Goal: Information Seeking & Learning: Learn about a topic

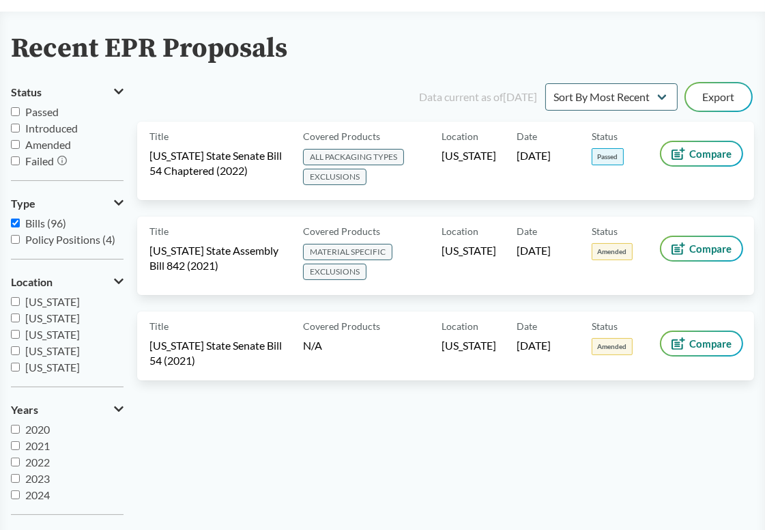
scroll to position [295, 0]
click at [439, 32] on main "Recent EPR Proposals Status Passed Introduced Amended Failed Type Bills (96) Po…" at bounding box center [382, 296] width 765 height 569
click at [661, 101] on select "Sort By Most Recent Sort By Status" at bounding box center [612, 96] width 132 height 27
click at [658, 70] on div "Recent EPR Proposals Status Passed Introduced Amended Failed Type Bills (96) Po…" at bounding box center [382, 279] width 765 height 492
click at [16, 242] on input "Policy Positions (4)" at bounding box center [15, 239] width 9 height 9
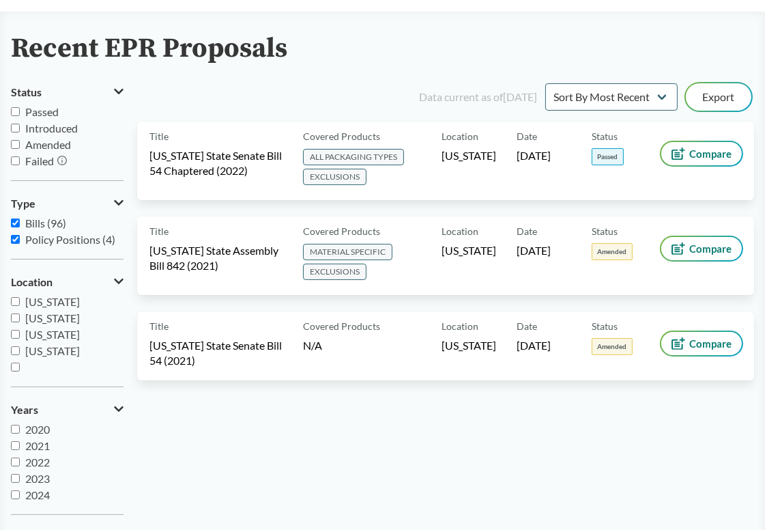
checkbox input "true"
click at [400, 420] on div "Data current as of 12/11/2024 Sort By Most Recent Sort By Status Export Title C…" at bounding box center [445, 303] width 617 height 445
click at [490, 436] on div "Data current as of 12/11/2024 Sort By Most Recent Sort By Status Export Title C…" at bounding box center [445, 303] width 617 height 445
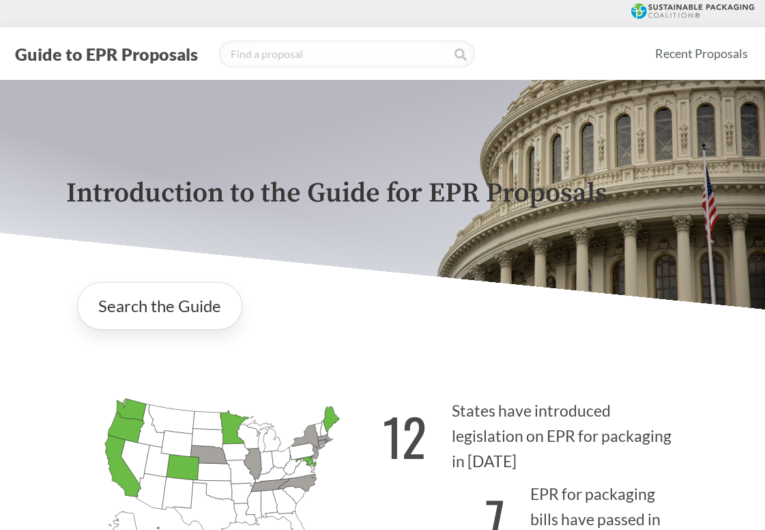
scroll to position [2825, 0]
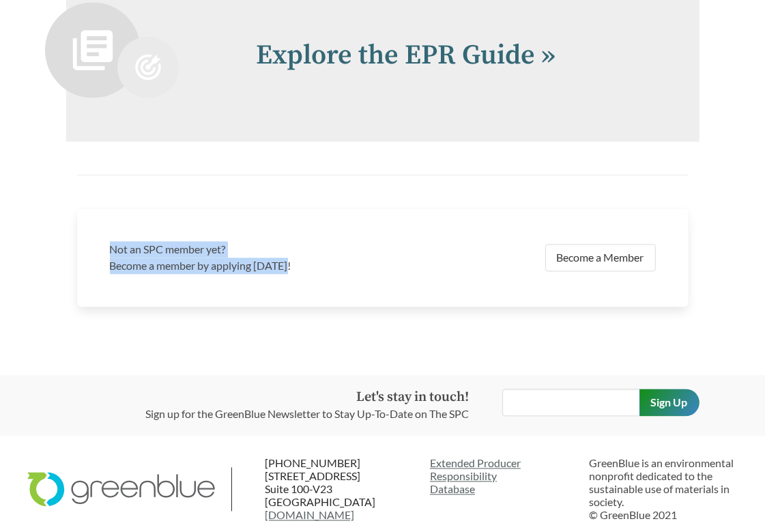
drag, startPoint x: 104, startPoint y: 234, endPoint x: 291, endPoint y: 257, distance: 187.8
click at [291, 257] on div "Not an SPC member yet? Become a member by applying [DATE]!" at bounding box center [242, 257] width 281 height 49
click at [291, 257] on p "Become a member by applying [DATE]!" at bounding box center [242, 265] width 265 height 16
drag, startPoint x: 299, startPoint y: 258, endPoint x: 104, endPoint y: 239, distance: 196.2
click at [104, 239] on div "Not an SPC member yet? Become a member by applying [DATE]!" at bounding box center [242, 257] width 281 height 49
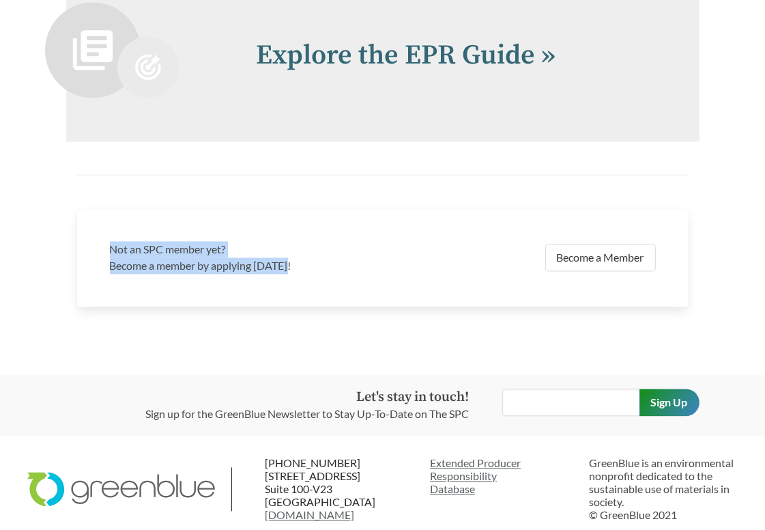
click at [104, 239] on div "Not an SPC member yet? Become a member by applying [DATE]!" at bounding box center [242, 257] width 281 height 49
drag, startPoint x: 96, startPoint y: 238, endPoint x: 292, endPoint y: 264, distance: 198.4
click at [292, 264] on div "Not an SPC member yet? Become a member by applying [DATE]! Become a Member" at bounding box center [383, 257] width 612 height 98
click at [292, 264] on div "Not an SPC member yet? Become a member by applying [DATE]!" at bounding box center [242, 257] width 281 height 49
drag, startPoint x: 301, startPoint y: 260, endPoint x: 104, endPoint y: 236, distance: 198.9
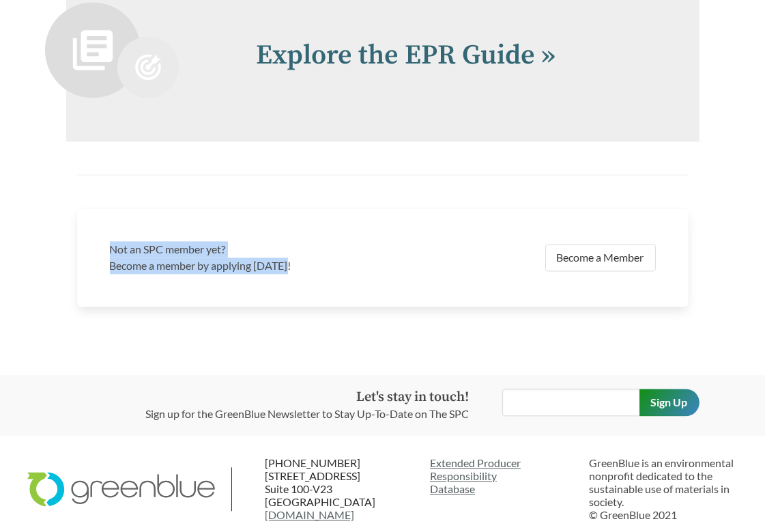
click at [104, 236] on div "Not an SPC member yet? Become a member by applying [DATE]!" at bounding box center [242, 257] width 281 height 49
drag, startPoint x: 104, startPoint y: 236, endPoint x: 290, endPoint y: 259, distance: 187.8
click at [290, 259] on div "Not an SPC member yet? Become a member by applying [DATE]!" at bounding box center [242, 257] width 281 height 49
click at [290, 259] on p "Become a member by applying [DATE]!" at bounding box center [242, 265] width 265 height 16
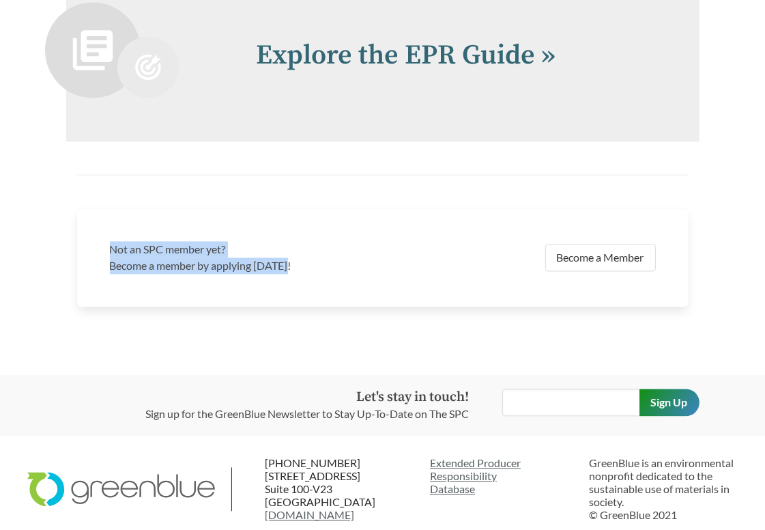
drag, startPoint x: 334, startPoint y: 260, endPoint x: 100, endPoint y: 238, distance: 234.5
click at [100, 238] on div "Not an SPC member yet? Become a member by applying today! Become a Member" at bounding box center [383, 257] width 612 height 98
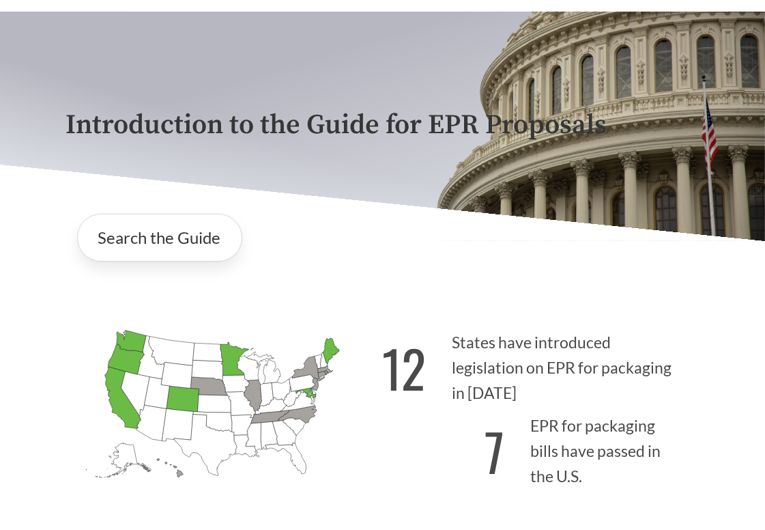
scroll to position [0, 0]
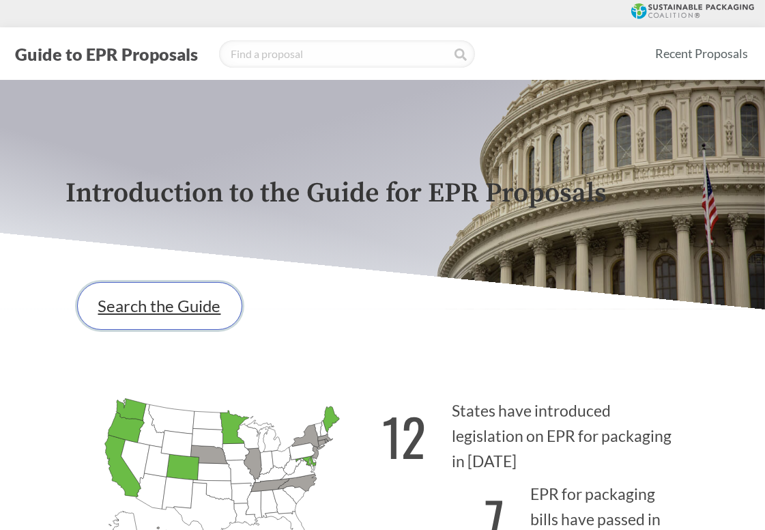
click at [167, 306] on link "Search the Guide" at bounding box center [159, 306] width 165 height 48
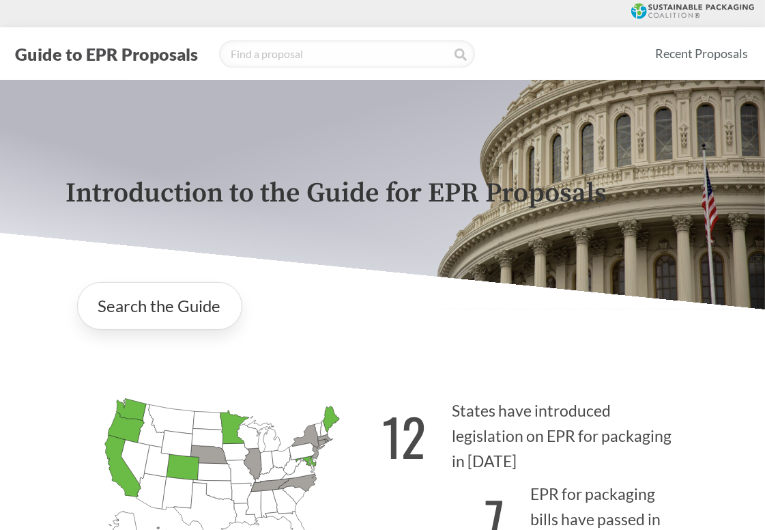
click at [673, 8] on icon at bounding box center [693, 11] width 123 height 16
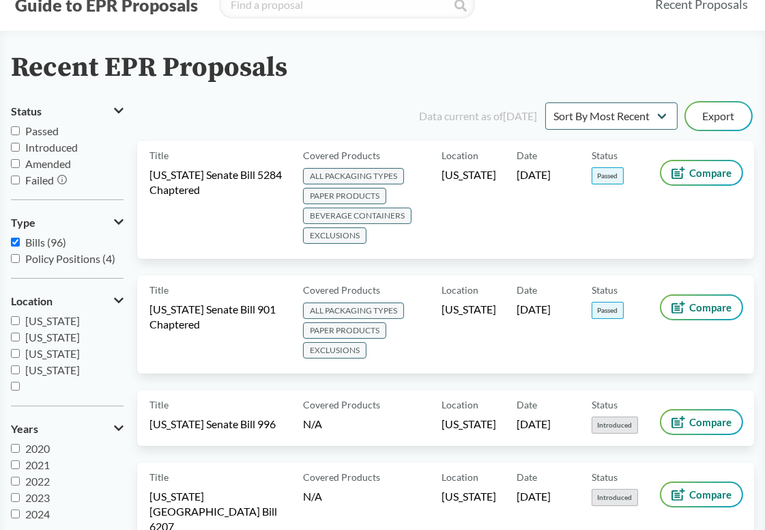
scroll to position [68, 0]
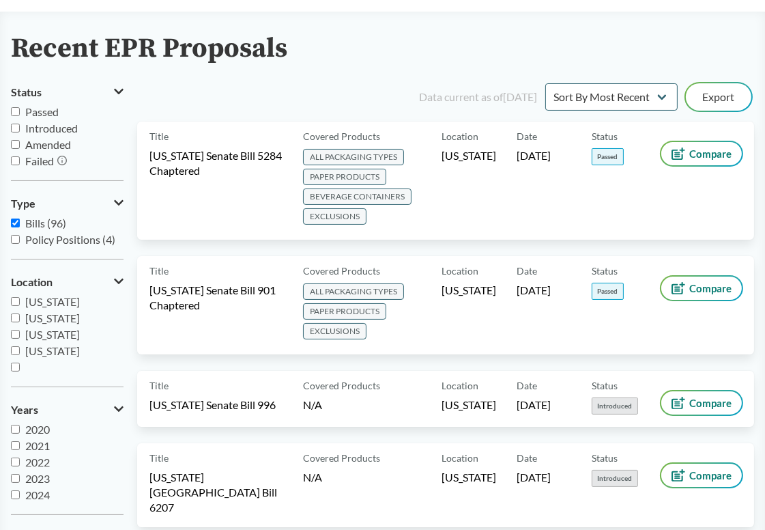
click at [47, 377] on span "[GEOGRAPHIC_DATA]" at bounding box center [71, 383] width 111 height 13
click at [20, 368] on input "[GEOGRAPHIC_DATA]" at bounding box center [15, 367] width 9 height 9
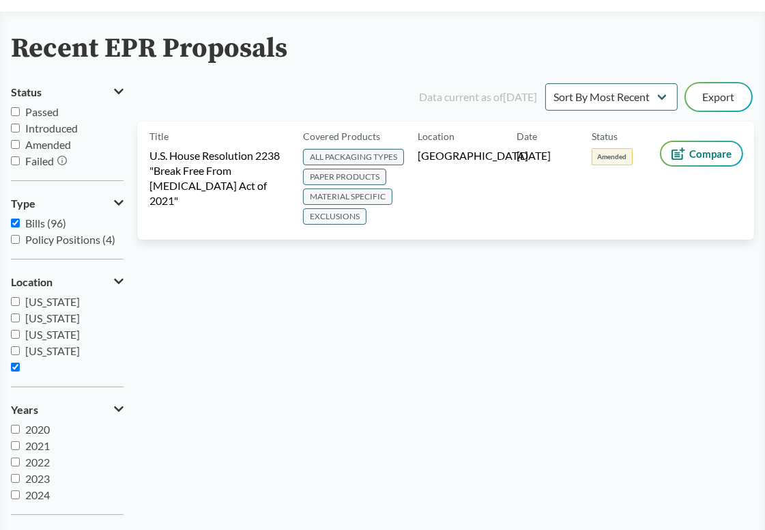
click at [47, 377] on span "[GEOGRAPHIC_DATA]" at bounding box center [71, 383] width 111 height 13
click at [20, 368] on input "[GEOGRAPHIC_DATA]" at bounding box center [15, 367] width 9 height 9
click at [47, 377] on span "[GEOGRAPHIC_DATA]" at bounding box center [71, 383] width 111 height 13
click at [20, 368] on input "[GEOGRAPHIC_DATA]" at bounding box center [15, 367] width 9 height 9
checkbox input "true"
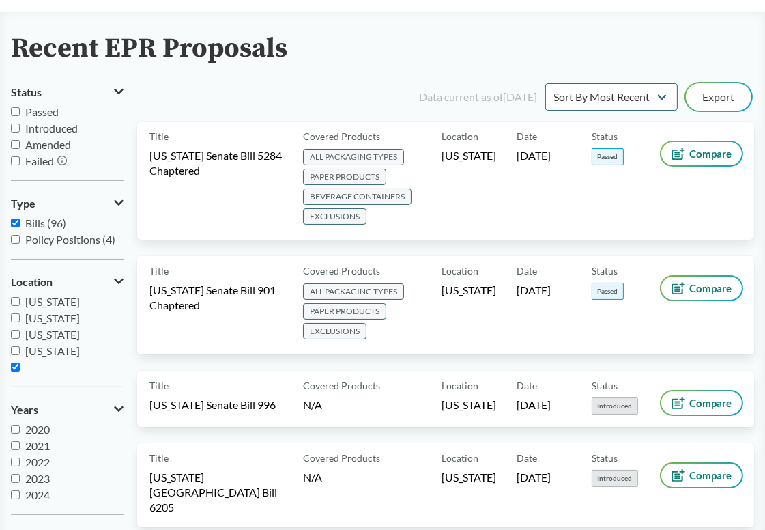
click at [512, 173] on div "Location [US_STATE]" at bounding box center [479, 181] width 75 height 94
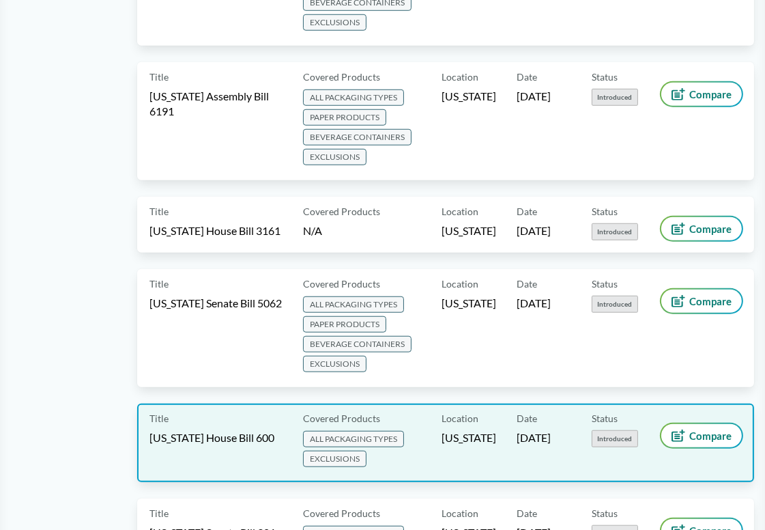
scroll to position [1161, 0]
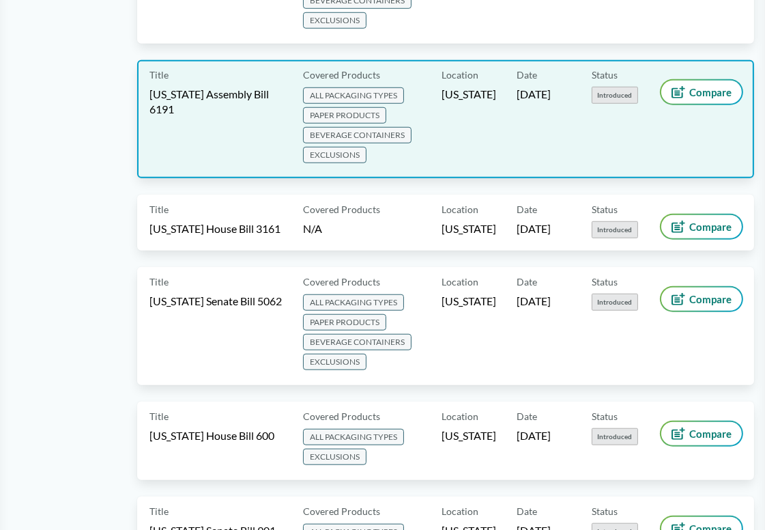
click at [681, 122] on div "Compare" at bounding box center [702, 119] width 81 height 94
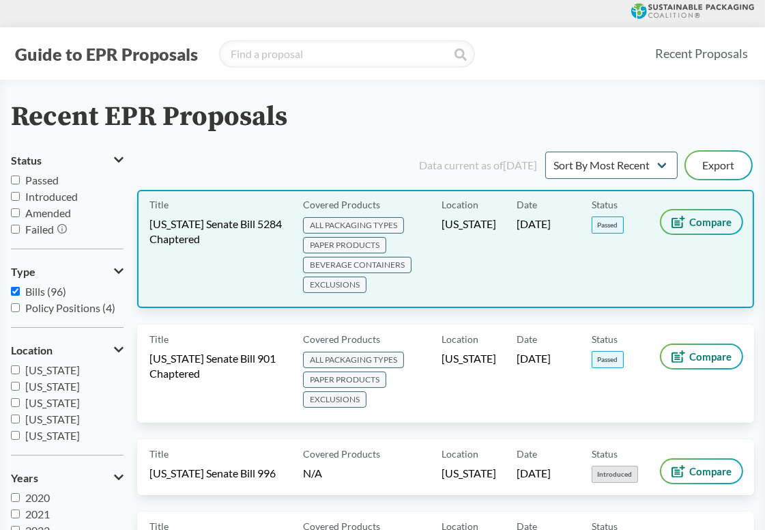
click at [690, 226] on span "Compare" at bounding box center [711, 221] width 42 height 11
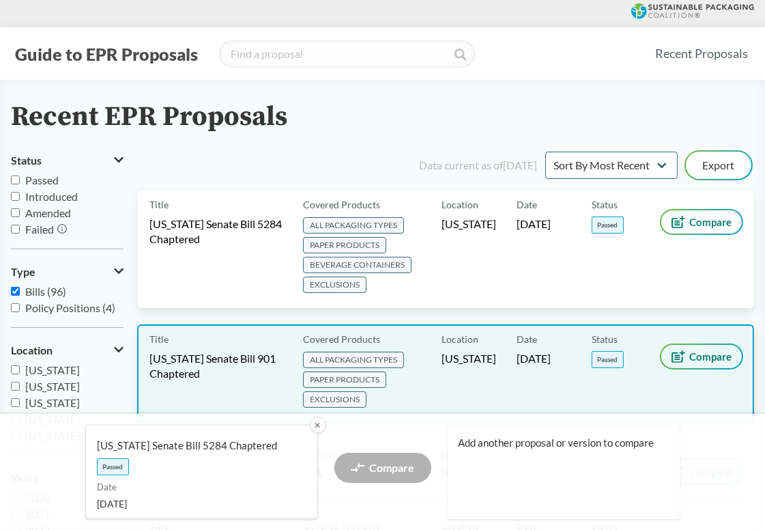
click at [695, 351] on span "Compare" at bounding box center [711, 356] width 42 height 11
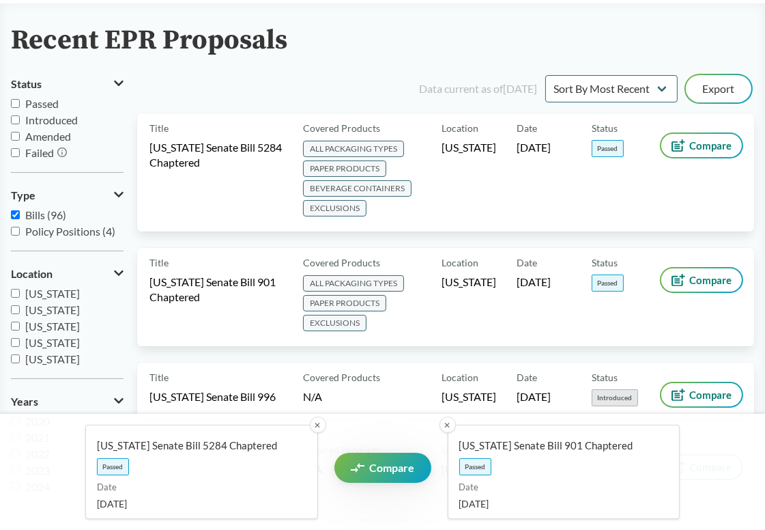
scroll to position [205, 0]
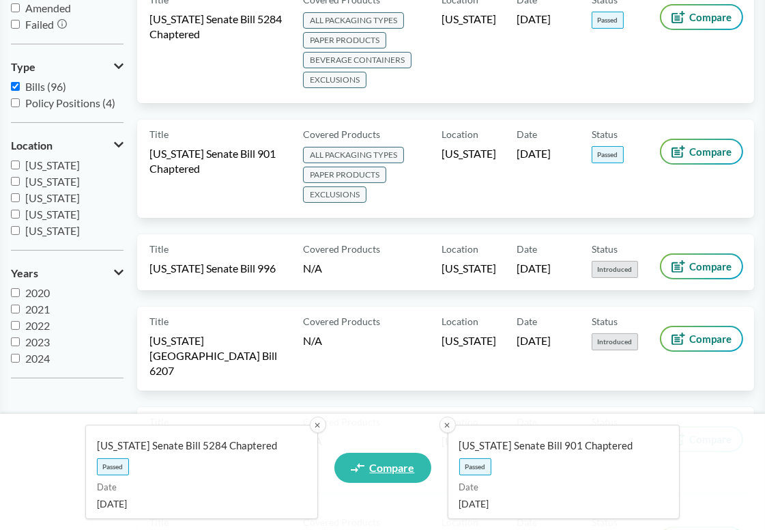
click at [389, 466] on span "Compare" at bounding box center [392, 467] width 45 height 11
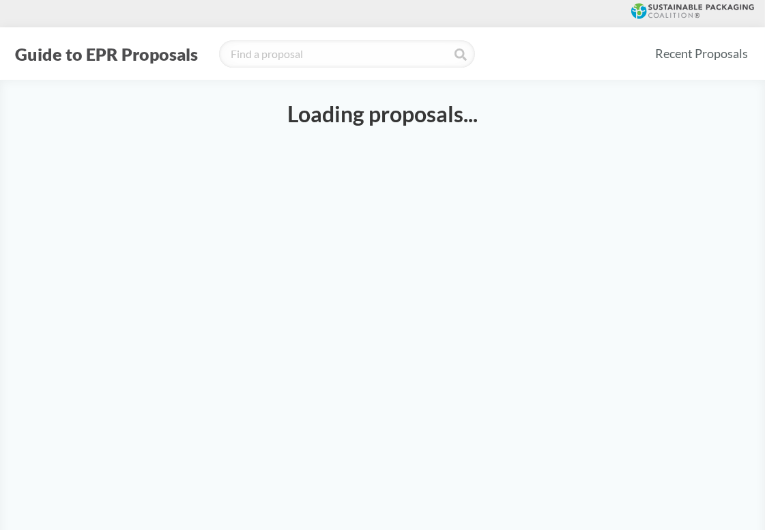
select select "SB5284C"
select select "SB901C"
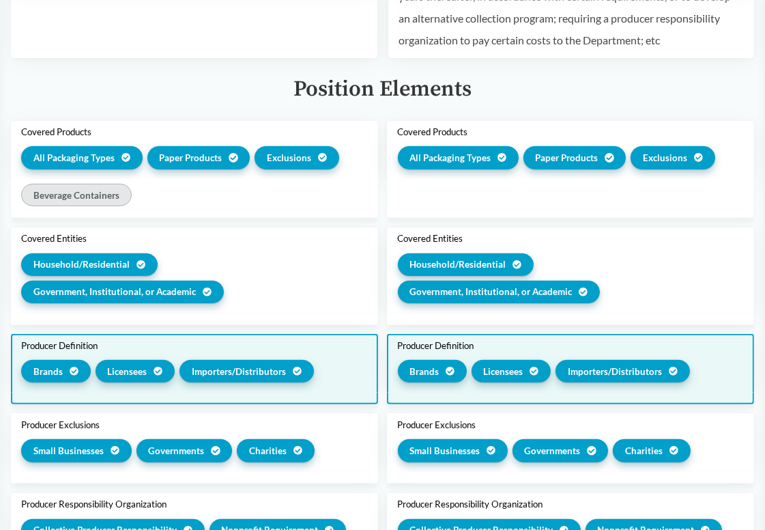
scroll to position [410, 0]
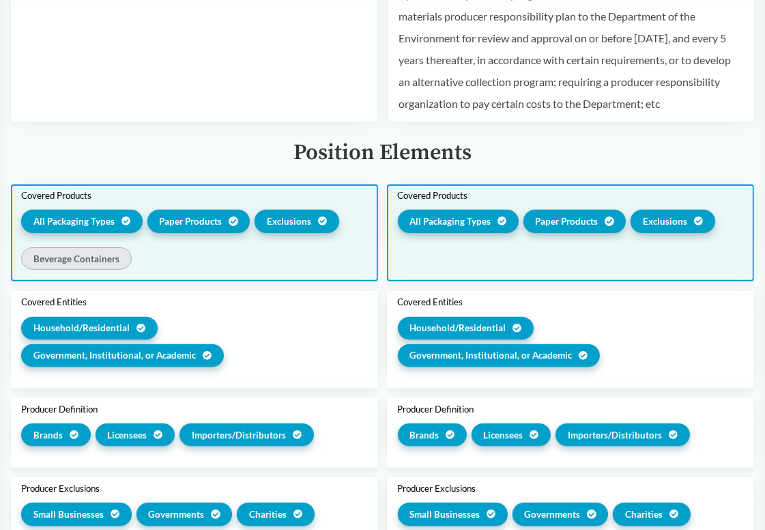
click at [316, 251] on div "Beverage Containers" at bounding box center [194, 260] width 346 height 27
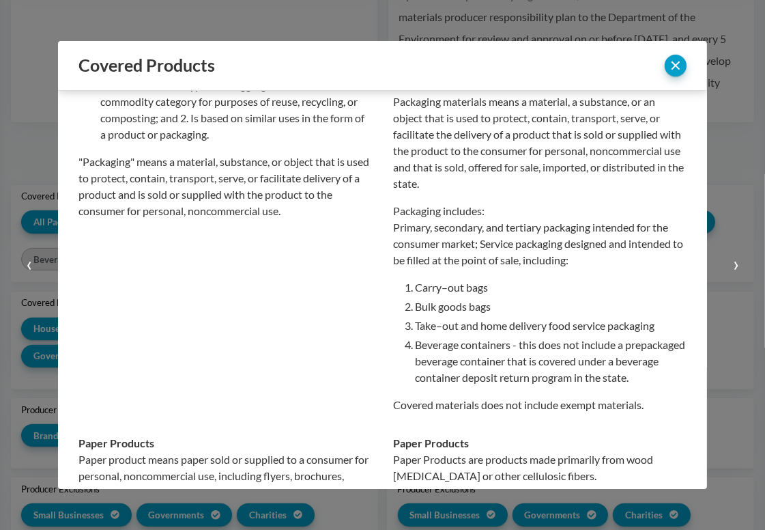
scroll to position [273, 0]
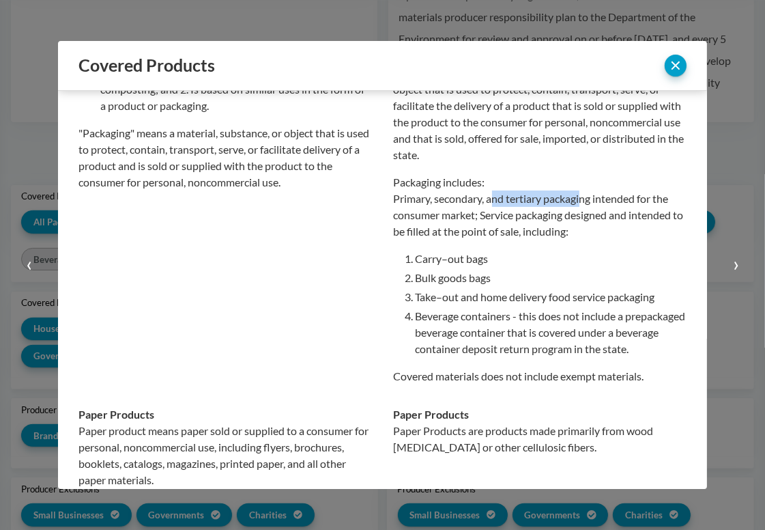
drag, startPoint x: 491, startPoint y: 219, endPoint x: 579, endPoint y: 218, distance: 88.1
click at [579, 218] on p "Packaging includes: Primary, secondary, and tertiary packaging intended for the…" at bounding box center [541, 207] width 294 height 66
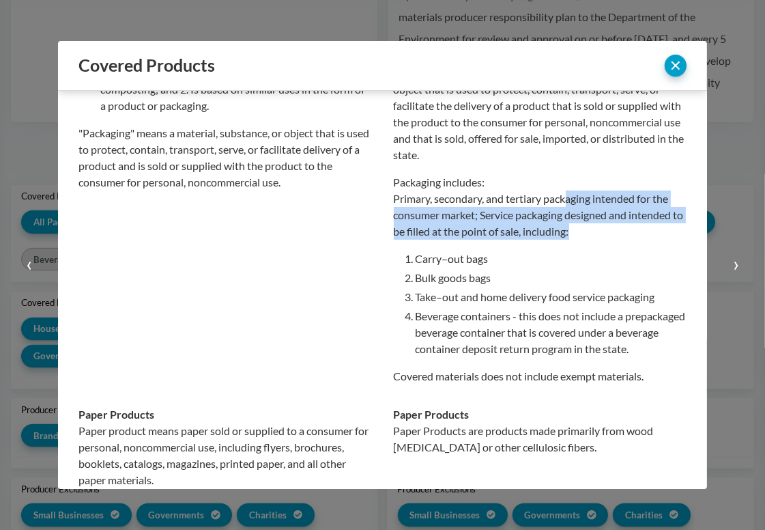
drag, startPoint x: 565, startPoint y: 218, endPoint x: 645, endPoint y: 240, distance: 82.3
click at [645, 240] on p "Packaging includes: Primary, secondary, and tertiary packaging intended for the…" at bounding box center [541, 207] width 294 height 66
drag, startPoint x: 633, startPoint y: 243, endPoint x: 518, endPoint y: 219, distance: 117.8
click at [518, 219] on p "Packaging includes: Primary, secondary, and tertiary packaging intended for the…" at bounding box center [541, 207] width 294 height 66
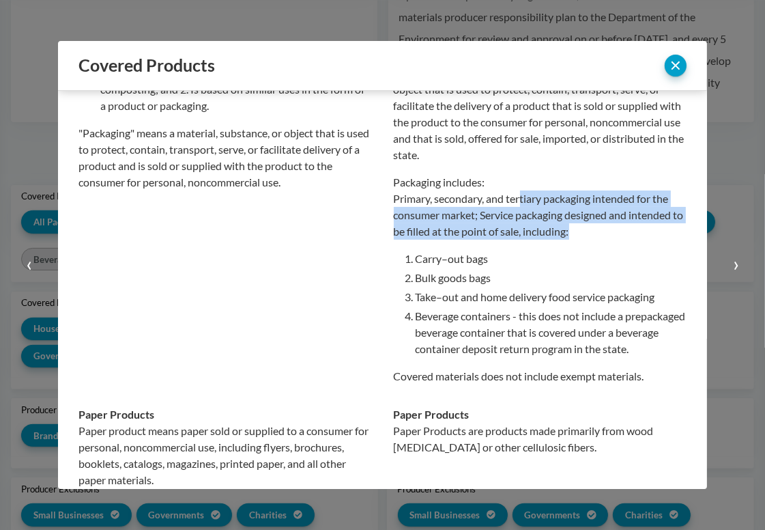
click at [518, 219] on p "Packaging includes: Primary, secondary, and tertiary packaging intended for the…" at bounding box center [541, 207] width 294 height 66
drag, startPoint x: 524, startPoint y: 217, endPoint x: 595, endPoint y: 249, distance: 77.3
click at [595, 240] on p "Packaging includes: Primary, secondary, and tertiary packaging intended for the…" at bounding box center [541, 207] width 294 height 66
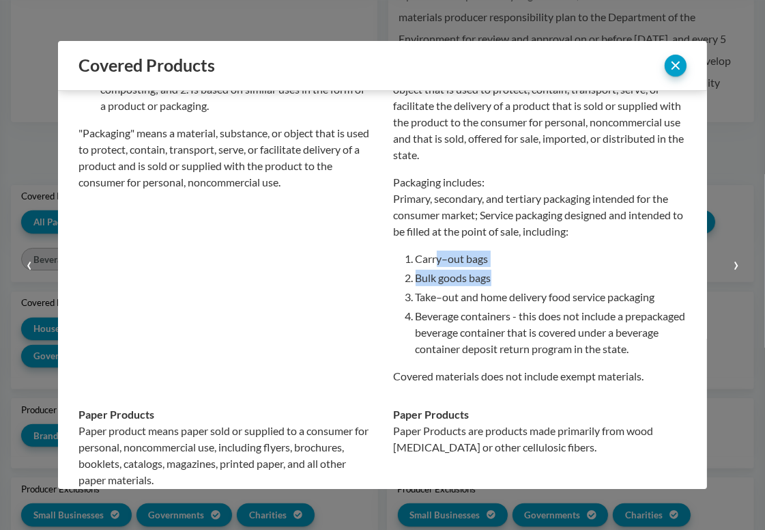
drag, startPoint x: 435, startPoint y: 279, endPoint x: 496, endPoint y: 301, distance: 65.5
click at [496, 301] on ol "Carry–out bags Bulk goods bags Take–out and home delivery food service packagin…" at bounding box center [552, 304] width 272 height 107
click at [496, 286] on li "Bulk goods bags" at bounding box center [552, 278] width 272 height 16
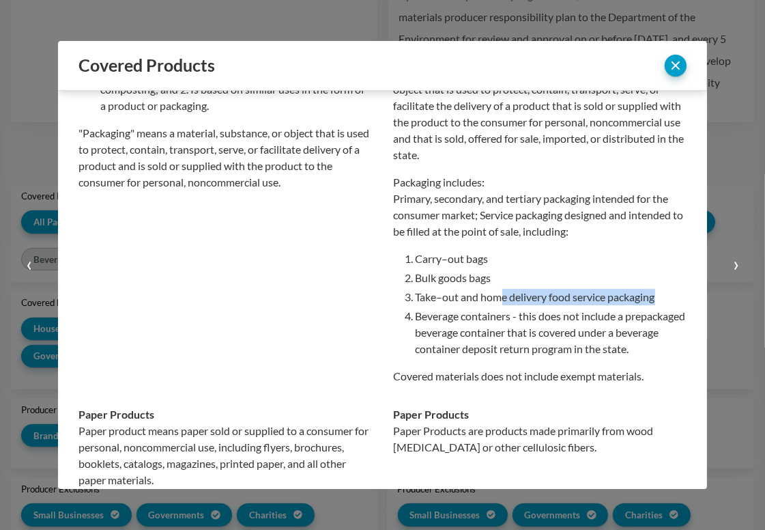
drag, startPoint x: 496, startPoint y: 315, endPoint x: 655, endPoint y: 315, distance: 159.1
click at [655, 305] on li "Take–out and home delivery food service packaging" at bounding box center [552, 297] width 272 height 16
drag, startPoint x: 656, startPoint y: 315, endPoint x: 518, endPoint y: 320, distance: 138.7
click at [518, 305] on li "Take–out and home delivery food service packaging" at bounding box center [552, 297] width 272 height 16
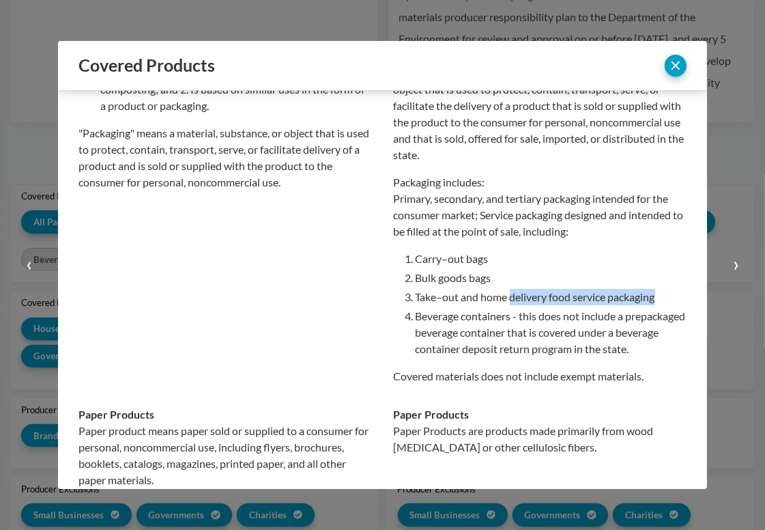
click at [518, 305] on li "Take–out and home delivery food service packaging" at bounding box center [552, 297] width 272 height 16
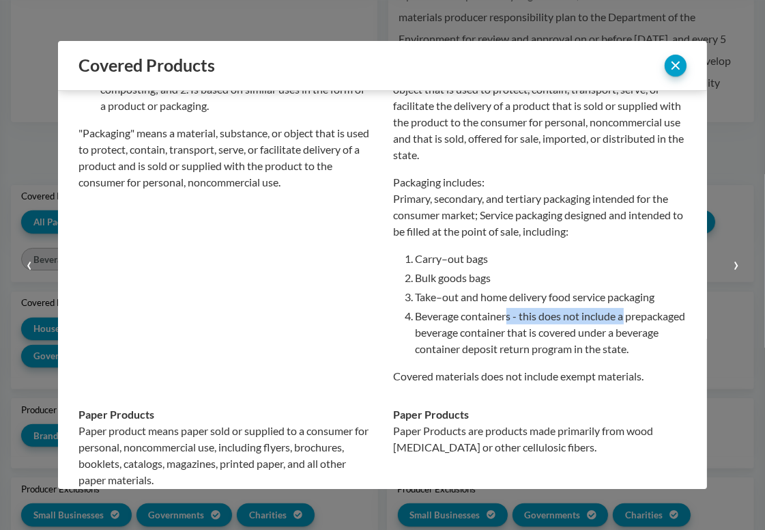
drag, startPoint x: 501, startPoint y: 333, endPoint x: 621, endPoint y: 334, distance: 119.5
click at [621, 334] on li "Beverage containers - this does not include a prepackaged beverage container th…" at bounding box center [552, 332] width 272 height 49
drag, startPoint x: 624, startPoint y: 334, endPoint x: 511, endPoint y: 334, distance: 113.3
click at [511, 334] on li "Beverage containers - this does not include a prepackaged beverage container th…" at bounding box center [552, 332] width 272 height 49
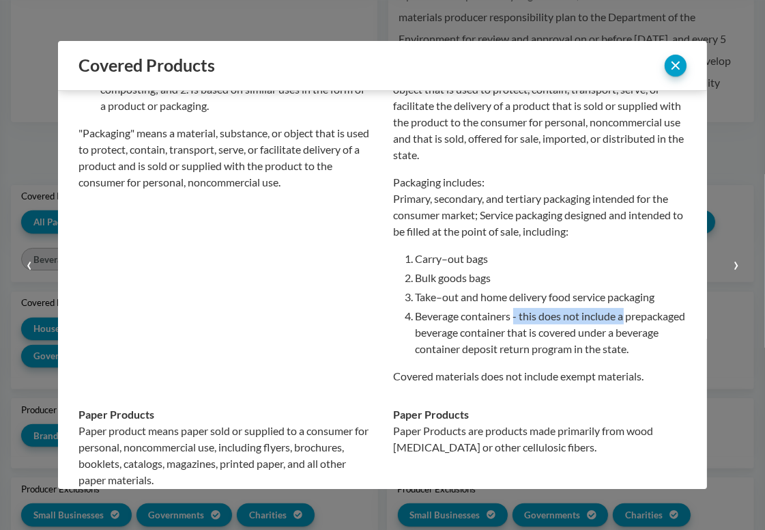
click at [511, 334] on li "Beverage containers - this does not include a prepackaged beverage container th…" at bounding box center [552, 332] width 272 height 49
drag, startPoint x: 475, startPoint y: 350, endPoint x: 579, endPoint y: 350, distance: 103.8
click at [579, 350] on li "Beverage containers - this does not include a prepackaged beverage container th…" at bounding box center [552, 332] width 272 height 49
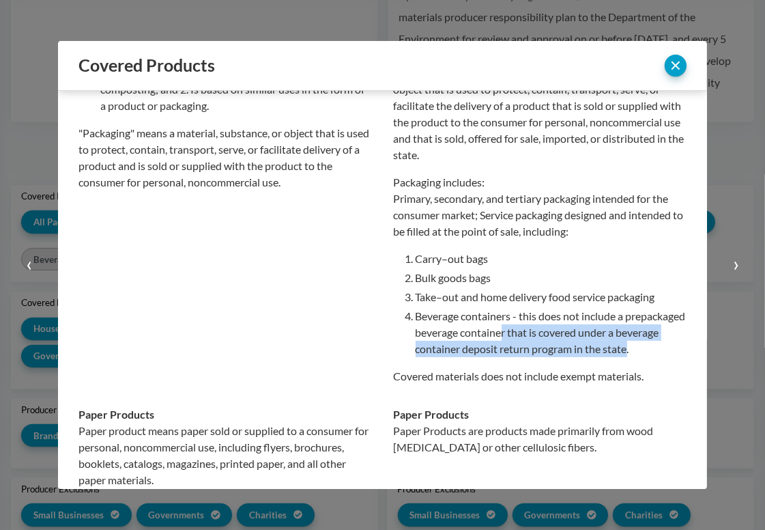
drag, startPoint x: 559, startPoint y: 350, endPoint x: 672, endPoint y: 371, distance: 115.2
click at [672, 357] on li "Beverage containers - this does not include a prepackaged beverage container th…" at bounding box center [552, 332] width 272 height 49
drag, startPoint x: 673, startPoint y: 371, endPoint x: 518, endPoint y: 355, distance: 155.8
click at [518, 355] on li "Beverage containers - this does not include a prepackaged beverage container th…" at bounding box center [552, 332] width 272 height 49
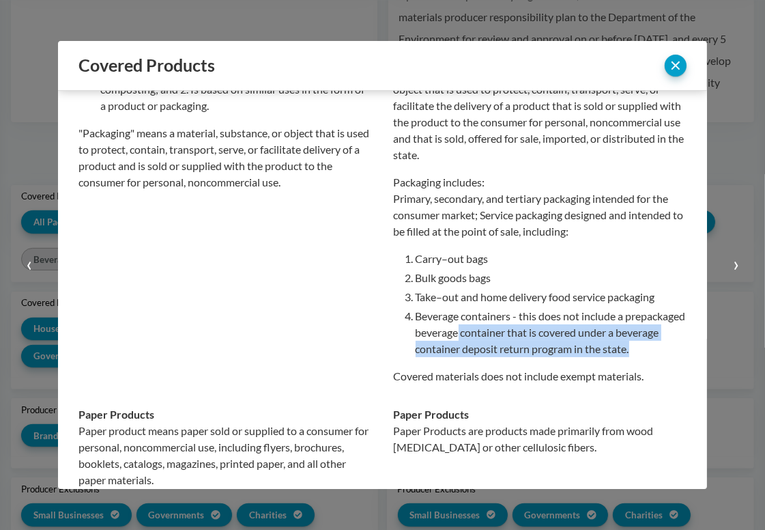
click at [518, 355] on li "Beverage containers - this does not include a prepackaged beverage container th…" at bounding box center [552, 332] width 272 height 49
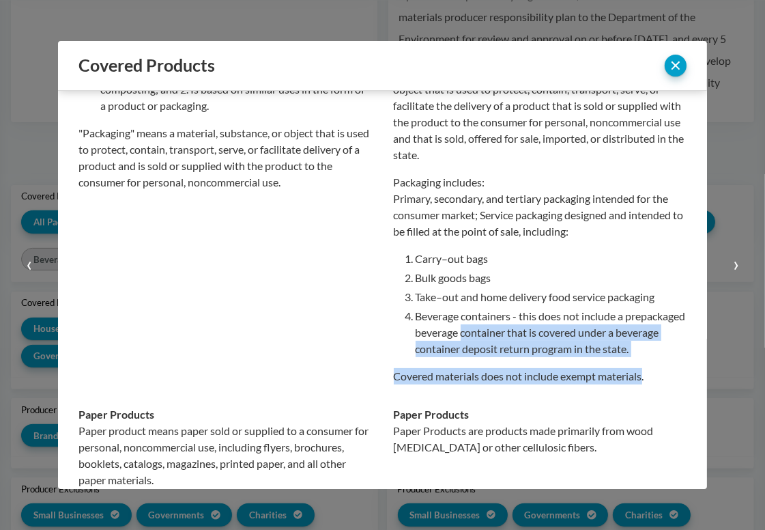
drag, startPoint x: 520, startPoint y: 351, endPoint x: 640, endPoint y: 387, distance: 125.5
click at [640, 384] on div "Covered material type means a singular and specific type of covered material, s…" at bounding box center [541, 161] width 294 height 445
click at [640, 384] on p "Covered materials does not include exempt materials." at bounding box center [541, 376] width 294 height 16
drag, startPoint x: 648, startPoint y: 387, endPoint x: 514, endPoint y: 348, distance: 139.6
click at [514, 348] on div "Covered material type means a singular and specific type of covered material, s…" at bounding box center [541, 161] width 294 height 445
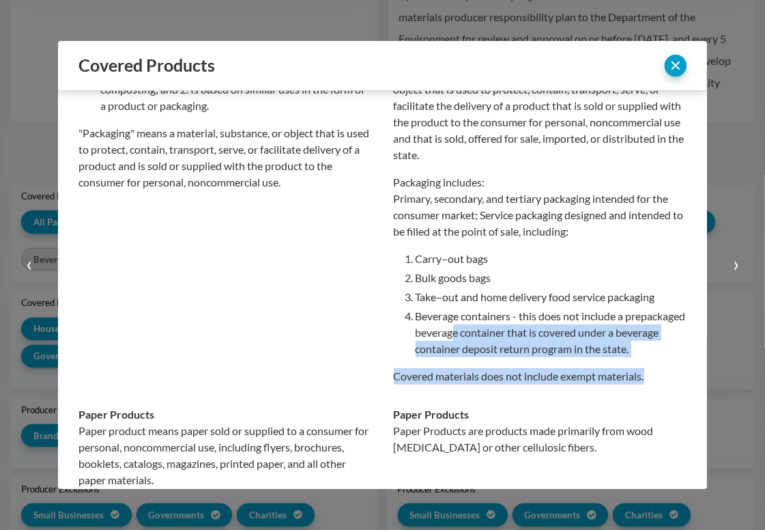
click at [514, 348] on li "Beverage containers - this does not include a prepackaged beverage container th…" at bounding box center [552, 332] width 272 height 49
drag, startPoint x: 518, startPoint y: 348, endPoint x: 651, endPoint y: 383, distance: 137.8
click at [651, 383] on div "Covered material type means a singular and specific type of covered material, s…" at bounding box center [541, 161] width 294 height 445
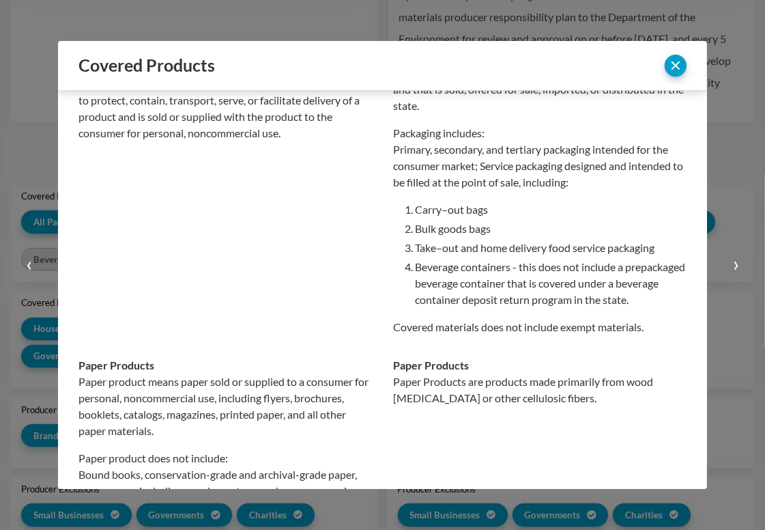
scroll to position [341, 0]
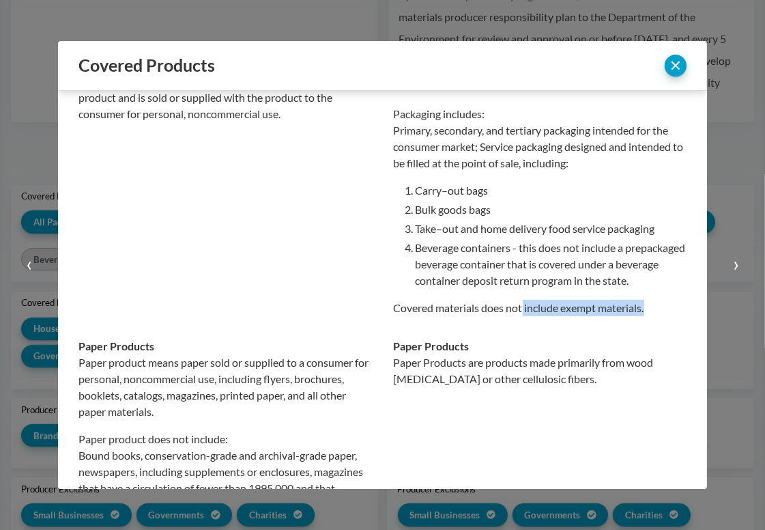
drag, startPoint x: 520, startPoint y: 325, endPoint x: 653, endPoint y: 330, distance: 133.9
click at [653, 316] on p "Covered materials does not include exempt materials." at bounding box center [541, 308] width 294 height 16
drag, startPoint x: 651, startPoint y: 329, endPoint x: 520, endPoint y: 328, distance: 131.1
click at [520, 316] on p "Covered materials does not include exempt materials." at bounding box center [541, 308] width 294 height 16
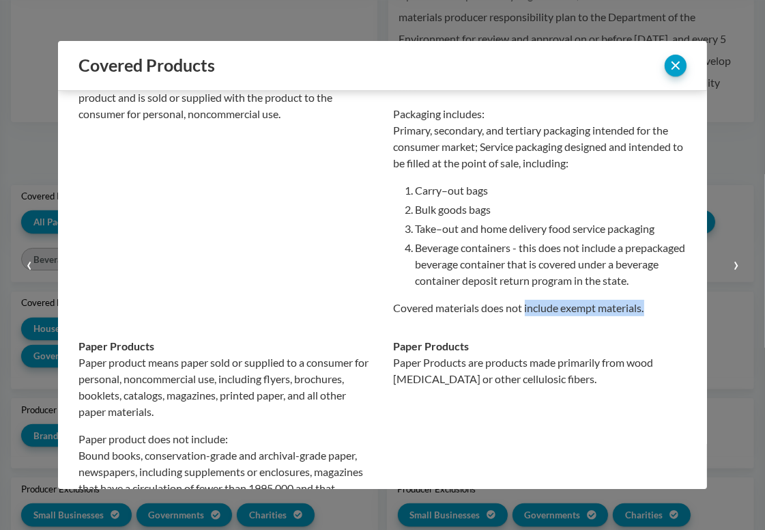
click at [520, 316] on p "Covered materials does not include exempt materials." at bounding box center [541, 308] width 294 height 16
drag, startPoint x: 520, startPoint y: 328, endPoint x: 643, endPoint y: 328, distance: 122.2
click at [643, 316] on p "Covered materials does not include exempt materials." at bounding box center [541, 308] width 294 height 16
drag, startPoint x: 645, startPoint y: 328, endPoint x: 512, endPoint y: 326, distance: 133.2
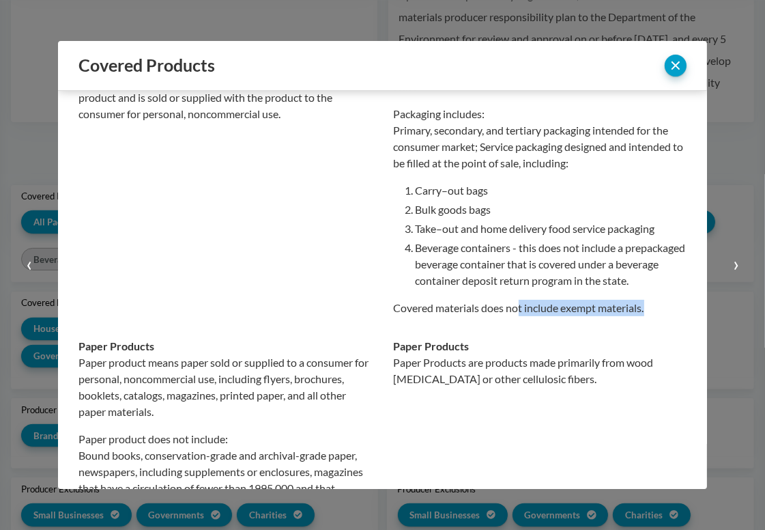
click at [512, 316] on p "Covered materials does not include exempt materials." at bounding box center [541, 308] width 294 height 16
drag, startPoint x: 520, startPoint y: 324, endPoint x: 648, endPoint y: 324, distance: 128.4
click at [648, 316] on p "Covered materials does not include exempt materials." at bounding box center [541, 308] width 294 height 16
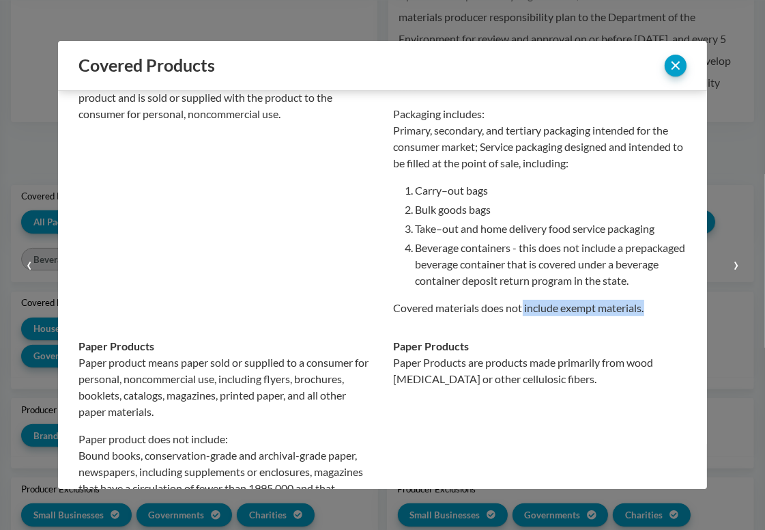
drag, startPoint x: 648, startPoint y: 324, endPoint x: 520, endPoint y: 325, distance: 128.4
click at [520, 316] on p "Covered materials does not include exempt materials." at bounding box center [541, 308] width 294 height 16
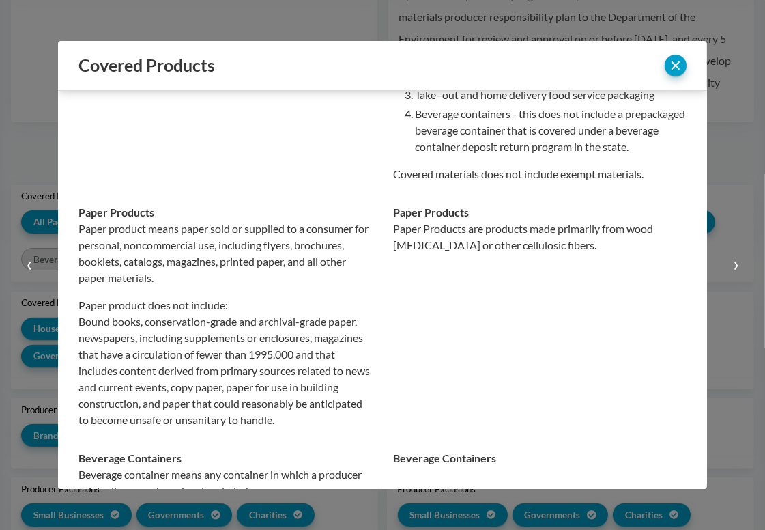
scroll to position [478, 0]
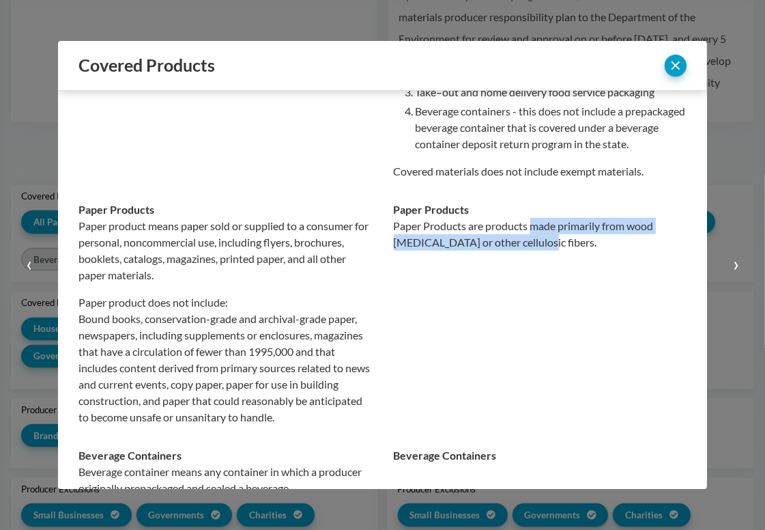
drag, startPoint x: 526, startPoint y: 240, endPoint x: 528, endPoint y: 257, distance: 17.2
click at [528, 251] on p "Paper Products are products made primarily from wood [MEDICAL_DATA] or other ce…" at bounding box center [541, 234] width 294 height 33
drag, startPoint x: 531, startPoint y: 258, endPoint x: 383, endPoint y: 241, distance: 149.1
click at [383, 241] on td "Paper Products Paper Products are products made primarily from wood [MEDICAL_DA…" at bounding box center [535, 314] width 305 height 246
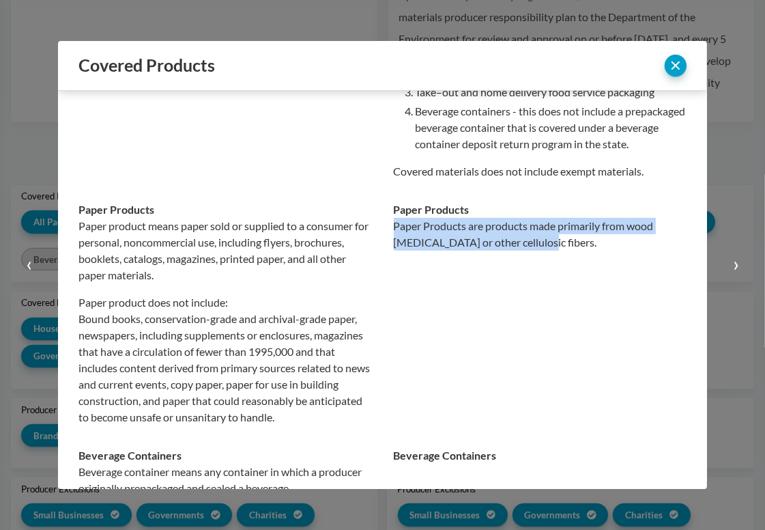
copy p "Paper Products are products made primarily from wood [MEDICAL_DATA] or other ce…"
click at [500, 277] on td "Paper Products Paper Products are products made primarily from wood [MEDICAL_DA…" at bounding box center [535, 314] width 305 height 246
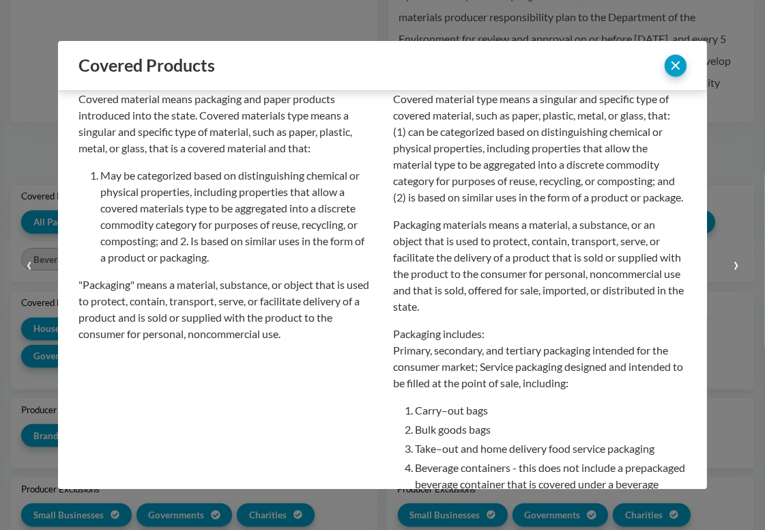
scroll to position [52, 0]
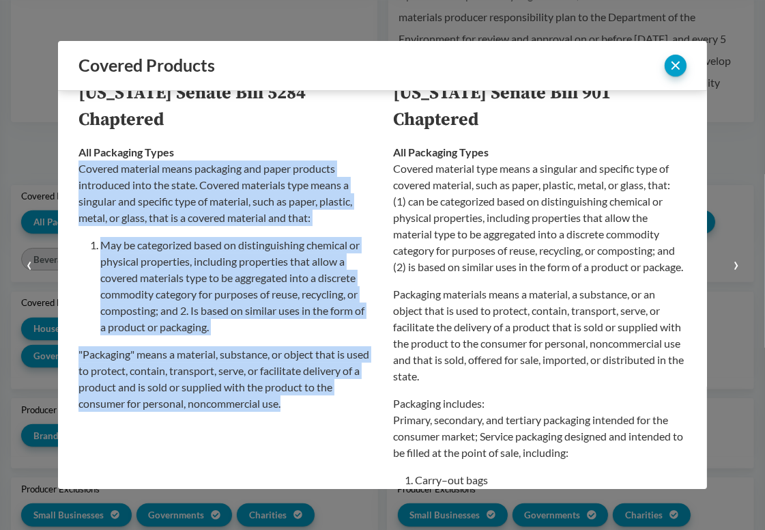
drag, startPoint x: 331, startPoint y: 412, endPoint x: 79, endPoint y: 171, distance: 348.2
click at [79, 171] on td "All Packaging Types Covered material means packaging and paper products introdu…" at bounding box center [231, 374] width 305 height 483
copy div "Covered material means packaging and paper products introduced into the state. …"
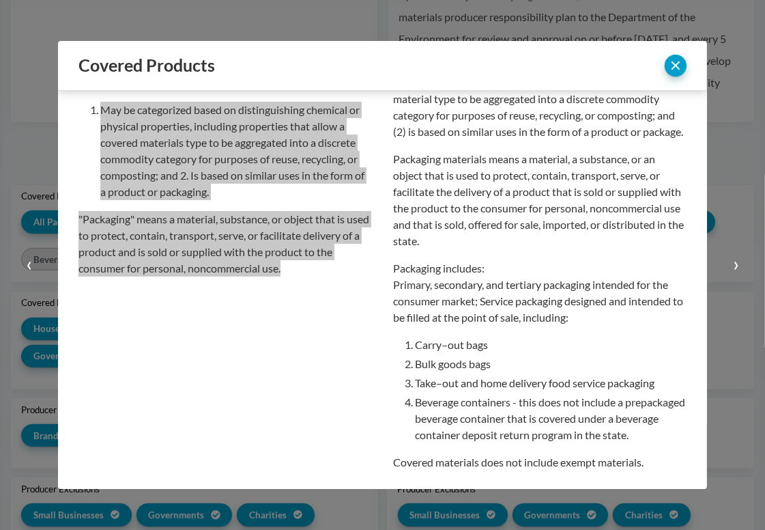
scroll to position [188, 0]
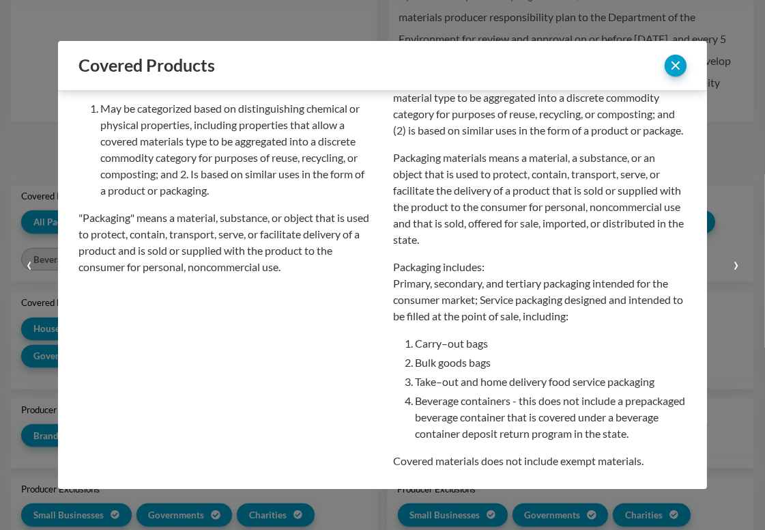
click at [580, 390] on li "Take–out and home delivery food service packaging" at bounding box center [552, 381] width 272 height 16
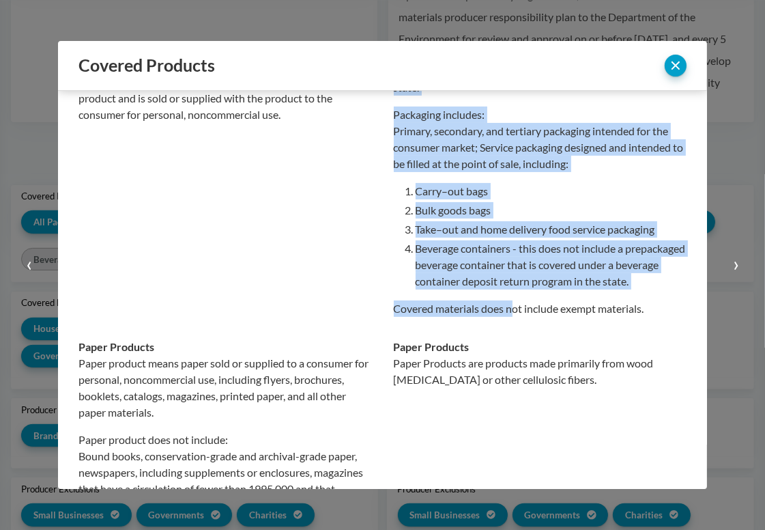
scroll to position [341, 0]
drag, startPoint x: 389, startPoint y: 202, endPoint x: 651, endPoint y: 326, distance: 290.2
click at [651, 316] on div "All Packaging Types Covered material type means a singular and specific type of…" at bounding box center [541, 86] width 294 height 462
copy div "Lor Ipsumdolo Sitam Consect adipisci elit seddo e temporin utl etdolore magn al…"
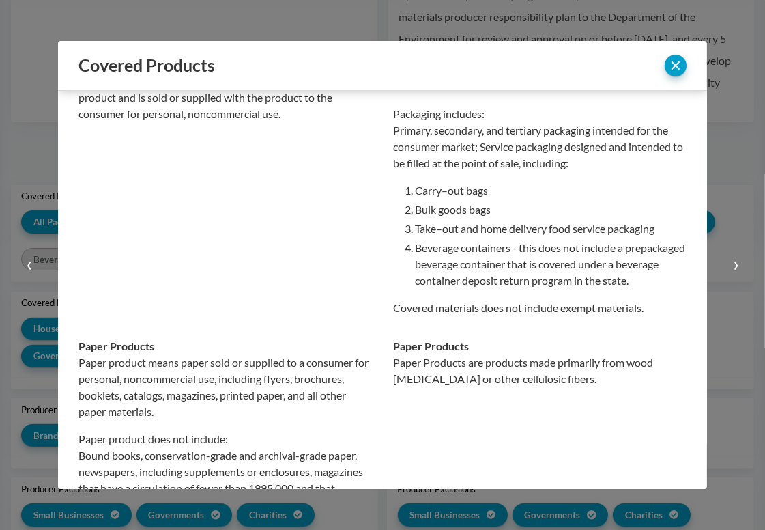
click at [515, 350] on td "Paper Products Paper Products are products made primarily from wood [MEDICAL_DA…" at bounding box center [535, 450] width 305 height 246
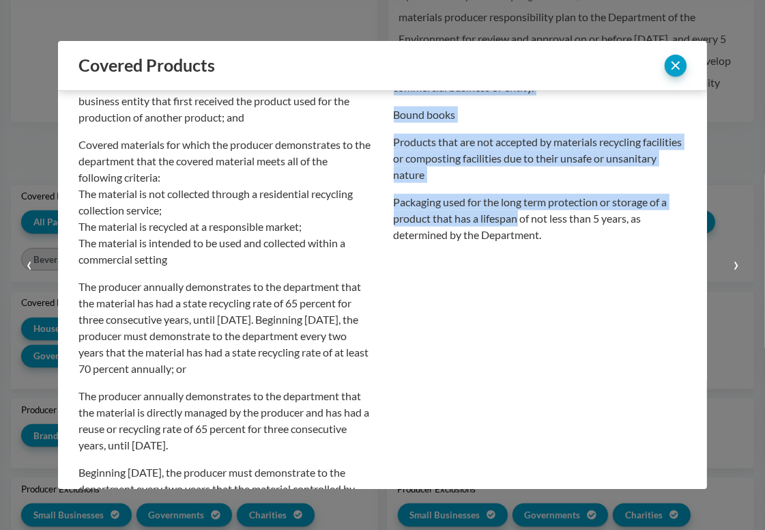
scroll to position [1980, 0]
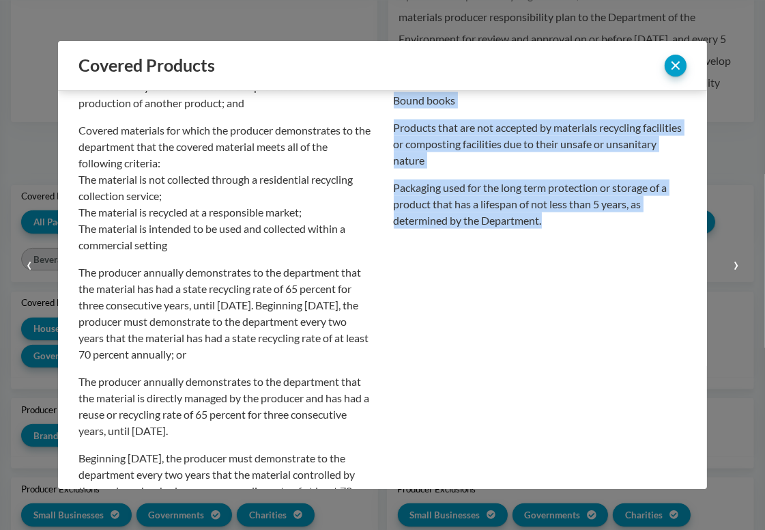
drag, startPoint x: 388, startPoint y: 147, endPoint x: 545, endPoint y: 298, distance: 217.8
copy div "Loremipsum Dolors Ametcons adipis el sed doeiusmo te incidid ut l etdolore magn…"
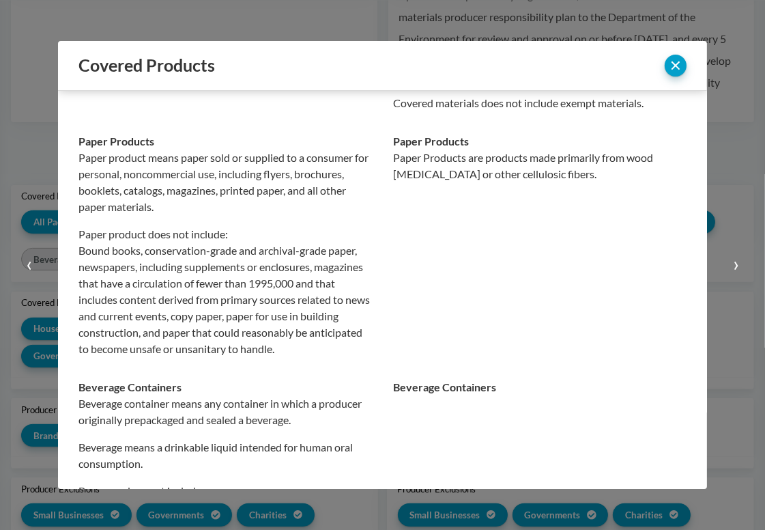
scroll to position [341, 0]
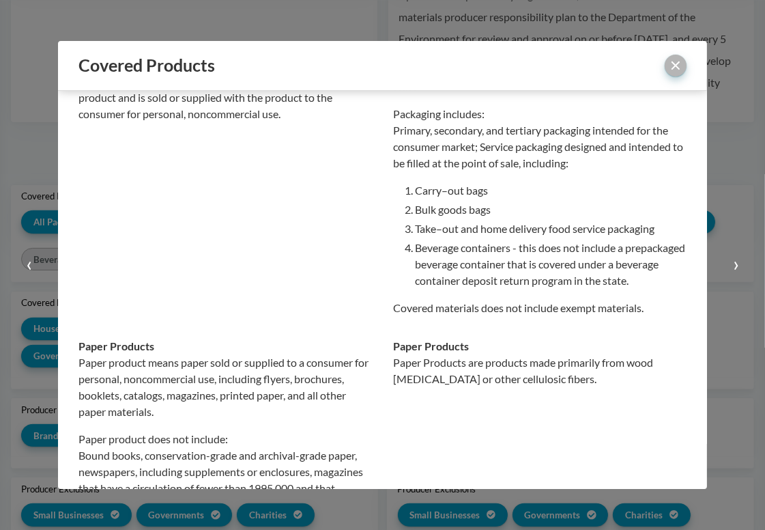
click at [676, 70] on button "close" at bounding box center [676, 66] width 22 height 22
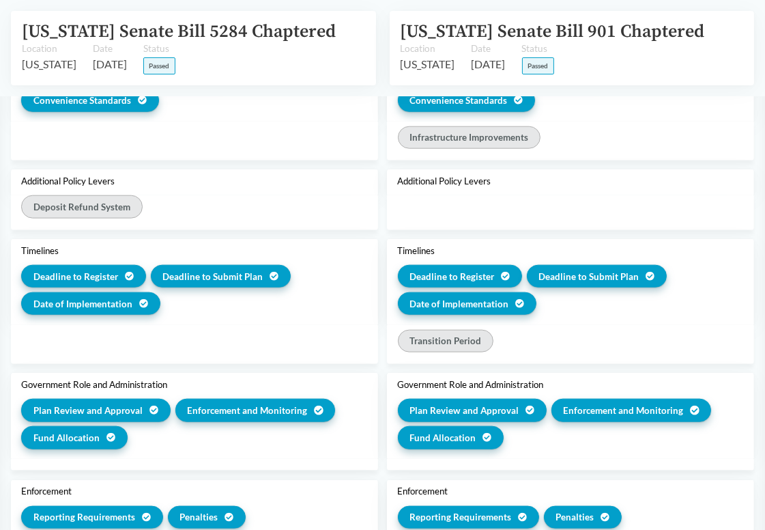
scroll to position [1570, 0]
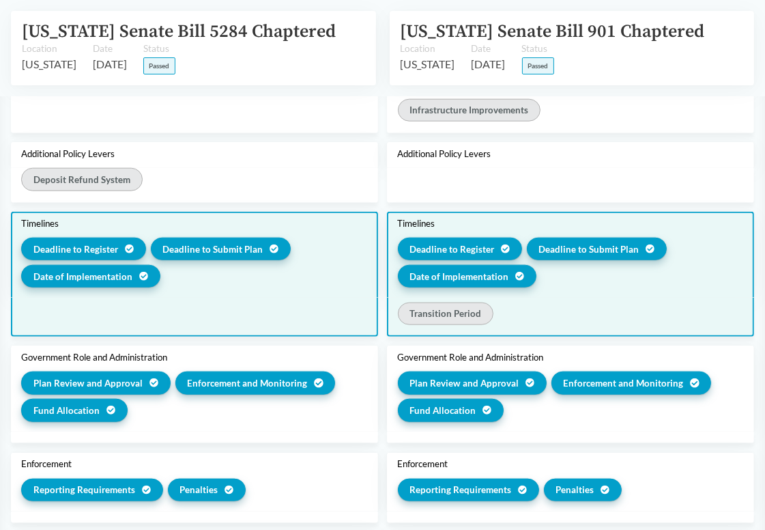
click at [580, 302] on div "Transition Period" at bounding box center [571, 315] width 346 height 27
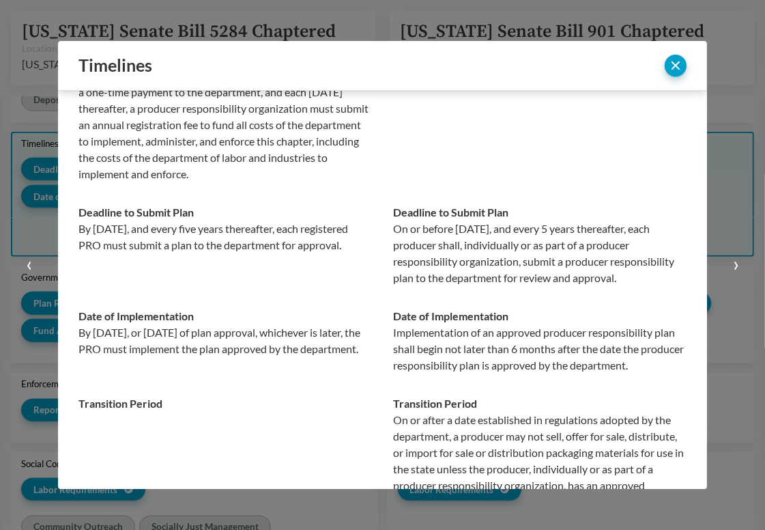
scroll to position [1490, 0]
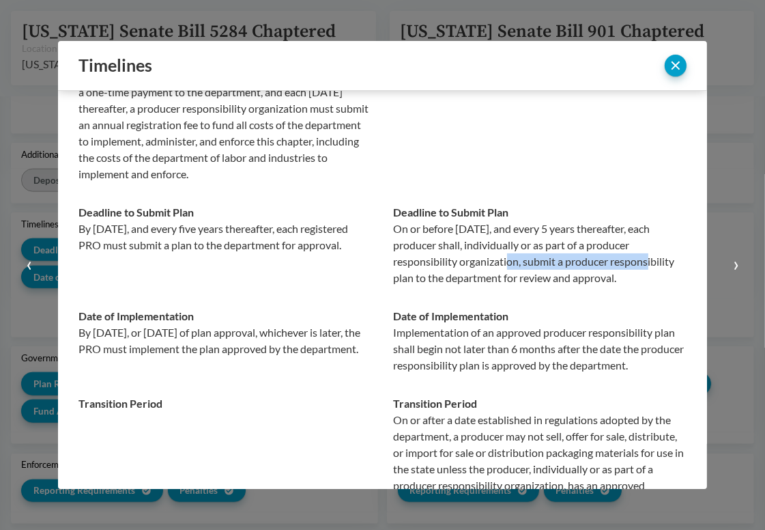
drag, startPoint x: 479, startPoint y: 281, endPoint x: 610, endPoint y: 280, distance: 131.1
click at [610, 280] on p "On or before [DATE], and every 5 years thereafter, each producer shall, individ…" at bounding box center [541, 254] width 294 height 66
drag, startPoint x: 625, startPoint y: 280, endPoint x: 458, endPoint y: 280, distance: 167.3
click at [458, 280] on p "On or before [DATE], and every 5 years thereafter, each producer shall, individ…" at bounding box center [541, 254] width 294 height 66
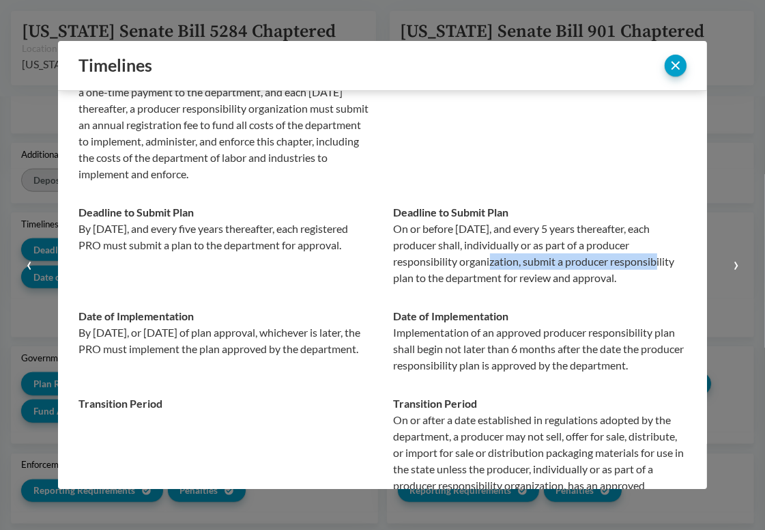
click at [458, 280] on p "On or before [DATE], and every 5 years thereafter, each producer shall, individ…" at bounding box center [541, 254] width 294 height 66
drag, startPoint x: 455, startPoint y: 292, endPoint x: 640, endPoint y: 298, distance: 185.1
click at [640, 286] on p "On or before [DATE], and every 5 years thereafter, each producer shall, individ…" at bounding box center [541, 254] width 294 height 66
drag, startPoint x: 629, startPoint y: 296, endPoint x: 521, endPoint y: 253, distance: 116.1
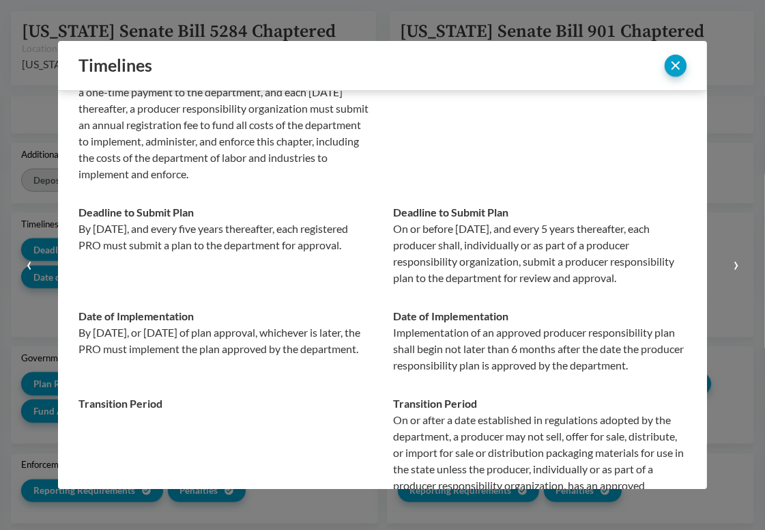
click at [521, 253] on p "On or before [DATE], and every 5 years thereafter, each producer shall, individ…" at bounding box center [541, 254] width 294 height 66
drag, startPoint x: 520, startPoint y: 243, endPoint x: 612, endPoint y: 298, distance: 107.5
click at [612, 286] on p "On or before [DATE], and every 5 years thereafter, each producer shall, individ…" at bounding box center [541, 254] width 294 height 66
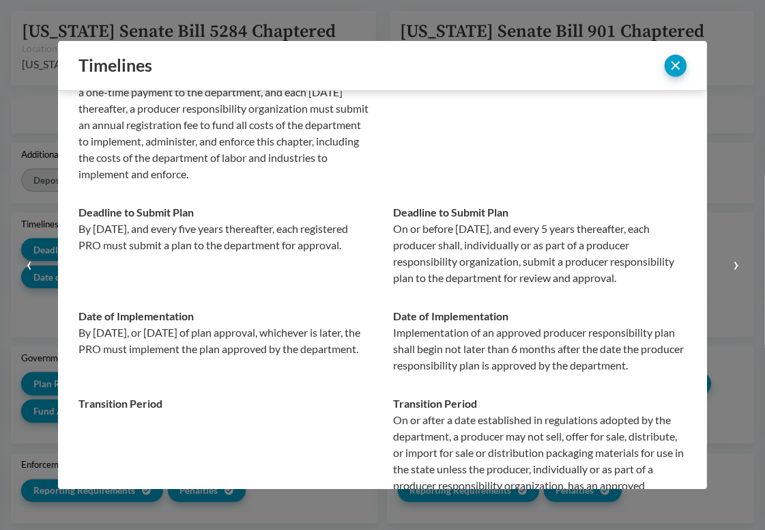
drag, startPoint x: 619, startPoint y: 298, endPoint x: 514, endPoint y: 244, distance: 118.5
click at [514, 244] on p "On or before [DATE], and every 5 years thereafter, each producer shall, individ…" at bounding box center [541, 254] width 294 height 66
drag, startPoint x: 531, startPoint y: 244, endPoint x: 615, endPoint y: 298, distance: 99.8
click at [615, 286] on p "On or before [DATE], and every 5 years thereafter, each producer shall, individ…" at bounding box center [541, 254] width 294 height 66
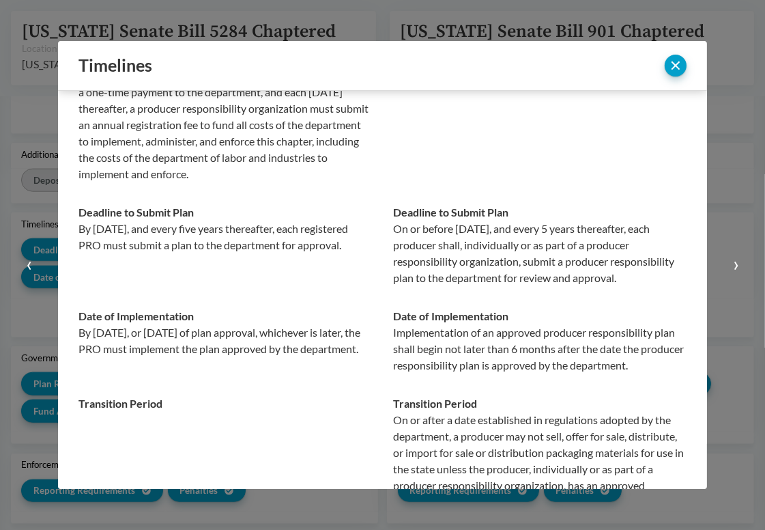
click at [615, 286] on p "On or before [DATE], and every 5 years thereafter, each producer shall, individ…" at bounding box center [541, 254] width 294 height 66
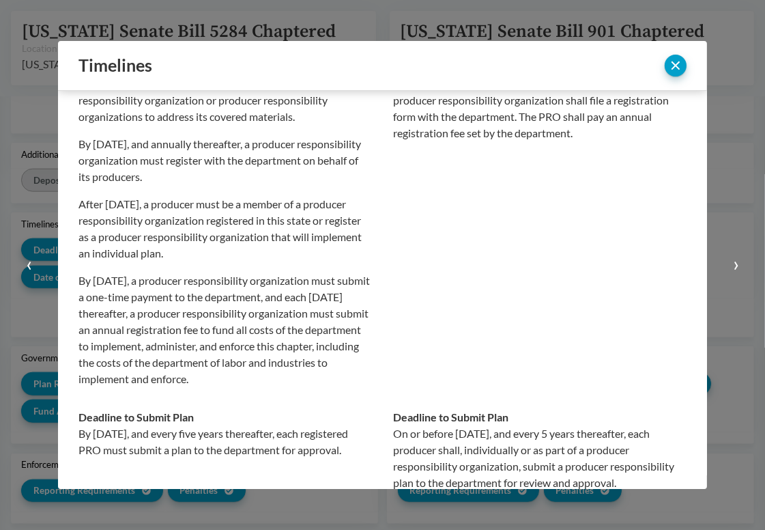
scroll to position [0, 0]
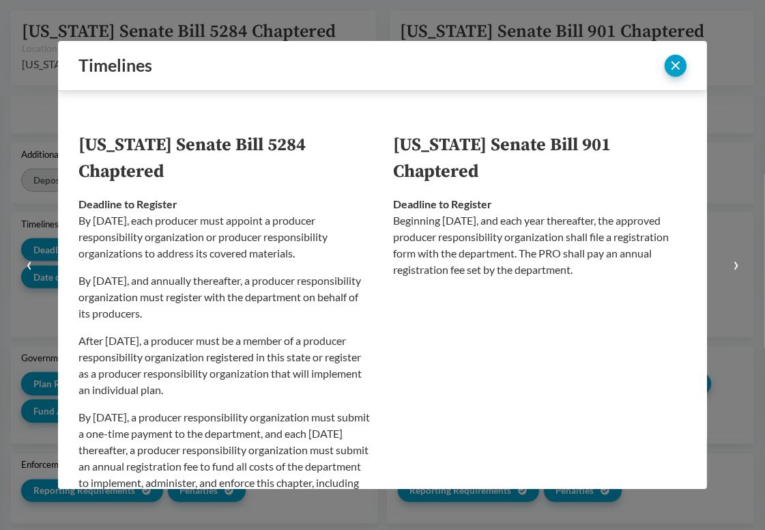
drag, startPoint x: 239, startPoint y: 220, endPoint x: 294, endPoint y: 309, distance: 104.6
click at [294, 309] on div "By [DATE], each producer must appoint a producer responsibility organization or…" at bounding box center [226, 367] width 294 height 311
click at [294, 309] on p "By [DATE], and annually thereafter, a producer responsibility organization must…" at bounding box center [226, 296] width 294 height 49
drag, startPoint x: 296, startPoint y: 311, endPoint x: 232, endPoint y: 219, distance: 112.3
click at [232, 219] on div "By [DATE], each producer must appoint a producer responsibility organization or…" at bounding box center [226, 367] width 294 height 311
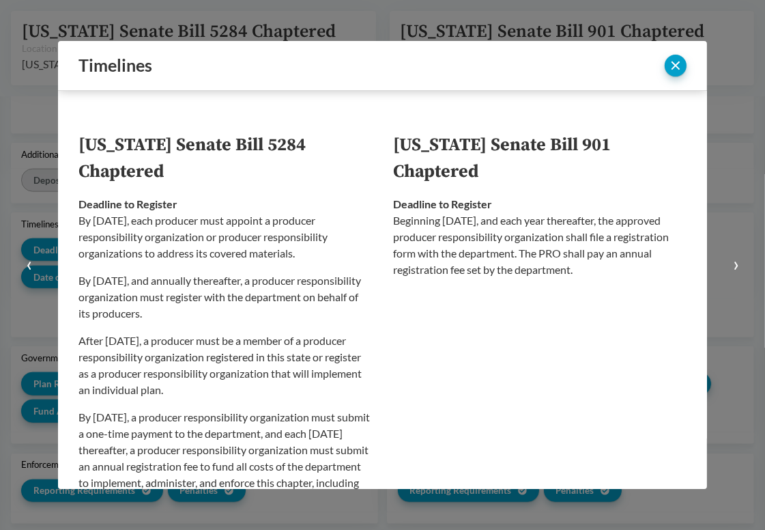
click at [232, 219] on p "By [DATE], each producer must appoint a producer responsibility organization or…" at bounding box center [226, 236] width 294 height 49
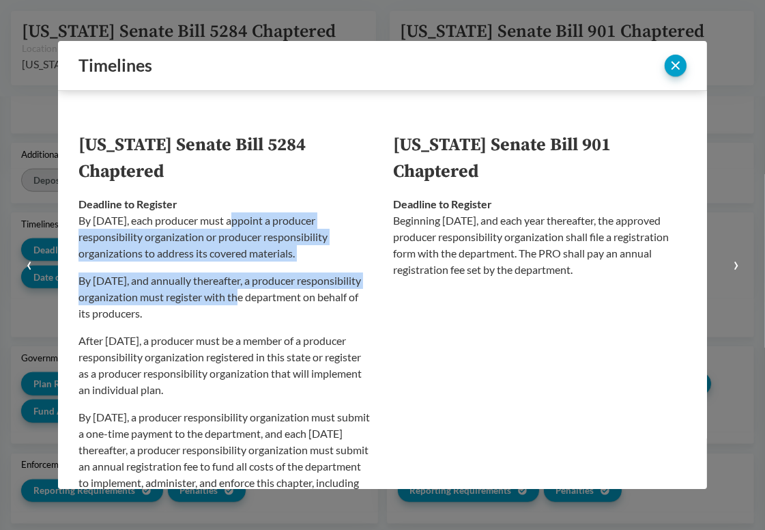
drag, startPoint x: 230, startPoint y: 218, endPoint x: 272, endPoint y: 300, distance: 92.5
click at [272, 300] on div "By [DATE], each producer must appoint a producer responsibility organization or…" at bounding box center [226, 367] width 294 height 311
click at [272, 300] on p "By [DATE], and annually thereafter, a producer responsibility organization must…" at bounding box center [226, 296] width 294 height 49
drag, startPoint x: 279, startPoint y: 309, endPoint x: 218, endPoint y: 214, distance: 113.1
click at [218, 214] on div "By [DATE], each producer must appoint a producer responsibility organization or…" at bounding box center [226, 367] width 294 height 311
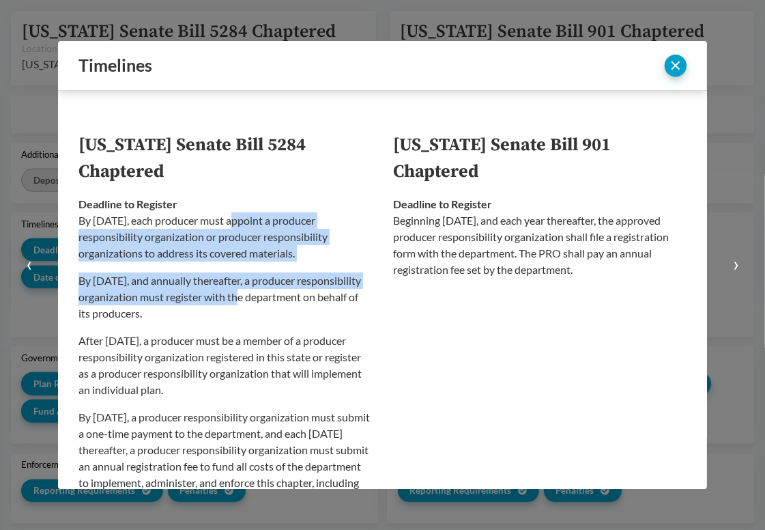
click at [218, 214] on p "By [DATE], each producer must appoint a producer responsibility organization or…" at bounding box center [226, 236] width 294 height 49
drag, startPoint x: 218, startPoint y: 214, endPoint x: 266, endPoint y: 315, distance: 112.1
click at [266, 315] on div "By [DATE], each producer must appoint a producer responsibility organization or…" at bounding box center [226, 367] width 294 height 311
click at [266, 315] on p "By [DATE], and annually thereafter, a producer responsibility organization must…" at bounding box center [226, 296] width 294 height 49
drag, startPoint x: 272, startPoint y: 315, endPoint x: 227, endPoint y: 223, distance: 102.9
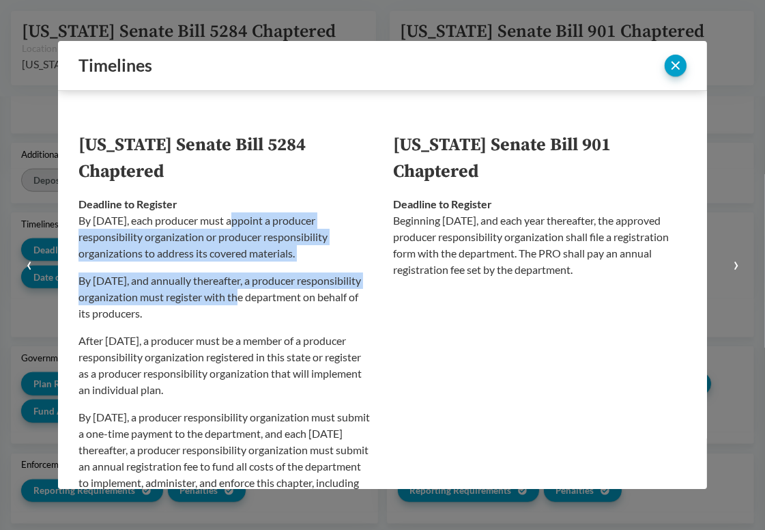
click at [227, 223] on div "By [DATE], each producer must appoint a producer responsibility organization or…" at bounding box center [226, 367] width 294 height 311
click at [227, 223] on p "By [DATE], each producer must appoint a producer responsibility organization or…" at bounding box center [226, 236] width 294 height 49
drag, startPoint x: 225, startPoint y: 218, endPoint x: 266, endPoint y: 314, distance: 104.6
click at [266, 314] on div "By [DATE], each producer must appoint a producer responsibility organization or…" at bounding box center [226, 367] width 294 height 311
click at [266, 314] on p "By [DATE], and annually thereafter, a producer responsibility organization must…" at bounding box center [226, 296] width 294 height 49
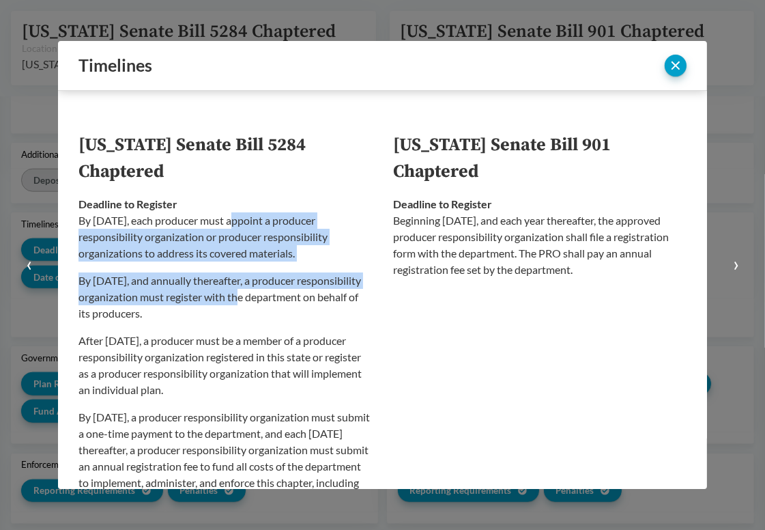
drag, startPoint x: 266, startPoint y: 314, endPoint x: 231, endPoint y: 216, distance: 104.3
click at [231, 216] on div "By [DATE], each producer must appoint a producer responsibility organization or…" at bounding box center [226, 367] width 294 height 311
click at [231, 216] on p "By [DATE], each producer must appoint a producer responsibility organization or…" at bounding box center [226, 236] width 294 height 49
drag, startPoint x: 231, startPoint y: 216, endPoint x: 273, endPoint y: 310, distance: 103.3
click at [273, 310] on div "By [DATE], each producer must appoint a producer responsibility organization or…" at bounding box center [226, 367] width 294 height 311
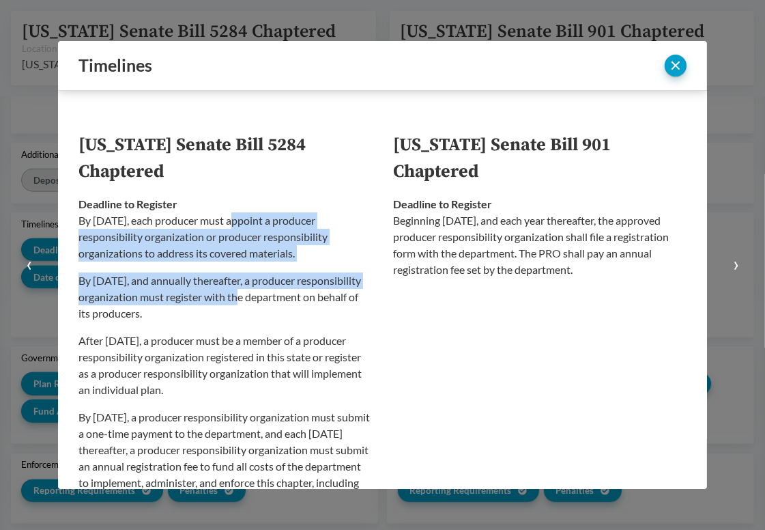
click at [273, 310] on p "By [DATE], and annually thereafter, a producer responsibility organization must…" at bounding box center [226, 296] width 294 height 49
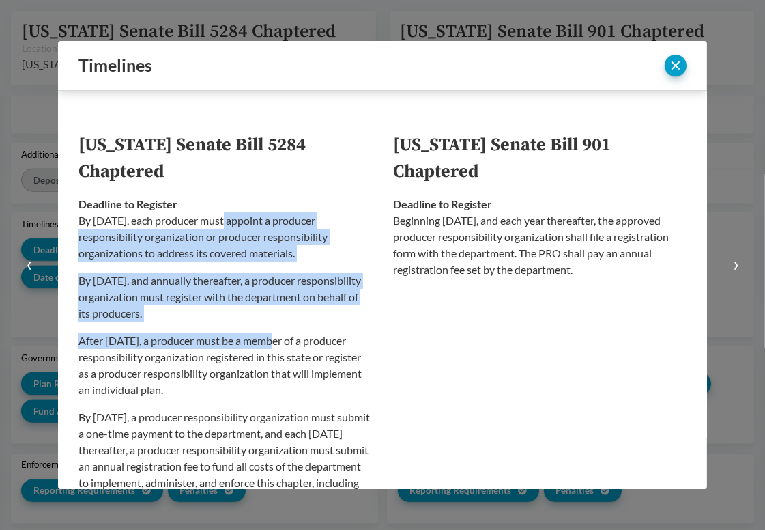
drag, startPoint x: 220, startPoint y: 214, endPoint x: 264, endPoint y: 326, distance: 120.2
click at [264, 326] on div "By [DATE], each producer must appoint a producer responsibility organization or…" at bounding box center [226, 367] width 294 height 311
drag, startPoint x: 269, startPoint y: 320, endPoint x: 216, endPoint y: 221, distance: 112.1
click at [216, 221] on div "By [DATE], each producer must appoint a producer responsibility organization or…" at bounding box center [226, 367] width 294 height 311
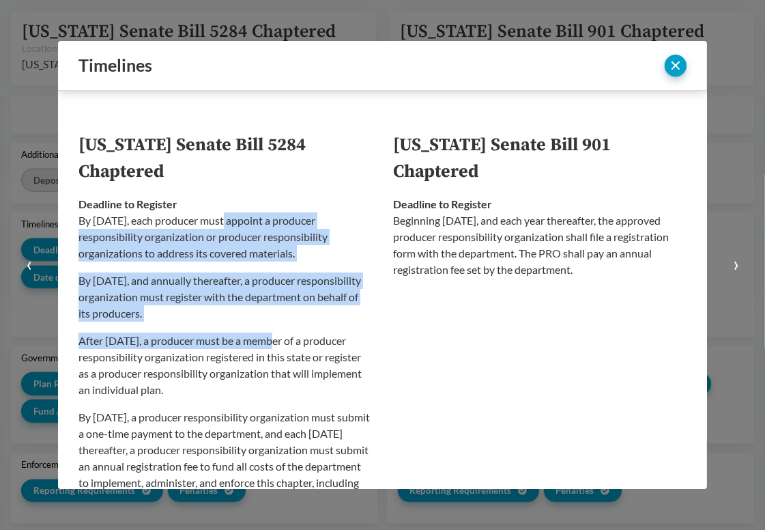
click at [216, 221] on p "By [DATE], each producer must appoint a producer responsibility organization or…" at bounding box center [226, 236] width 294 height 49
drag, startPoint x: 215, startPoint y: 221, endPoint x: 262, endPoint y: 314, distance: 104.4
click at [262, 314] on div "By [DATE], each producer must appoint a producer responsibility organization or…" at bounding box center [226, 367] width 294 height 311
click at [262, 314] on p "By [DATE], and annually thereafter, a producer responsibility organization must…" at bounding box center [226, 296] width 294 height 49
drag, startPoint x: 269, startPoint y: 315, endPoint x: 220, endPoint y: 224, distance: 103.3
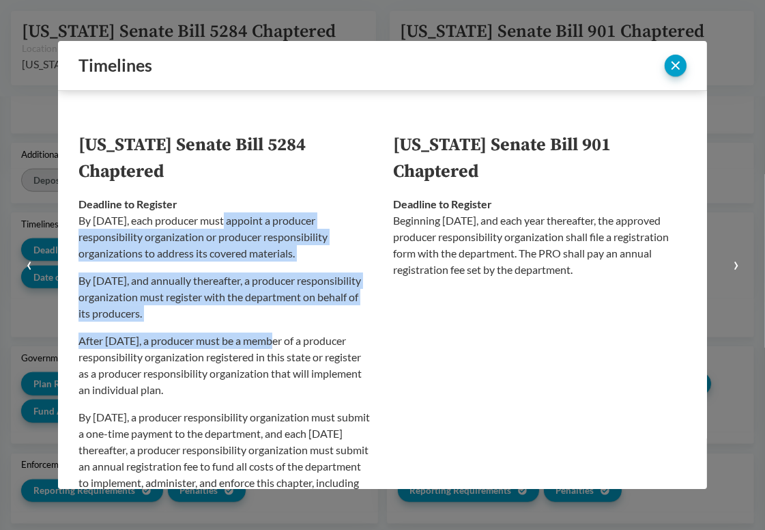
click at [220, 224] on div "By [DATE], each producer must appoint a producer responsibility organization or…" at bounding box center [226, 367] width 294 height 311
click at [220, 224] on p "By [DATE], each producer must appoint a producer responsibility organization or…" at bounding box center [226, 236] width 294 height 49
drag, startPoint x: 218, startPoint y: 223, endPoint x: 276, endPoint y: 320, distance: 112.7
click at [276, 320] on div "By [DATE], each producer must appoint a producer responsibility organization or…" at bounding box center [226, 367] width 294 height 311
click at [276, 320] on p "By [DATE], and annually thereafter, a producer responsibility organization must…" at bounding box center [226, 296] width 294 height 49
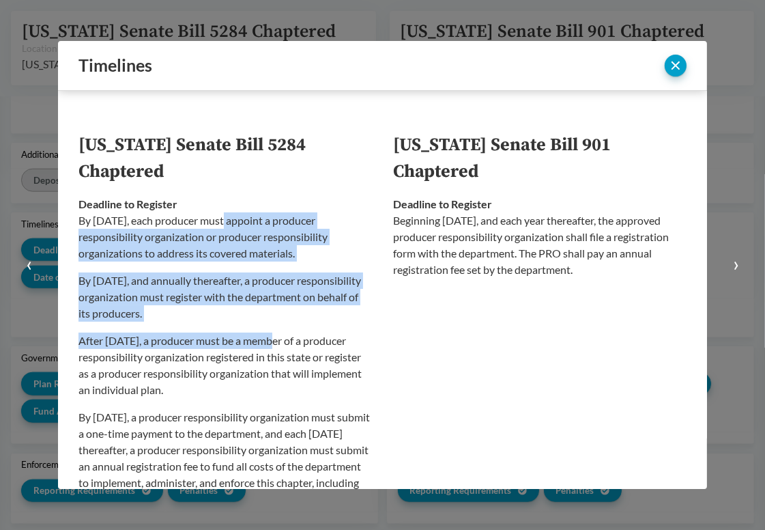
drag, startPoint x: 276, startPoint y: 320, endPoint x: 223, endPoint y: 218, distance: 114.8
click at [223, 218] on div "By [DATE], each producer must appoint a producer responsibility organization or…" at bounding box center [226, 367] width 294 height 311
click at [223, 218] on p "By [DATE], each producer must appoint a producer responsibility organization or…" at bounding box center [226, 236] width 294 height 49
drag, startPoint x: 221, startPoint y: 218, endPoint x: 274, endPoint y: 316, distance: 111.8
click at [274, 316] on div "By [DATE], each producer must appoint a producer responsibility organization or…" at bounding box center [226, 367] width 294 height 311
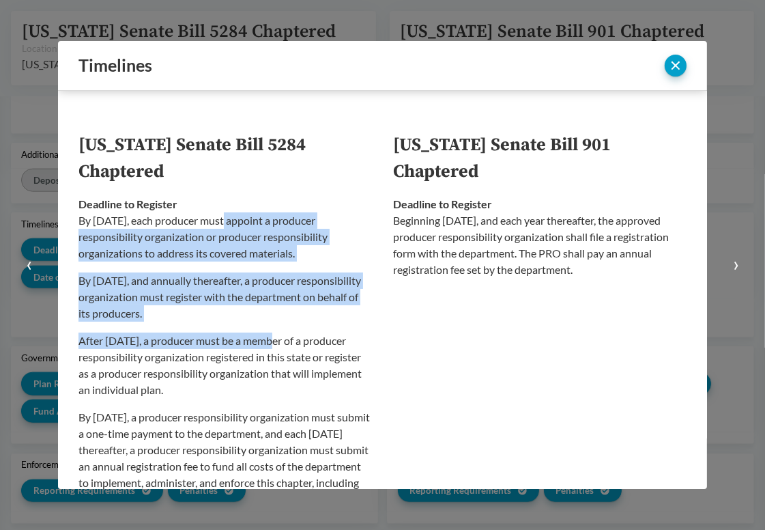
click at [274, 316] on p "By [DATE], and annually thereafter, a producer responsibility organization must…" at bounding box center [226, 296] width 294 height 49
drag, startPoint x: 277, startPoint y: 311, endPoint x: 216, endPoint y: 224, distance: 105.9
click at [216, 224] on div "By [DATE], each producer must appoint a producer responsibility organization or…" at bounding box center [226, 367] width 294 height 311
click at [216, 224] on p "By [DATE], each producer must appoint a producer responsibility organization or…" at bounding box center [226, 236] width 294 height 49
drag, startPoint x: 212, startPoint y: 218, endPoint x: 257, endPoint y: 319, distance: 110.9
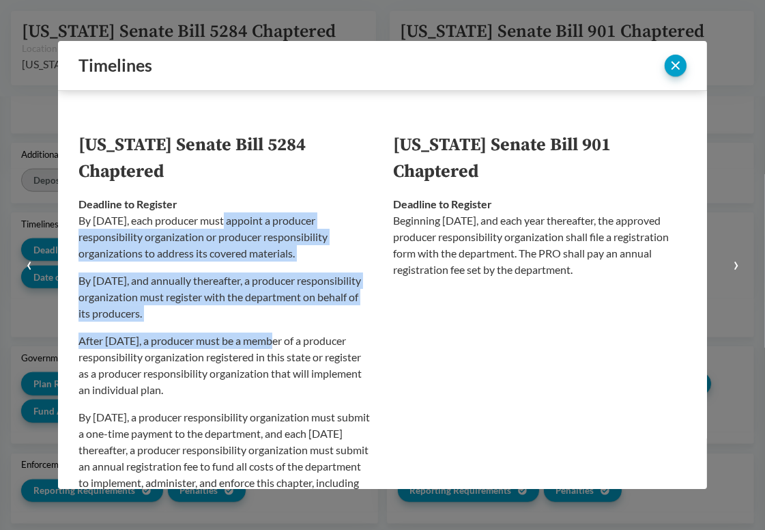
click at [257, 319] on div "By [DATE], each producer must appoint a producer responsibility organization or…" at bounding box center [226, 367] width 294 height 311
click at [257, 319] on p "By [DATE], and annually thereafter, a producer responsibility organization must…" at bounding box center [226, 296] width 294 height 49
drag, startPoint x: 272, startPoint y: 316, endPoint x: 214, endPoint y: 222, distance: 110.7
click at [214, 222] on div "By [DATE], each producer must appoint a producer responsibility organization or…" at bounding box center [226, 367] width 294 height 311
click at [214, 222] on p "By [DATE], each producer must appoint a producer responsibility organization or…" at bounding box center [226, 236] width 294 height 49
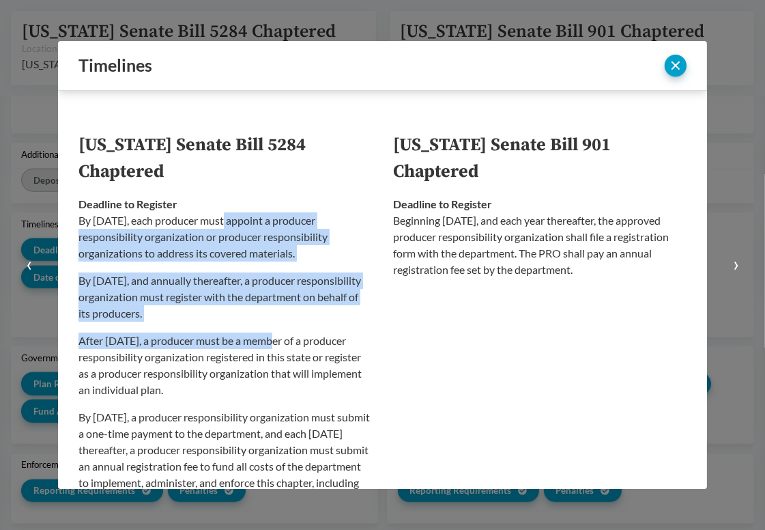
drag, startPoint x: 214, startPoint y: 222, endPoint x: 274, endPoint y: 318, distance: 113.3
click at [274, 318] on div "By [DATE], each producer must appoint a producer responsibility organization or…" at bounding box center [226, 367] width 294 height 311
click at [274, 318] on p "By [DATE], and annually thereafter, a producer responsibility organization must…" at bounding box center [226, 296] width 294 height 49
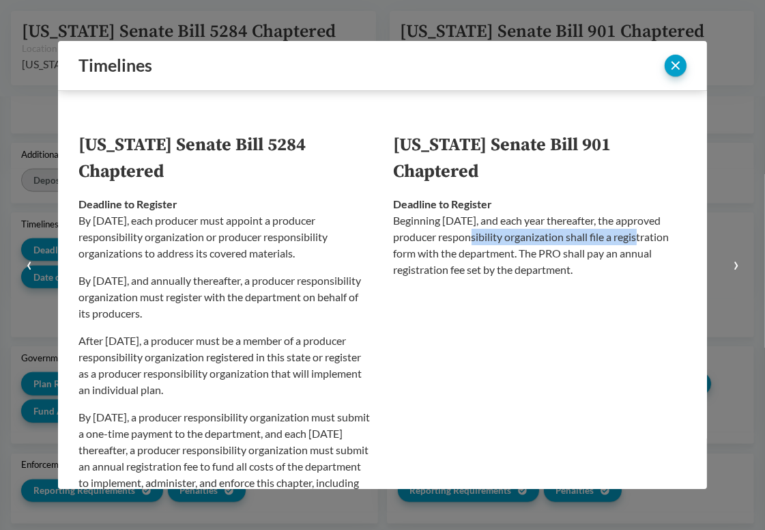
drag, startPoint x: 483, startPoint y: 238, endPoint x: 659, endPoint y: 240, distance: 175.5
click at [659, 240] on p "Beginning [DATE], and each year thereafter, the approved producer responsibilit…" at bounding box center [541, 245] width 294 height 66
drag, startPoint x: 659, startPoint y: 240, endPoint x: 531, endPoint y: 236, distance: 127.7
click at [531, 236] on p "Beginning [DATE], and each year thereafter, the approved producer responsibilit…" at bounding box center [541, 245] width 294 height 66
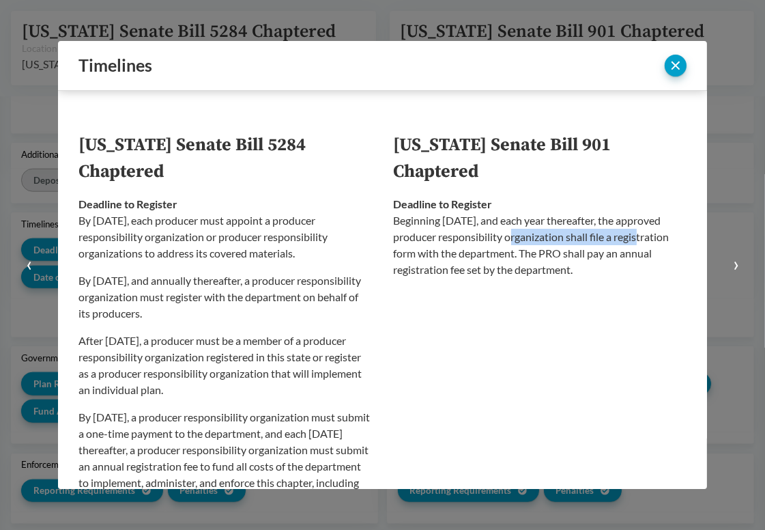
click at [531, 236] on p "Beginning [DATE], and each year thereafter, the approved producer responsibilit…" at bounding box center [541, 245] width 294 height 66
drag, startPoint x: 526, startPoint y: 236, endPoint x: 660, endPoint y: 238, distance: 133.8
click at [660, 238] on p "Beginning [DATE], and each year thereafter, the approved producer responsibilit…" at bounding box center [541, 245] width 294 height 66
drag, startPoint x: 660, startPoint y: 238, endPoint x: 512, endPoint y: 239, distance: 147.5
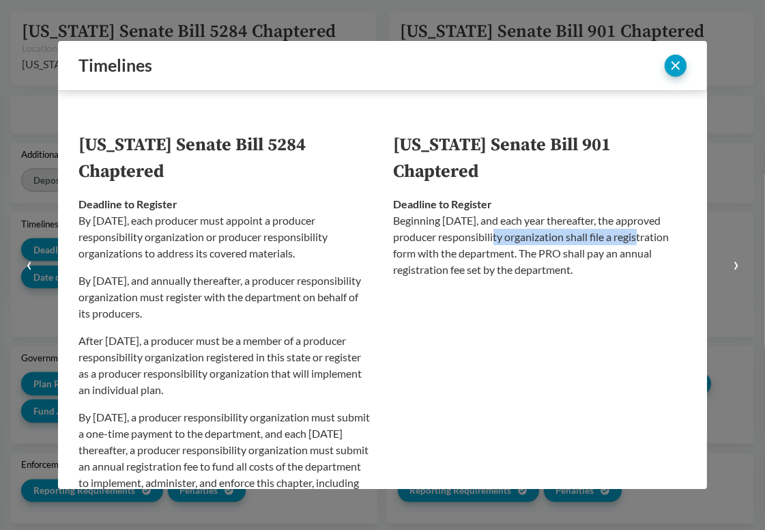
click at [512, 239] on p "Beginning [DATE], and each year thereafter, the approved producer responsibilit…" at bounding box center [541, 245] width 294 height 66
drag, startPoint x: 512, startPoint y: 239, endPoint x: 619, endPoint y: 274, distance: 112.7
click at [619, 274] on p "Beginning [DATE], and each year thereafter, the approved producer responsibilit…" at bounding box center [541, 245] width 294 height 66
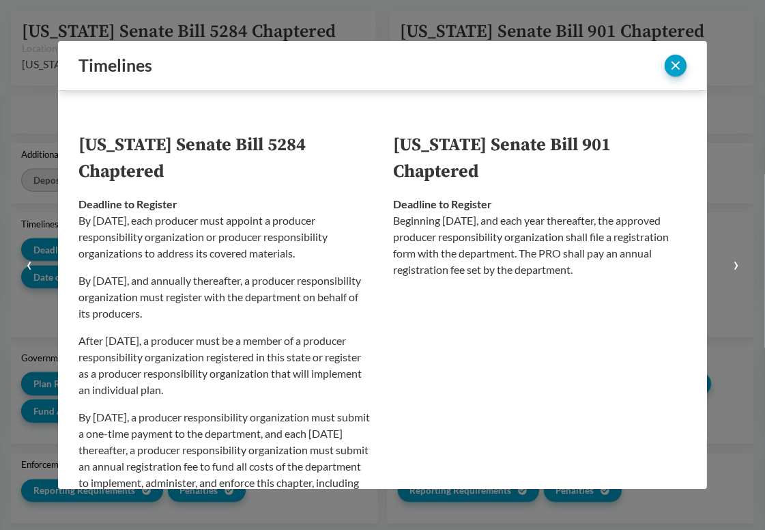
drag, startPoint x: 618, startPoint y: 274, endPoint x: 518, endPoint y: 223, distance: 112.7
click at [518, 223] on p "Beginning [DATE], and each year thereafter, the approved producer responsibilit…" at bounding box center [541, 245] width 294 height 66
drag, startPoint x: 518, startPoint y: 223, endPoint x: 610, endPoint y: 279, distance: 107.5
click at [610, 279] on td "Deadline to Register Beginning [DATE], and each year thereafter, the approved p…" at bounding box center [535, 360] width 305 height 350
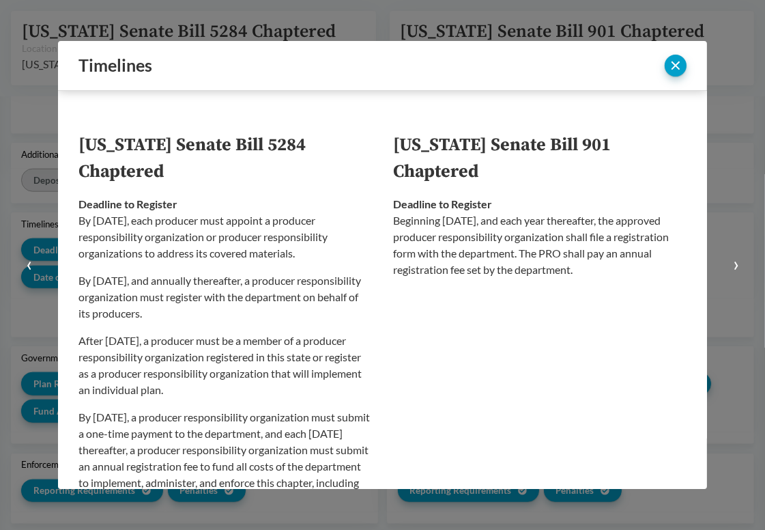
click at [610, 279] on td "Deadline to Register Beginning [DATE], and each year thereafter, the approved p…" at bounding box center [535, 360] width 305 height 350
drag, startPoint x: 615, startPoint y: 278, endPoint x: 520, endPoint y: 225, distance: 108.2
click at [520, 225] on td "Deadline to Register Beginning [DATE], and each year thereafter, the approved p…" at bounding box center [535, 360] width 305 height 350
click at [520, 225] on p "Beginning [DATE], and each year thereafter, the approved producer responsibilit…" at bounding box center [541, 245] width 294 height 66
drag, startPoint x: 518, startPoint y: 199, endPoint x: 621, endPoint y: 305, distance: 147.3
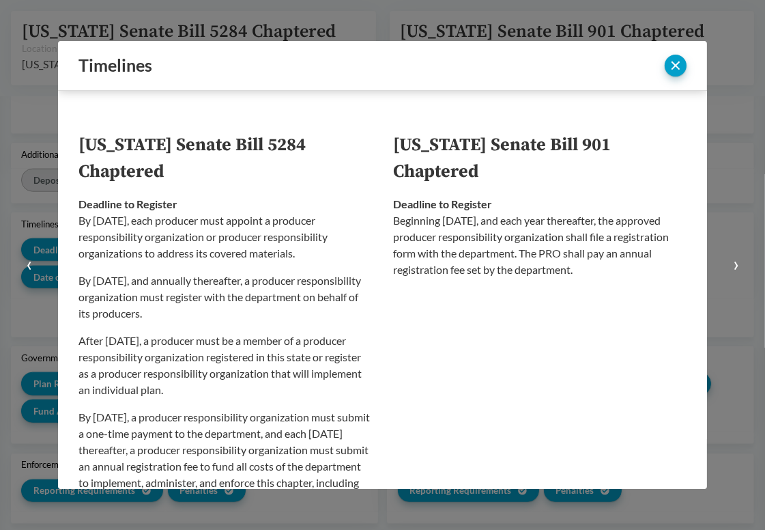
click at [621, 305] on td "Deadline to Register Beginning [DATE], and each year thereafter, the approved p…" at bounding box center [535, 360] width 305 height 350
drag, startPoint x: 623, startPoint y: 300, endPoint x: 549, endPoint y: 203, distance: 122.4
click at [549, 203] on td "Deadline to Register Beginning [DATE], and each year thereafter, the approved p…" at bounding box center [535, 360] width 305 height 350
click at [549, 203] on div "Deadline to Register Beginning [DATE], and each year thereafter, the approved p…" at bounding box center [541, 237] width 294 height 82
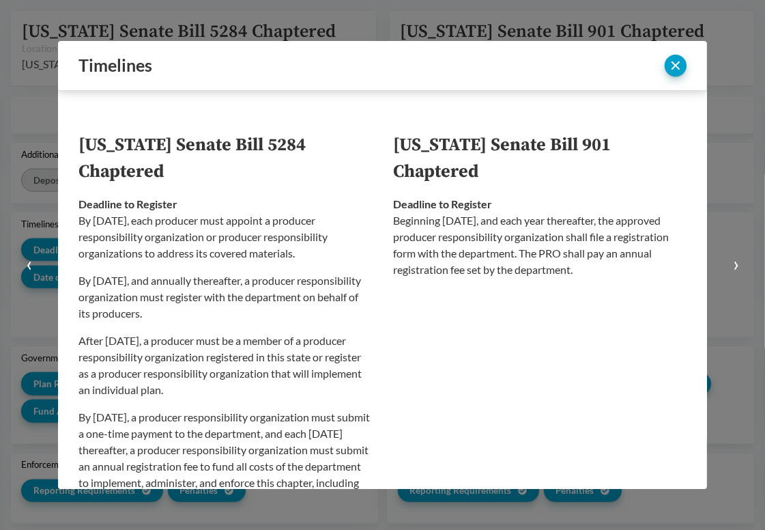
drag, startPoint x: 548, startPoint y: 202, endPoint x: 618, endPoint y: 292, distance: 114.3
click at [618, 292] on td "Deadline to Register Beginning [DATE], and each year thereafter, the approved p…" at bounding box center [535, 360] width 305 height 350
drag, startPoint x: 615, startPoint y: 293, endPoint x: 550, endPoint y: 204, distance: 109.9
click at [550, 204] on td "Deadline to Register Beginning [DATE], and each year thereafter, the approved p…" at bounding box center [535, 360] width 305 height 350
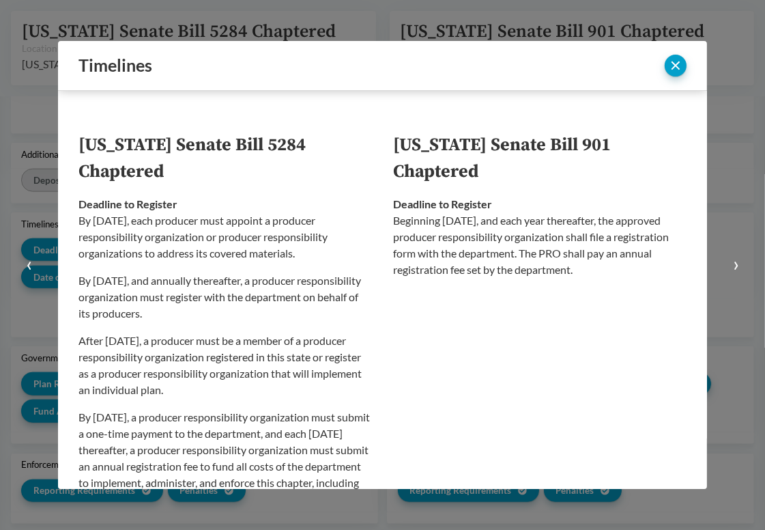
click at [550, 204] on div "Deadline to Register Beginning [DATE], and each year thereafter, the approved p…" at bounding box center [541, 237] width 294 height 82
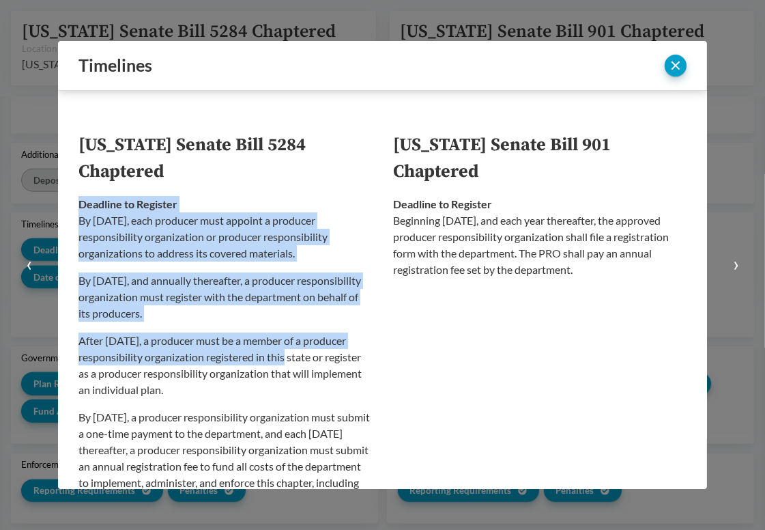
drag, startPoint x: 233, startPoint y: 206, endPoint x: 310, endPoint y: 358, distance: 170.7
click at [310, 358] on div "Deadline to Register By [DATE], each producer must appoint a producer responsib…" at bounding box center [226, 360] width 294 height 328
click at [310, 358] on p "After [DATE], a producer must be a member of a producer responsibility organiza…" at bounding box center [226, 366] width 294 height 66
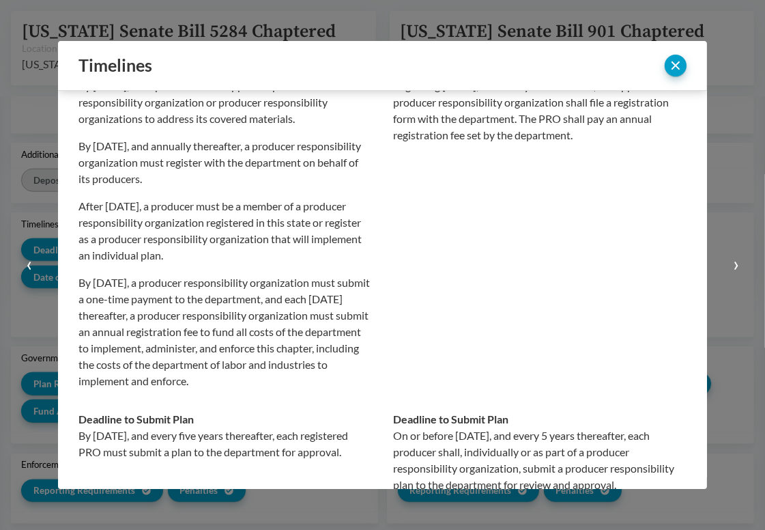
scroll to position [137, 0]
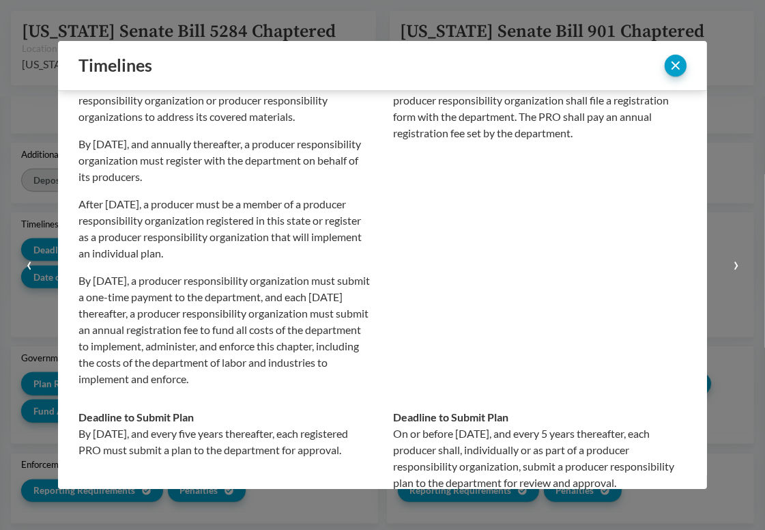
drag, startPoint x: 281, startPoint y: 184, endPoint x: 320, endPoint y: 290, distance: 113.2
click at [320, 290] on div "By [DATE], each producer must appoint a producer responsibility organization or…" at bounding box center [226, 231] width 294 height 311
click at [320, 290] on p "By [DATE], a producer responsibility organization must submit a one-time paymen…" at bounding box center [226, 329] width 294 height 115
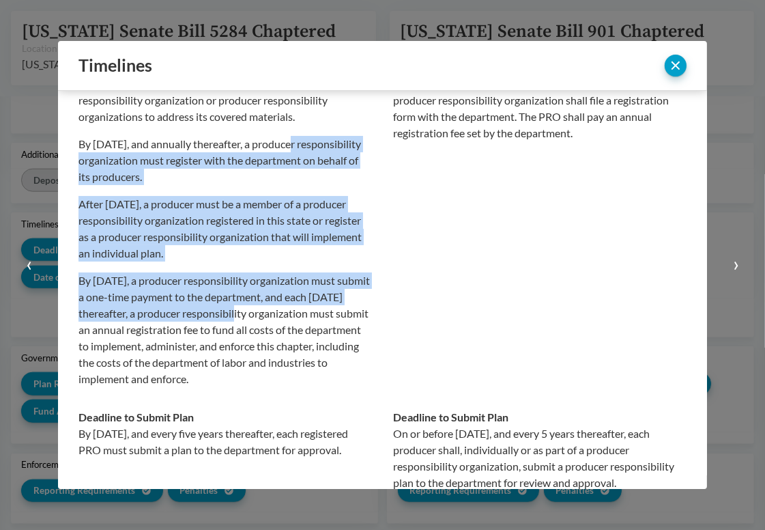
drag, startPoint x: 346, startPoint y: 317, endPoint x: 290, endPoint y: 135, distance: 190.9
click at [290, 135] on div "By [DATE], each producer must appoint a producer responsibility organization or…" at bounding box center [226, 231] width 294 height 311
drag, startPoint x: 286, startPoint y: 134, endPoint x: 333, endPoint y: 317, distance: 188.8
click at [333, 317] on div "By [DATE], each producer must appoint a producer responsibility organization or…" at bounding box center [226, 231] width 294 height 311
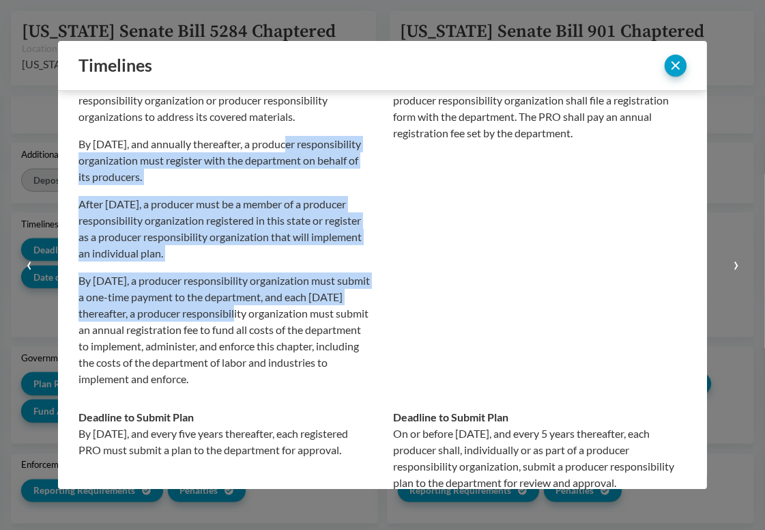
click at [333, 317] on p "By [DATE], a producer responsibility organization must submit a one-time paymen…" at bounding box center [226, 329] width 294 height 115
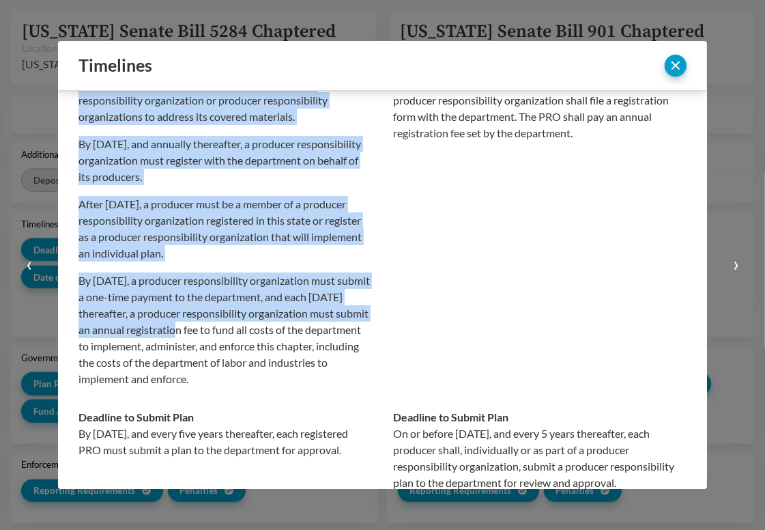
drag, startPoint x: 343, startPoint y: 335, endPoint x: 72, endPoint y: 141, distance: 332.9
click at [72, 141] on div "[US_STATE] Senate Bill 5284 Chaptered [US_STATE] Senate Bill 901 Chaptered Dead…" at bounding box center [382, 290] width 649 height 398
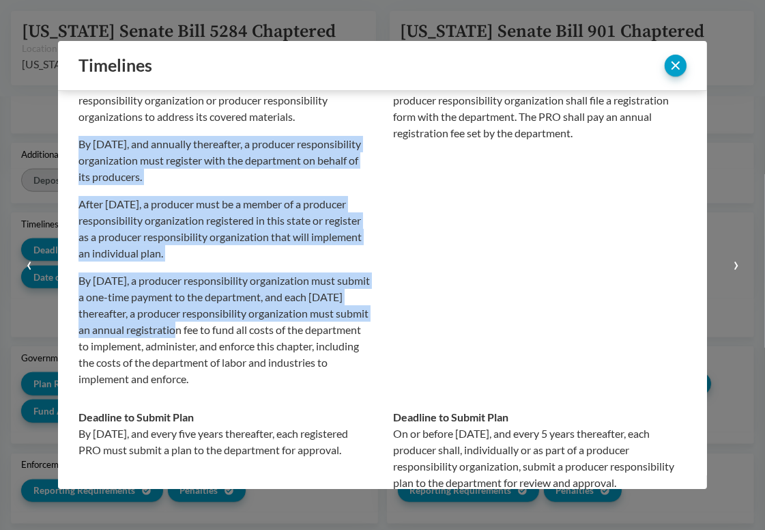
drag, startPoint x: 78, startPoint y: 145, endPoint x: 345, endPoint y: 333, distance: 326.6
click at [345, 333] on div "By [DATE], each producer must appoint a producer responsibility organization or…" at bounding box center [226, 231] width 294 height 311
click at [345, 333] on p "By [DATE], a producer responsibility organization must submit a one-time paymen…" at bounding box center [226, 329] width 294 height 115
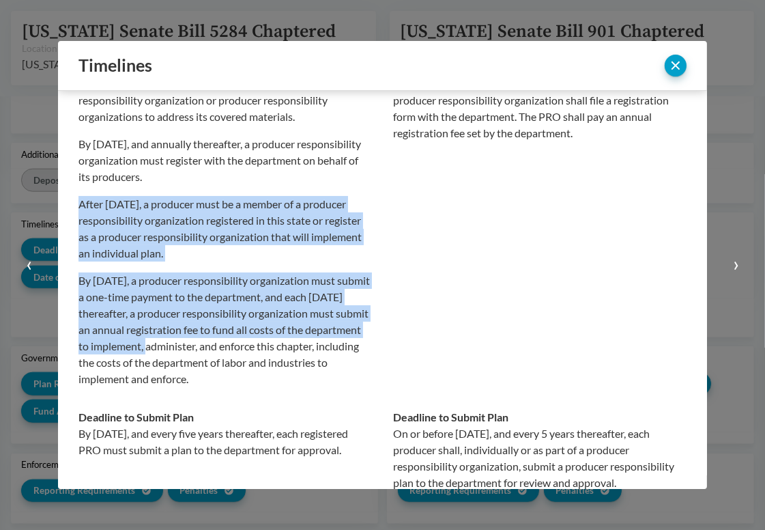
drag, startPoint x: 359, startPoint y: 351, endPoint x: 79, endPoint y: 192, distance: 322.6
click at [79, 192] on div "By [DATE], each producer must appoint a producer responsibility organization or…" at bounding box center [226, 231] width 294 height 311
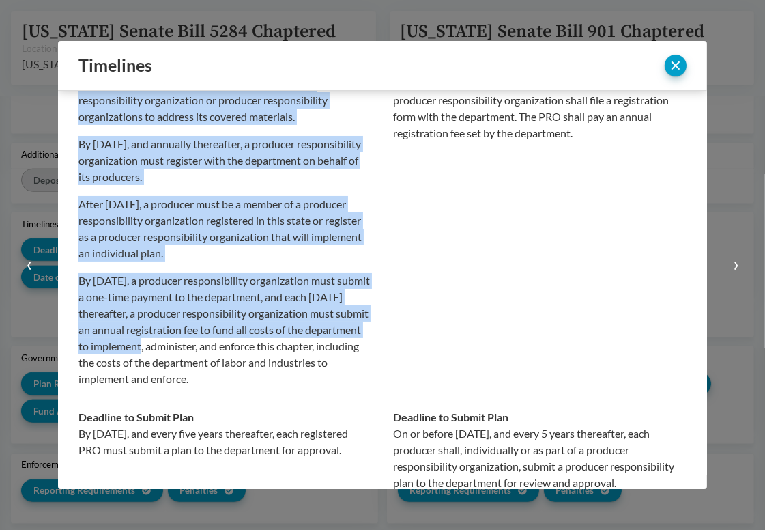
drag, startPoint x: 77, startPoint y: 194, endPoint x: 320, endPoint y: 341, distance: 284.0
click at [320, 341] on div "[US_STATE] Senate Bill 5284 Chaptered [US_STATE] Senate Bill 901 Chaptered Dead…" at bounding box center [382, 290] width 649 height 398
click at [320, 341] on p "By [DATE], a producer responsibility organization must submit a one-time paymen…" at bounding box center [226, 329] width 294 height 115
drag, startPoint x: 336, startPoint y: 344, endPoint x: 78, endPoint y: 197, distance: 297.3
click at [78, 197] on div "[US_STATE] Senate Bill 5284 Chaptered [US_STATE] Senate Bill 901 Chaptered Dead…" at bounding box center [382, 290] width 649 height 398
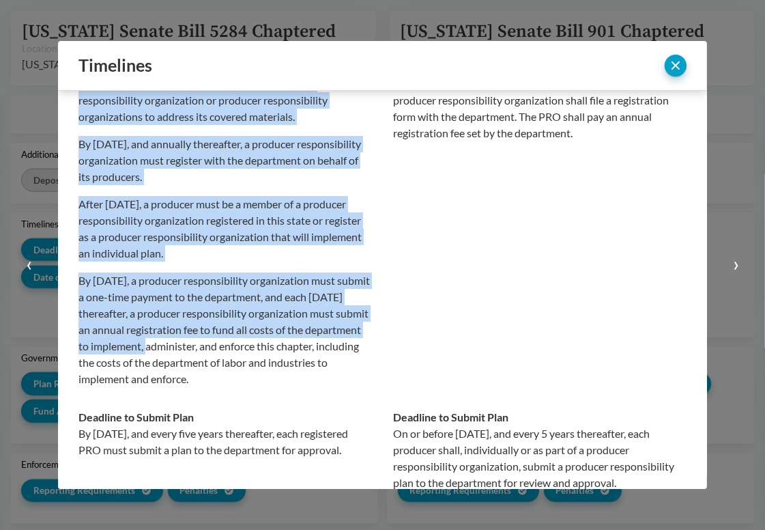
click at [78, 197] on div "[US_STATE] Senate Bill 5284 Chaptered [US_STATE] Senate Bill 901 Chaptered Dead…" at bounding box center [382, 290] width 649 height 398
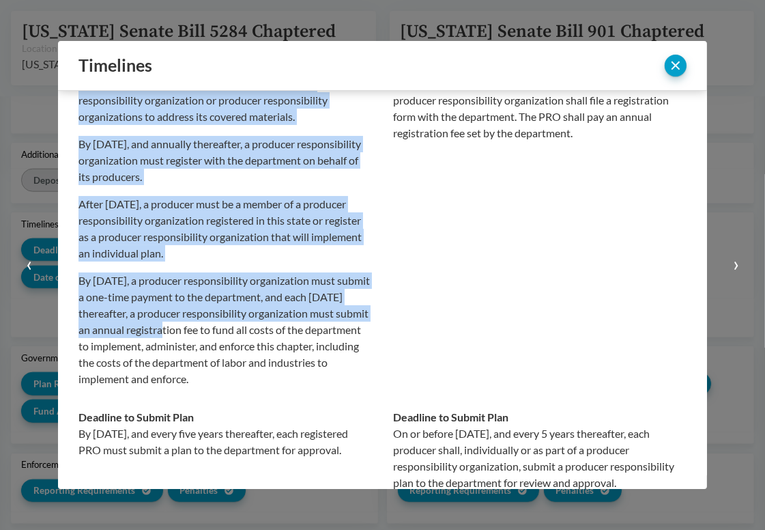
drag, startPoint x: 78, startPoint y: 197, endPoint x: 298, endPoint y: 322, distance: 253.8
click at [298, 322] on div "[US_STATE] Senate Bill 5284 Chaptered [US_STATE] Senate Bill 901 Chaptered Dead…" at bounding box center [382, 290] width 649 height 398
click at [298, 322] on p "By [DATE], a producer responsibility organization must submit a one-time paymen…" at bounding box center [226, 329] width 294 height 115
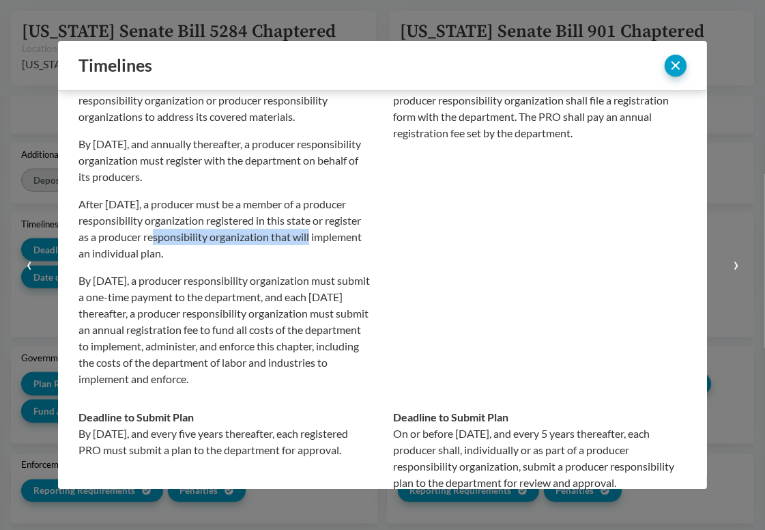
drag, startPoint x: 177, startPoint y: 236, endPoint x: 342, endPoint y: 243, distance: 165.4
click at [342, 243] on p "After [DATE], a producer must be a member of a producer responsibility organiza…" at bounding box center [226, 229] width 294 height 66
drag, startPoint x: 285, startPoint y: 257, endPoint x: 78, endPoint y: 207, distance: 213.5
click at [79, 207] on p "After [DATE], a producer must be a member of a producer responsibility organiza…" at bounding box center [226, 229] width 294 height 66
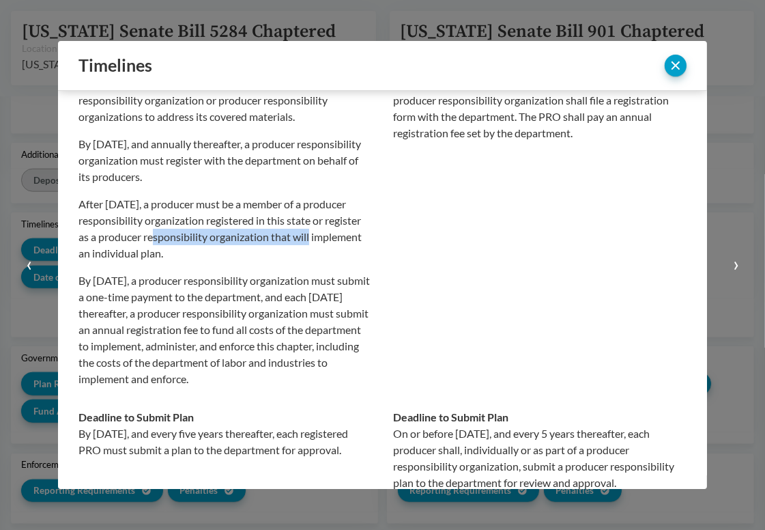
copy p "After [DATE], a producer must be a member of a producer responsibility organiza…"
click at [235, 296] on p "By [DATE], a producer responsibility organization must submit a one-time paymen…" at bounding box center [226, 329] width 294 height 115
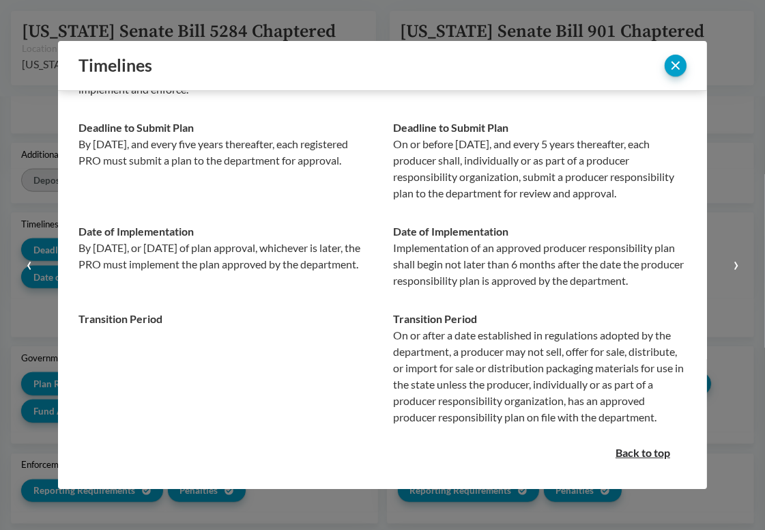
scroll to position [459, 0]
drag, startPoint x: 508, startPoint y: 338, endPoint x: 633, endPoint y: 338, distance: 125.0
click at [633, 338] on p "On or after a date established in regulations adopted by the department, a prod…" at bounding box center [541, 376] width 294 height 98
drag, startPoint x: 633, startPoint y: 338, endPoint x: 528, endPoint y: 336, distance: 105.2
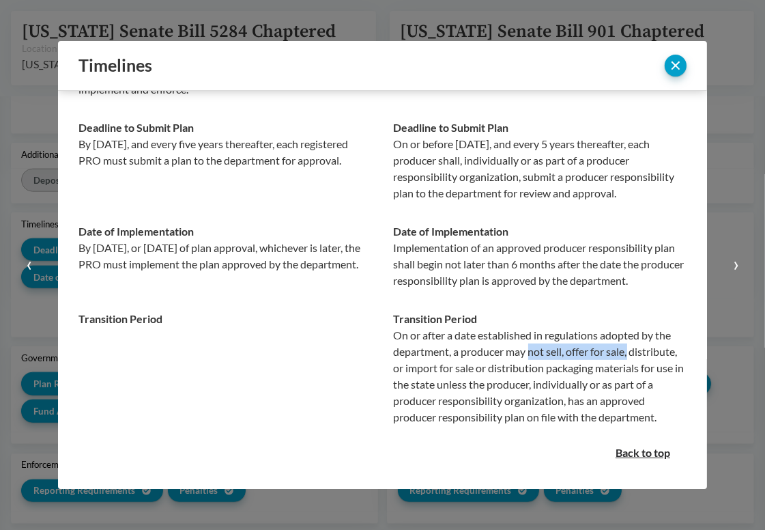
click at [528, 336] on p "On or after a date established in regulations adopted by the department, a prod…" at bounding box center [541, 376] width 294 height 98
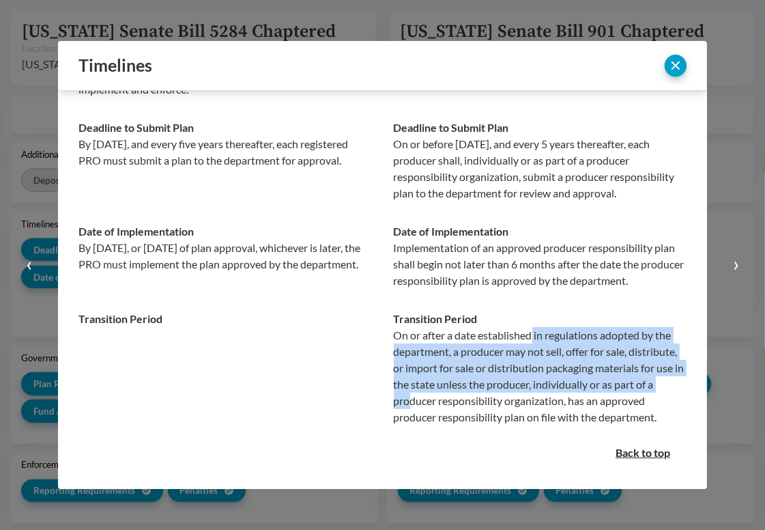
drag, startPoint x: 527, startPoint y: 322, endPoint x: 531, endPoint y: 384, distance: 62.9
click at [531, 384] on p "On or after a date established in regulations adopted by the department, a prod…" at bounding box center [541, 376] width 294 height 98
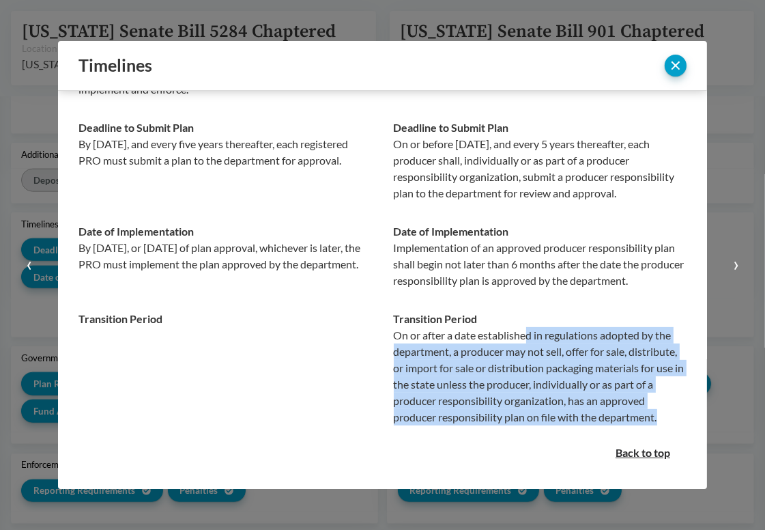
drag, startPoint x: 525, startPoint y: 413, endPoint x: 525, endPoint y: 321, distance: 92.2
click at [525, 327] on p "On or after a date established in regulations adopted by the department, a prod…" at bounding box center [541, 376] width 294 height 98
drag, startPoint x: 527, startPoint y: 318, endPoint x: 533, endPoint y: 417, distance: 99.9
click at [533, 417] on p "On or after a date established in regulations adopted by the department, a prod…" at bounding box center [541, 376] width 294 height 98
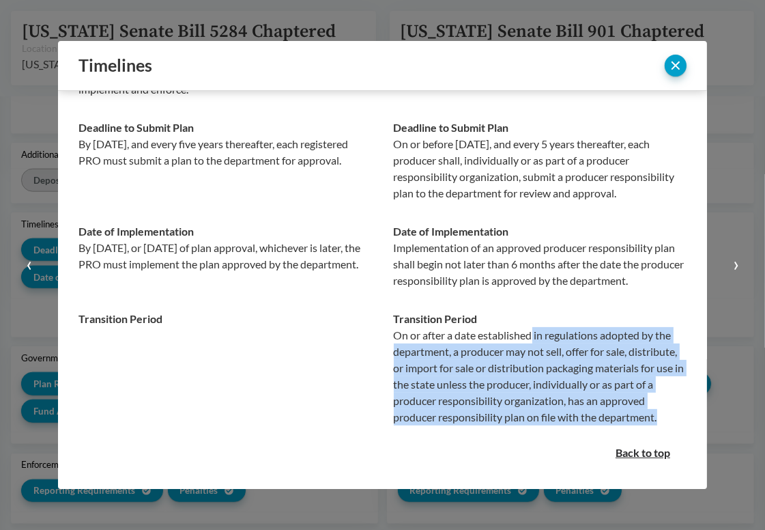
click at [533, 417] on p "On or after a date established in regulations adopted by the department, a prod…" at bounding box center [541, 376] width 294 height 98
drag, startPoint x: 534, startPoint y: 418, endPoint x: 528, endPoint y: 314, distance: 104.0
click at [528, 327] on p "On or after a date established in regulations adopted by the department, a prod…" at bounding box center [541, 376] width 294 height 98
drag, startPoint x: 528, startPoint y: 311, endPoint x: 530, endPoint y: 410, distance: 99.0
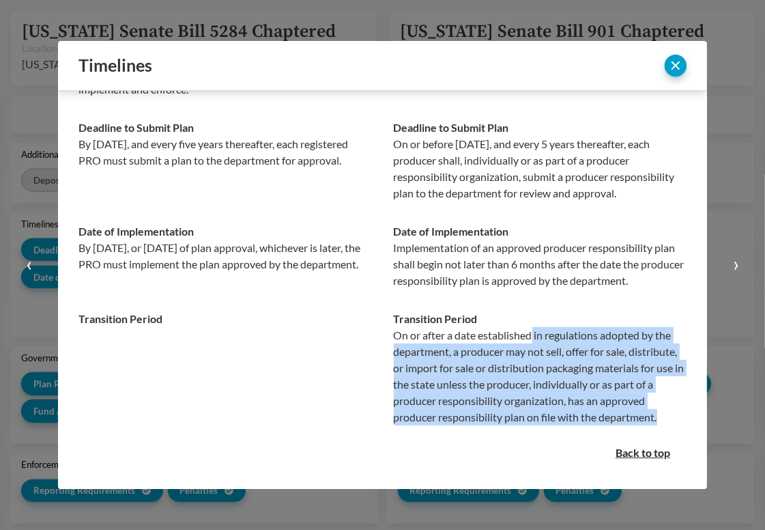
click at [530, 410] on p "On or after a date established in regulations adopted by the department, a prod…" at bounding box center [541, 376] width 294 height 98
drag, startPoint x: 530, startPoint y: 414, endPoint x: 530, endPoint y: 319, distance: 94.9
click at [530, 327] on p "On or after a date established in regulations adopted by the department, a prod…" at bounding box center [541, 376] width 294 height 98
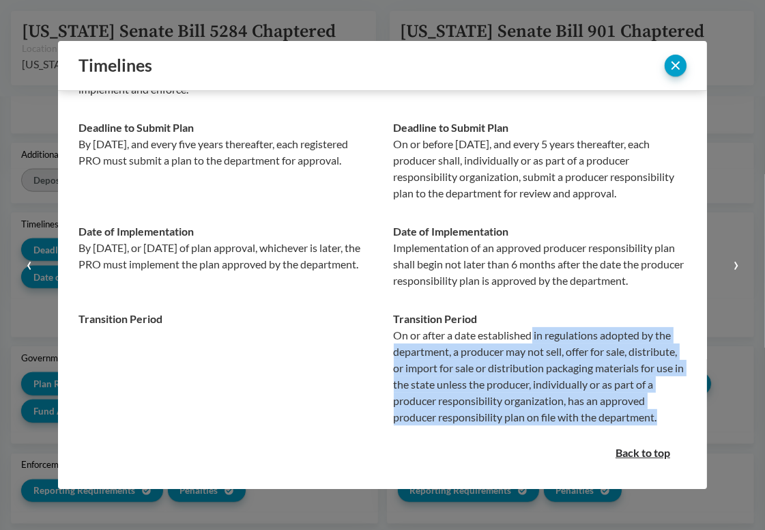
drag, startPoint x: 530, startPoint y: 316, endPoint x: 539, endPoint y: 412, distance: 96.7
click at [539, 412] on p "On or after a date established in regulations adopted by the department, a prod…" at bounding box center [541, 376] width 294 height 98
drag, startPoint x: 539, startPoint y: 414, endPoint x: 534, endPoint y: 317, distance: 97.8
click at [534, 327] on p "On or after a date established in regulations adopted by the department, a prod…" at bounding box center [541, 376] width 294 height 98
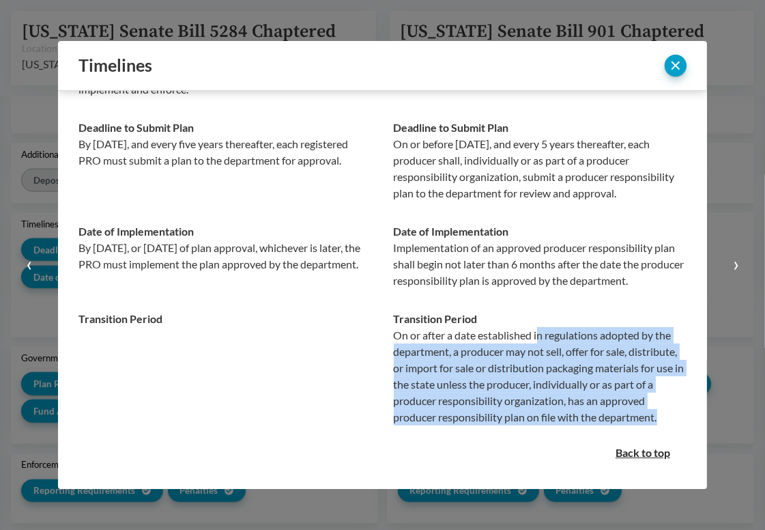
click at [534, 327] on p "On or after a date established in regulations adopted by the department, a prod…" at bounding box center [541, 376] width 294 height 98
drag, startPoint x: 534, startPoint y: 315, endPoint x: 535, endPoint y: 414, distance: 99.7
click at [535, 414] on p "On or after a date established in regulations adopted by the department, a prod…" at bounding box center [541, 376] width 294 height 98
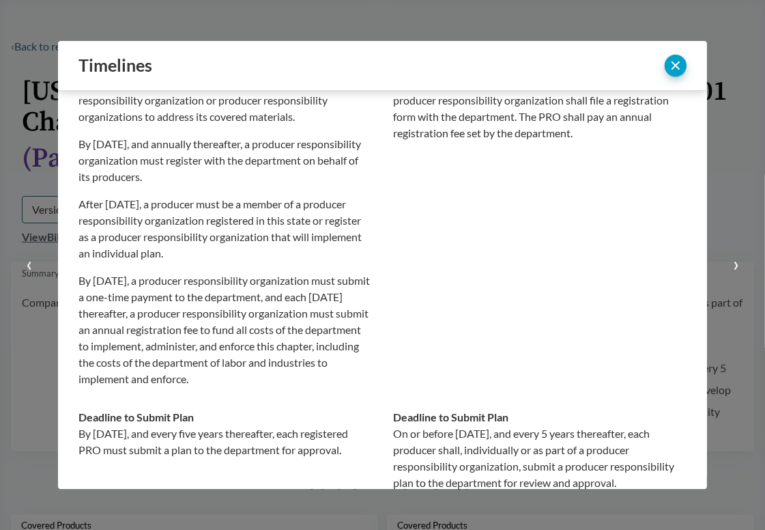
scroll to position [0, 0]
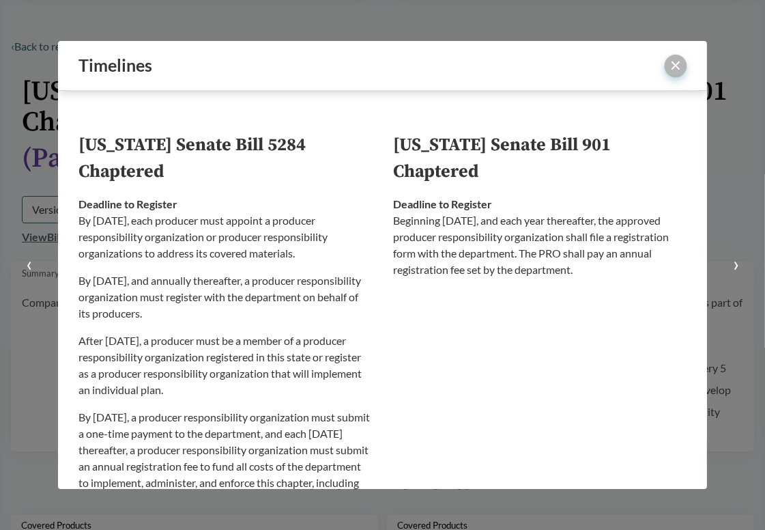
click at [671, 70] on button "close" at bounding box center [676, 66] width 22 height 22
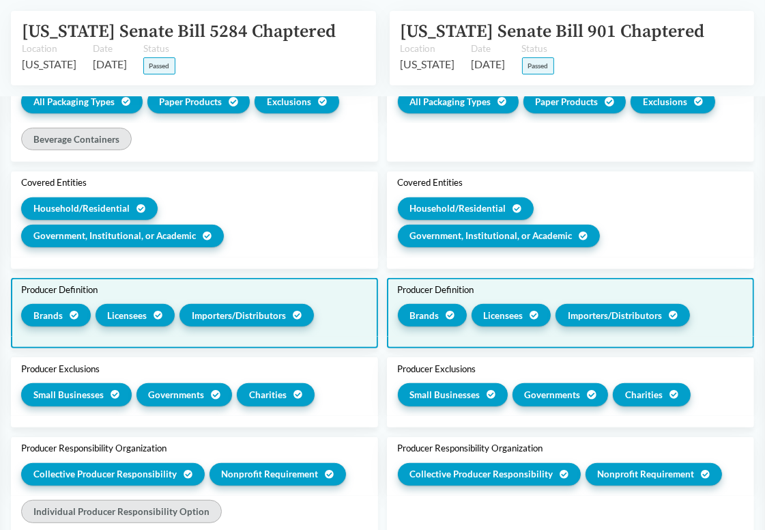
scroll to position [615, 0]
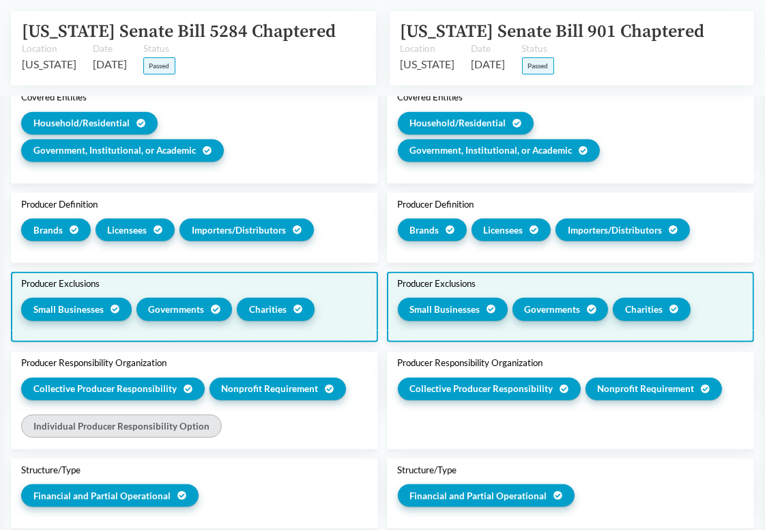
click at [465, 298] on div "Small Businesses Governments Charities" at bounding box center [571, 311] width 346 height 27
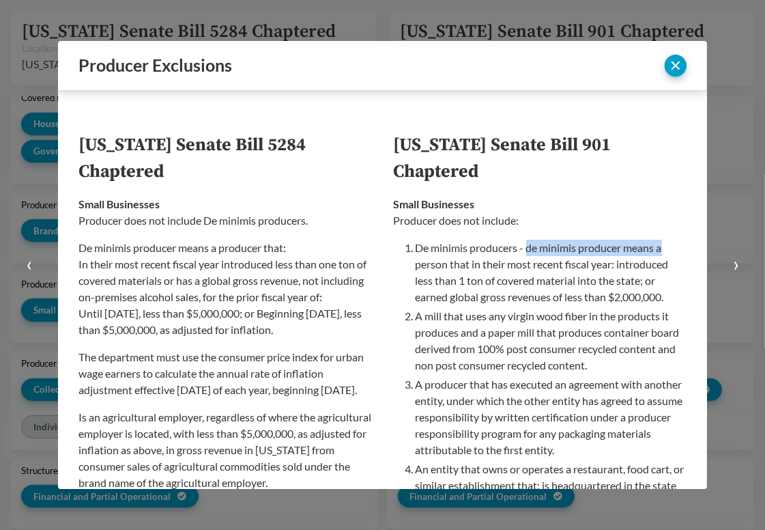
drag, startPoint x: 524, startPoint y: 251, endPoint x: 658, endPoint y: 249, distance: 133.8
click at [658, 249] on p "De minimis producers - de minimis producer means a person that in their most re…" at bounding box center [552, 273] width 272 height 66
drag, startPoint x: 498, startPoint y: 262, endPoint x: 612, endPoint y: 265, distance: 114.1
click at [612, 265] on p "De minimis producers - de minimis producer means a person that in their most re…" at bounding box center [552, 273] width 272 height 66
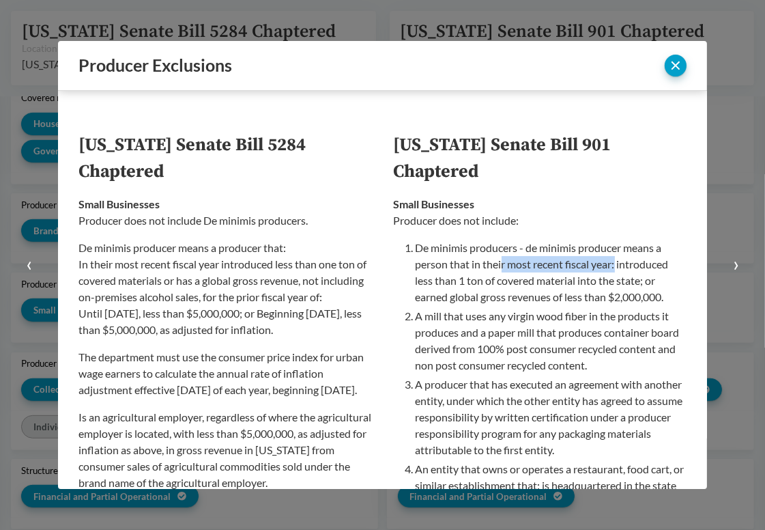
click at [612, 265] on p "De minimis producers - de minimis producer means a person that in their most re…" at bounding box center [552, 273] width 272 height 66
drag, startPoint x: 634, startPoint y: 265, endPoint x: 551, endPoint y: 259, distance: 82.8
click at [551, 259] on p "De minimis producers - de minimis producer means a person that in their most re…" at bounding box center [552, 273] width 272 height 66
drag, startPoint x: 455, startPoint y: 279, endPoint x: 596, endPoint y: 286, distance: 140.9
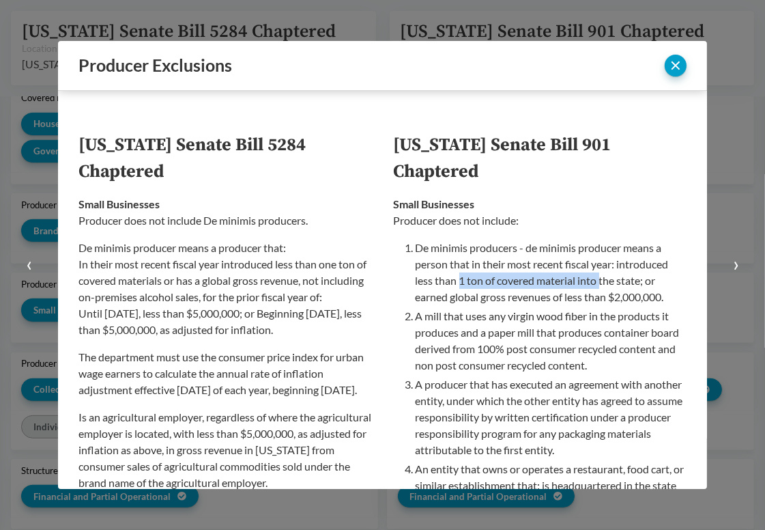
click at [596, 286] on p "De minimis producers - de minimis producer means a person that in their most re…" at bounding box center [552, 273] width 272 height 66
drag, startPoint x: 645, startPoint y: 281, endPoint x: 479, endPoint y: 277, distance: 166.7
click at [479, 277] on p "De minimis producers - de minimis producer means a person that in their most re…" at bounding box center [552, 273] width 272 height 66
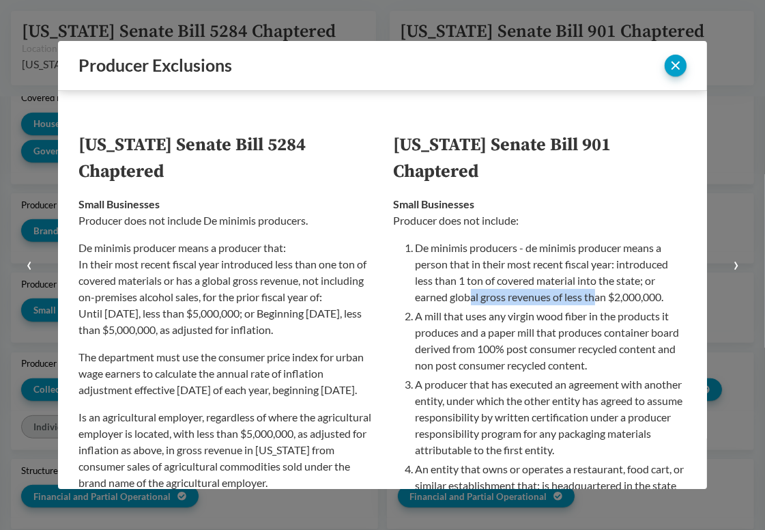
drag, startPoint x: 468, startPoint y: 294, endPoint x: 594, endPoint y: 298, distance: 125.7
click at [594, 298] on p "De minimis producers - de minimis producer means a person that in their most re…" at bounding box center [552, 273] width 272 height 66
drag, startPoint x: 662, startPoint y: 298, endPoint x: 530, endPoint y: 297, distance: 131.8
click at [530, 297] on p "De minimis producers - de minimis producer means a person that in their most re…" at bounding box center [552, 273] width 272 height 66
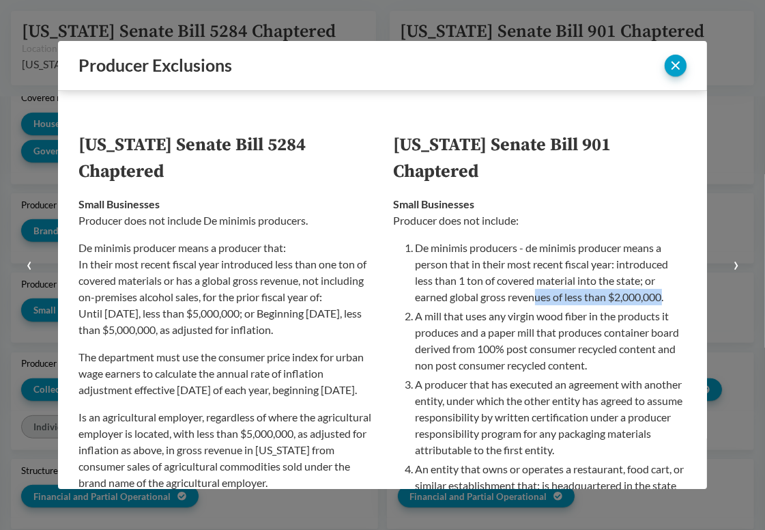
click at [530, 297] on p "De minimis producers - de minimis producer means a person that in their most re…" at bounding box center [552, 273] width 272 height 66
drag, startPoint x: 530, startPoint y: 297, endPoint x: 664, endPoint y: 298, distance: 134.5
click at [664, 298] on p "De minimis producers - de minimis producer means a person that in their most re…" at bounding box center [552, 273] width 272 height 66
drag, startPoint x: 664, startPoint y: 298, endPoint x: 523, endPoint y: 299, distance: 141.3
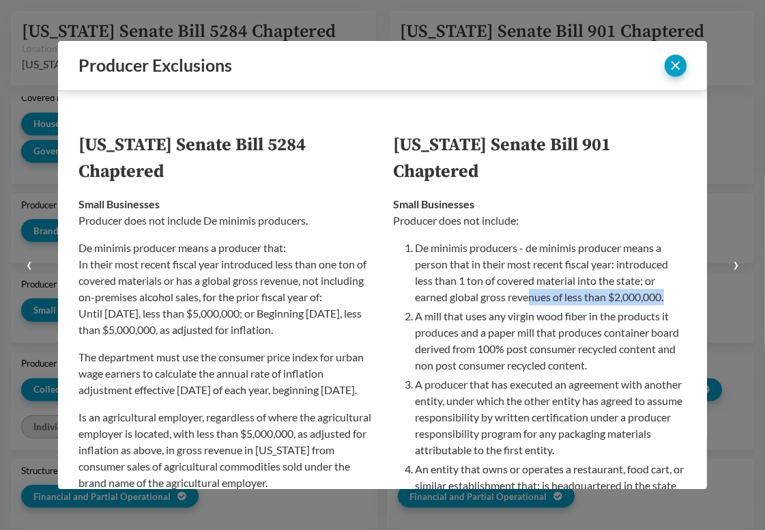
click at [523, 299] on p "De minimis producers - de minimis producer means a person that in their most re…" at bounding box center [552, 273] width 272 height 66
drag, startPoint x: 521, startPoint y: 299, endPoint x: 658, endPoint y: 300, distance: 137.2
click at [658, 300] on p "De minimis producers - de minimis producer means a person that in their most re…" at bounding box center [552, 273] width 272 height 66
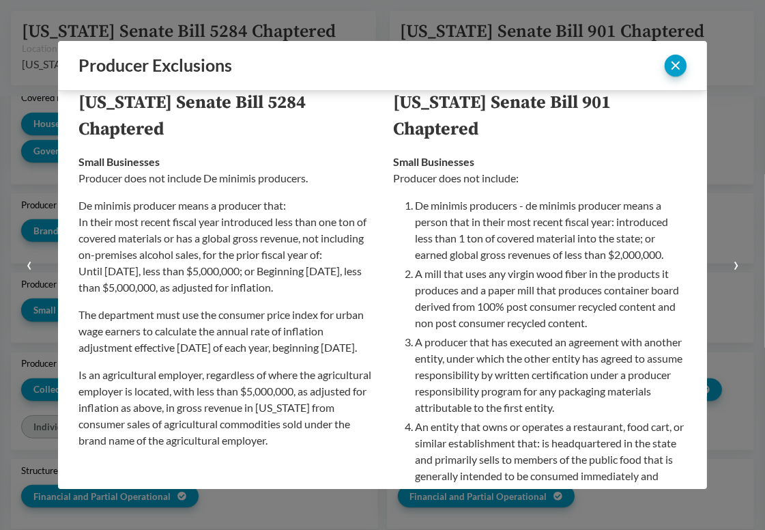
scroll to position [68, 0]
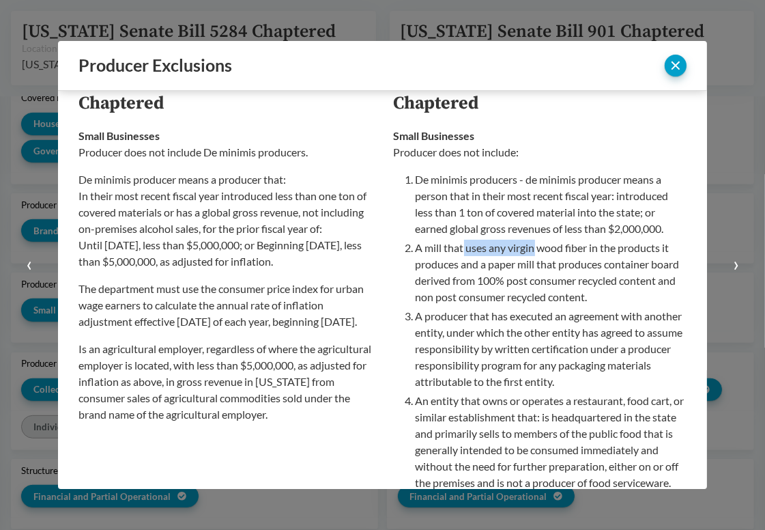
drag, startPoint x: 457, startPoint y: 251, endPoint x: 530, endPoint y: 250, distance: 72.4
click at [530, 250] on p "A mill that uses any virgin wood fiber in the products it produces and a paper …" at bounding box center [552, 273] width 272 height 66
drag, startPoint x: 501, startPoint y: 251, endPoint x: 663, endPoint y: 253, distance: 161.8
click at [663, 253] on p "A mill that uses any virgin wood fiber in the products it produces and a paper …" at bounding box center [552, 273] width 272 height 66
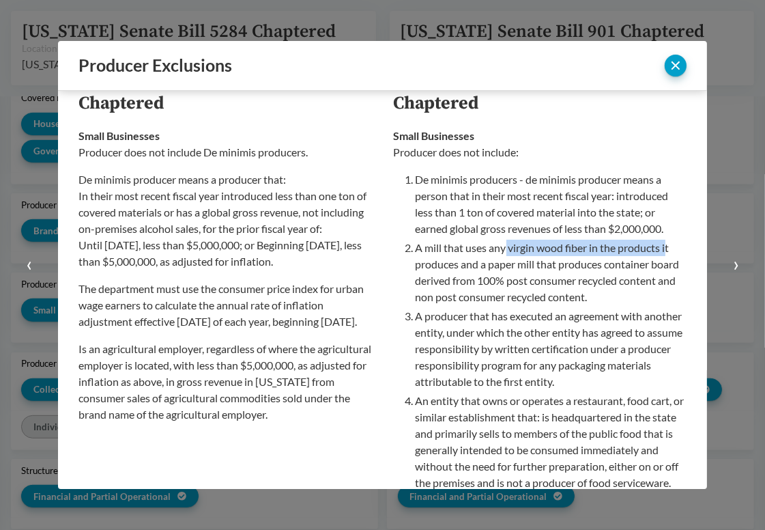
click at [663, 253] on p "A mill that uses any virgin wood fiber in the products it produces and a paper …" at bounding box center [552, 273] width 272 height 66
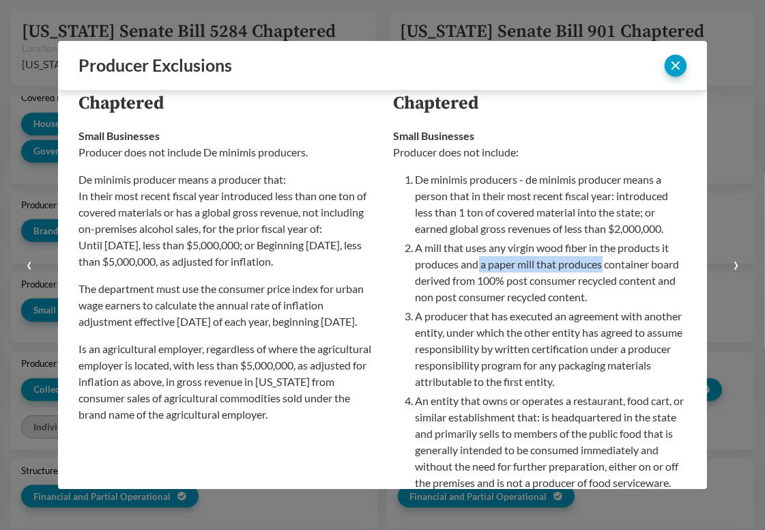
drag, startPoint x: 472, startPoint y: 262, endPoint x: 600, endPoint y: 263, distance: 127.7
click at [600, 263] on p "A mill that uses any virgin wood fiber in the products it produces and a paper …" at bounding box center [552, 273] width 272 height 66
drag, startPoint x: 611, startPoint y: 264, endPoint x: 464, endPoint y: 264, distance: 146.8
click at [464, 264] on p "A mill that uses any virgin wood fiber in the products it produces and a paper …" at bounding box center [552, 273] width 272 height 66
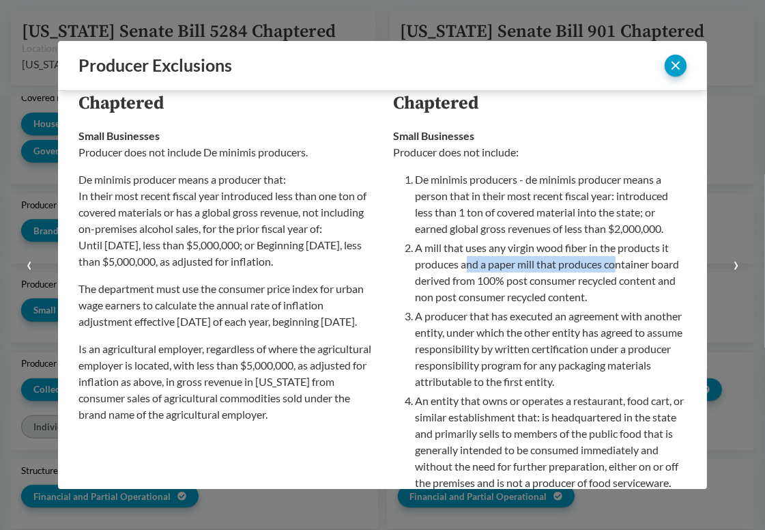
click at [464, 264] on p "A mill that uses any virgin wood fiber in the products it produces and a paper …" at bounding box center [552, 273] width 272 height 66
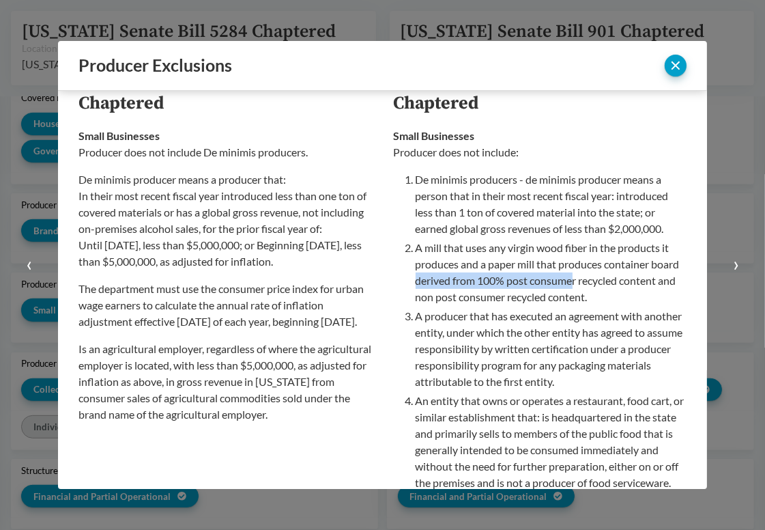
drag, startPoint x: 442, startPoint y: 281, endPoint x: 600, endPoint y: 280, distance: 157.7
click at [600, 280] on p "A mill that uses any virgin wood fiber in the products it produces and a paper …" at bounding box center [552, 273] width 272 height 66
drag, startPoint x: 612, startPoint y: 280, endPoint x: 455, endPoint y: 279, distance: 157.7
click at [455, 279] on p "A mill that uses any virgin wood fiber in the products it produces and a paper …" at bounding box center [552, 273] width 272 height 66
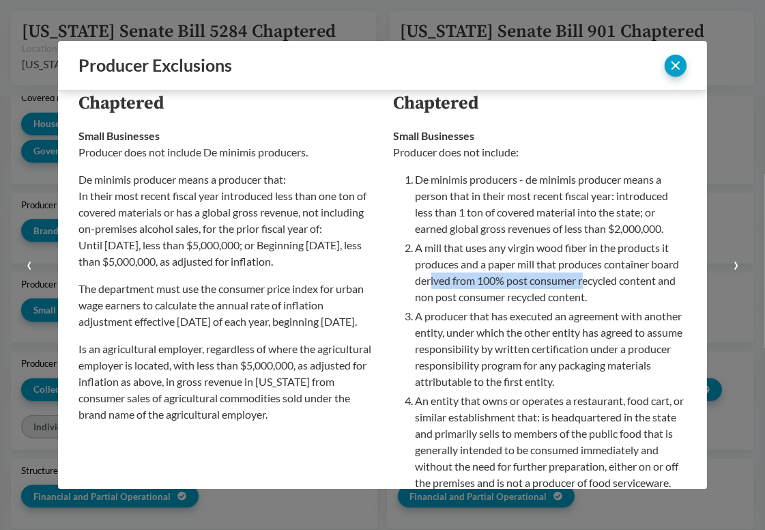
click at [455, 279] on p "A mill that uses any virgin wood fiber in the products it produces and a paper …" at bounding box center [552, 273] width 272 height 66
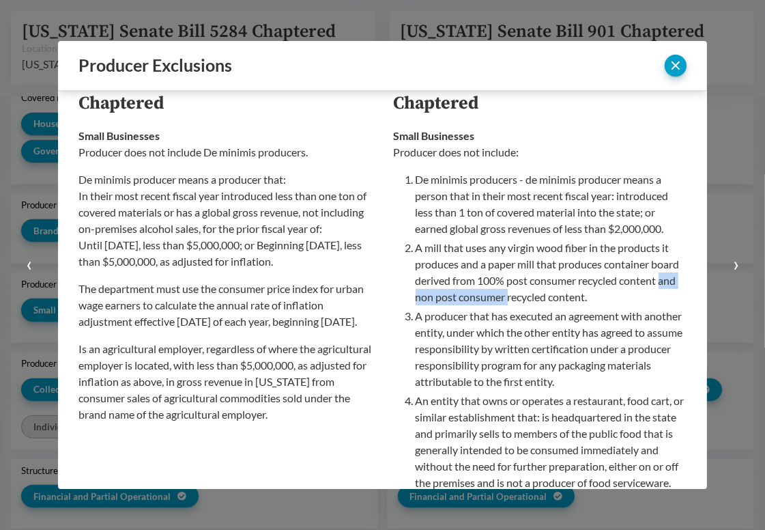
drag, startPoint x: 449, startPoint y: 296, endPoint x: 563, endPoint y: 297, distance: 114.0
click at [563, 297] on p "A mill that uses any virgin wood fiber in the products it produces and a paper …" at bounding box center [552, 273] width 272 height 66
drag, startPoint x: 517, startPoint y: 297, endPoint x: 644, endPoint y: 301, distance: 127.1
click at [644, 301] on p "A mill that uses any virgin wood fiber in the products it produces and a paper …" at bounding box center [552, 273] width 272 height 66
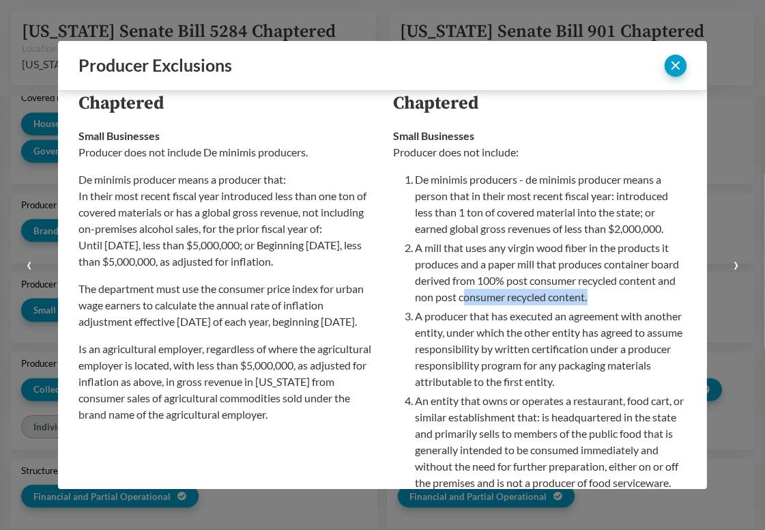
click at [644, 301] on p "A mill that uses any virgin wood fiber in the products it produces and a paper …" at bounding box center [552, 273] width 272 height 66
drag, startPoint x: 645, startPoint y: 301, endPoint x: 516, endPoint y: 301, distance: 128.4
click at [516, 301] on p "A mill that uses any virgin wood fiber in the products it produces and a paper …" at bounding box center [552, 273] width 272 height 66
drag, startPoint x: 515, startPoint y: 298, endPoint x: 653, endPoint y: 301, distance: 138.7
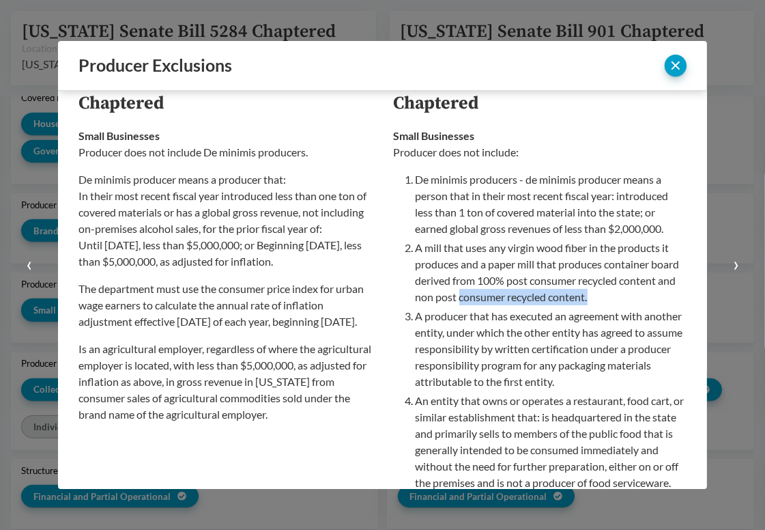
click at [653, 301] on p "A mill that uses any virgin wood fiber in the products it produces and a paper …" at bounding box center [552, 273] width 272 height 66
drag, startPoint x: 649, startPoint y: 296, endPoint x: 515, endPoint y: 294, distance: 133.8
click at [515, 294] on p "A mill that uses any virgin wood fiber in the products it produces and a paper …" at bounding box center [552, 273] width 272 height 66
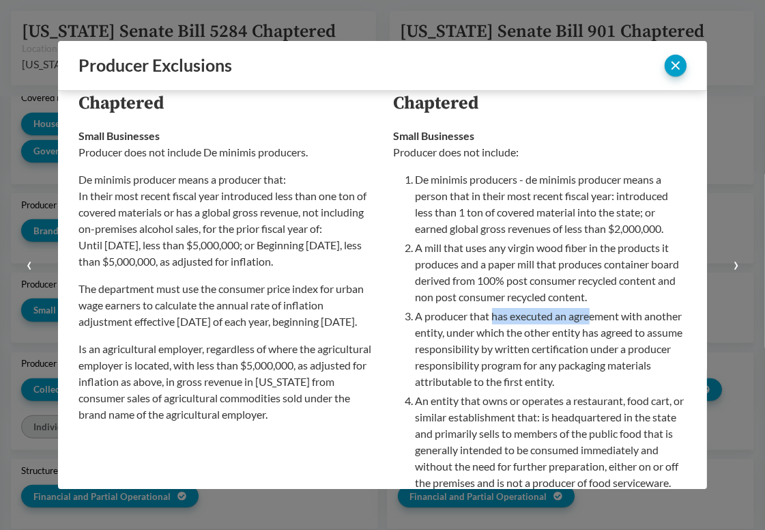
drag, startPoint x: 488, startPoint y: 317, endPoint x: 588, endPoint y: 317, distance: 100.4
click at [588, 317] on p "A producer that has executed an agreement with another entity, under which the …" at bounding box center [552, 349] width 272 height 82
drag, startPoint x: 553, startPoint y: 317, endPoint x: 648, endPoint y: 317, distance: 94.9
click at [648, 317] on p "A producer that has executed an agreement with another entity, under which the …" at bounding box center [552, 349] width 272 height 82
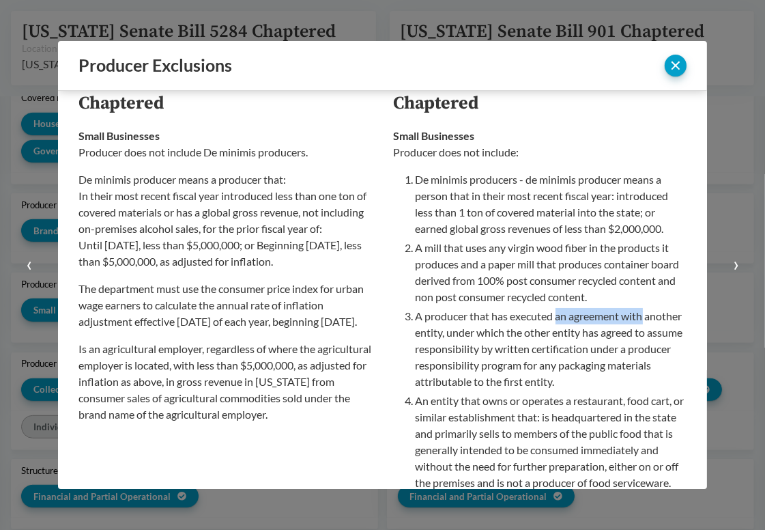
click at [648, 317] on p "A producer that has executed an agreement with another entity, under which the …" at bounding box center [552, 349] width 272 height 82
drag, startPoint x: 648, startPoint y: 317, endPoint x: 535, endPoint y: 318, distance: 112.7
click at [535, 318] on p "A producer that has executed an agreement with another entity, under which the …" at bounding box center [552, 349] width 272 height 82
drag, startPoint x: 535, startPoint y: 318, endPoint x: 659, endPoint y: 319, distance: 123.6
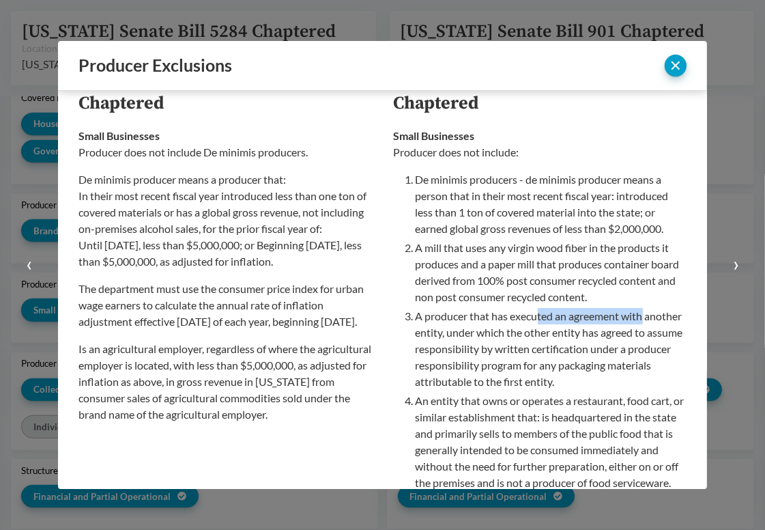
click at [659, 319] on p "A producer that has executed an agreement with another entity, under which the …" at bounding box center [552, 349] width 272 height 82
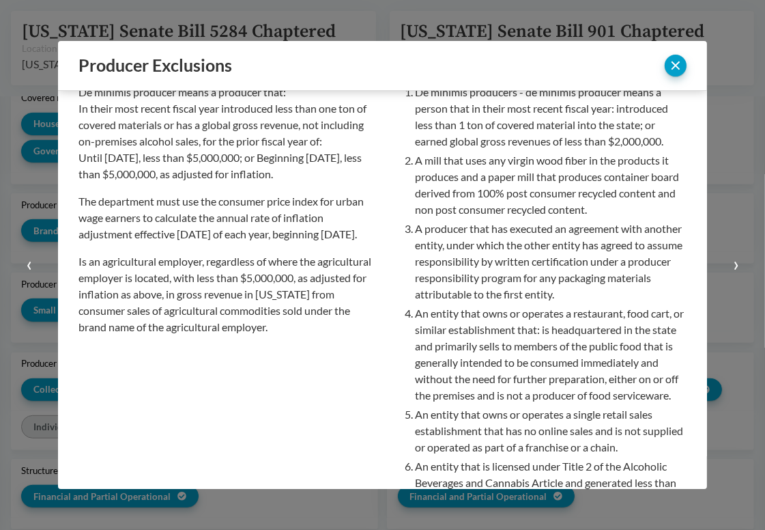
scroll to position [137, 0]
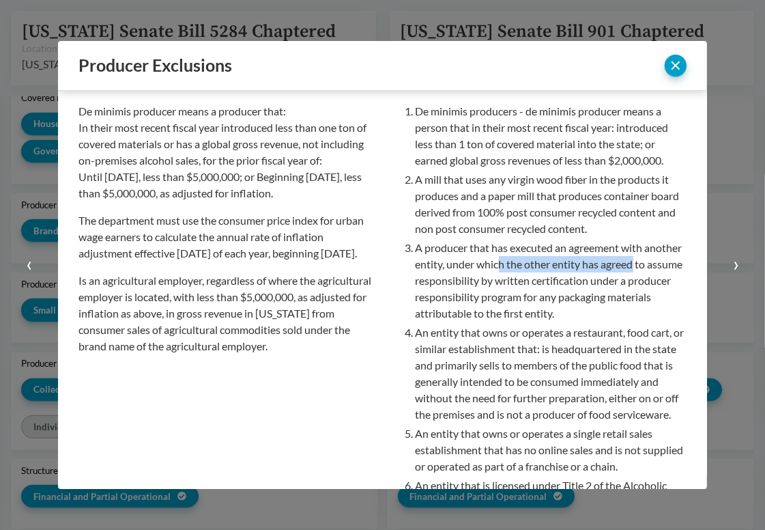
drag, startPoint x: 538, startPoint y: 260, endPoint x: 671, endPoint y: 260, distance: 132.5
click at [671, 260] on p "A producer that has executed an agreement with another entity, under which the …" at bounding box center [552, 281] width 272 height 82
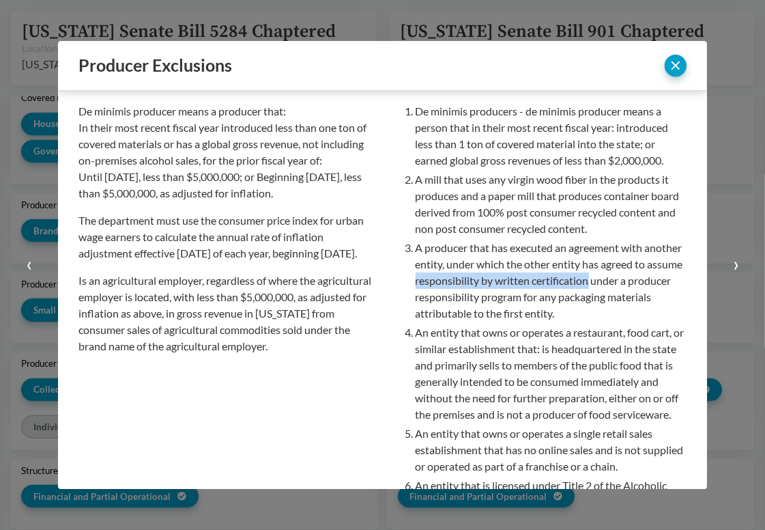
drag, startPoint x: 457, startPoint y: 279, endPoint x: 634, endPoint y: 281, distance: 176.9
click at [634, 281] on p "A producer that has executed an agreement with another entity, under which the …" at bounding box center [552, 281] width 272 height 82
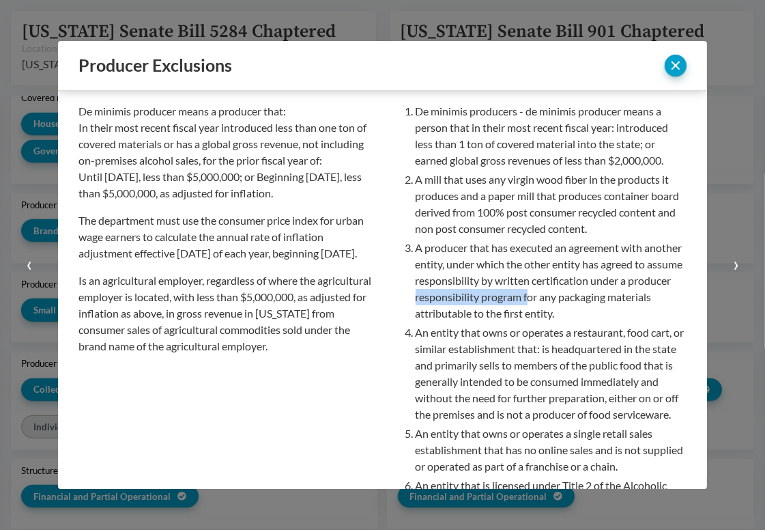
drag, startPoint x: 458, startPoint y: 298, endPoint x: 572, endPoint y: 298, distance: 114.0
click at [572, 298] on p "A producer that has executed an agreement with another entity, under which the …" at bounding box center [552, 281] width 272 height 82
drag, startPoint x: 535, startPoint y: 299, endPoint x: 654, endPoint y: 298, distance: 119.5
click at [654, 298] on p "A producer that has executed an agreement with another entity, under which the …" at bounding box center [552, 281] width 272 height 82
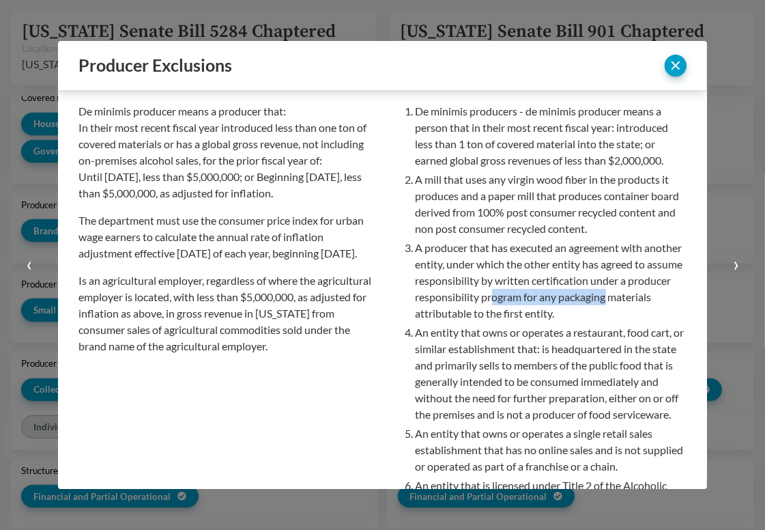
click at [654, 298] on p "A producer that has executed an agreement with another entity, under which the …" at bounding box center [552, 281] width 272 height 82
drag, startPoint x: 658, startPoint y: 298, endPoint x: 523, endPoint y: 298, distance: 134.5
click at [523, 298] on p "A producer that has executed an agreement with another entity, under which the …" at bounding box center [552, 281] width 272 height 82
drag
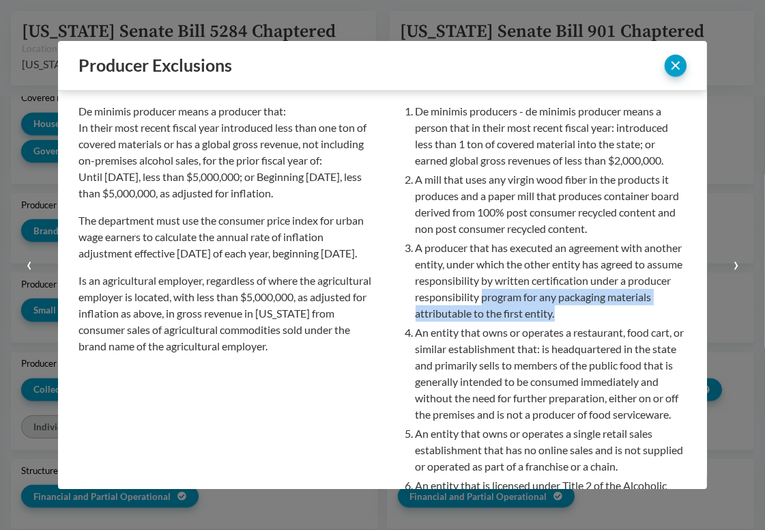
click at [602, 311] on p "A producer that has executed an agreement with another entity, under which the …" at bounding box center [552, 281] width 272 height 82
click at [511, 298] on p "A producer that has executed an agreement with another entity, under which the …" at bounding box center [552, 281] width 272 height 82
drag, startPoint x: 519, startPoint y: 297, endPoint x: 615, endPoint y: 309, distance: 96.3
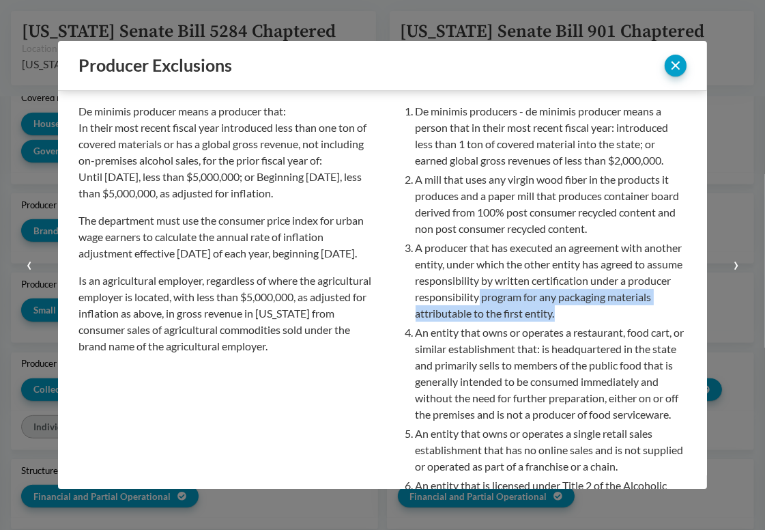
click at [615, 309] on p "A producer that has executed an agreement with another entity, under which the …" at bounding box center [552, 281] width 272 height 82
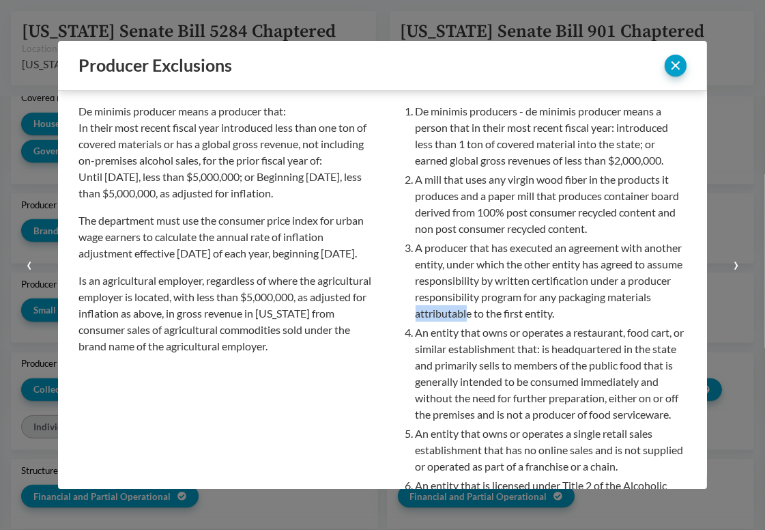
drag, startPoint x: 511, startPoint y: 315, endPoint x: 459, endPoint y: 315, distance: 52.6
click at [459, 315] on p "A producer that has executed an agreement with another entity, under which the …" at bounding box center [552, 281] width 272 height 82
drag, startPoint x: 457, startPoint y: 314, endPoint x: 516, endPoint y: 314, distance: 58.0
click at [516, 314] on p "A producer that has executed an agreement with another entity, under which the …" at bounding box center [552, 281] width 272 height 82
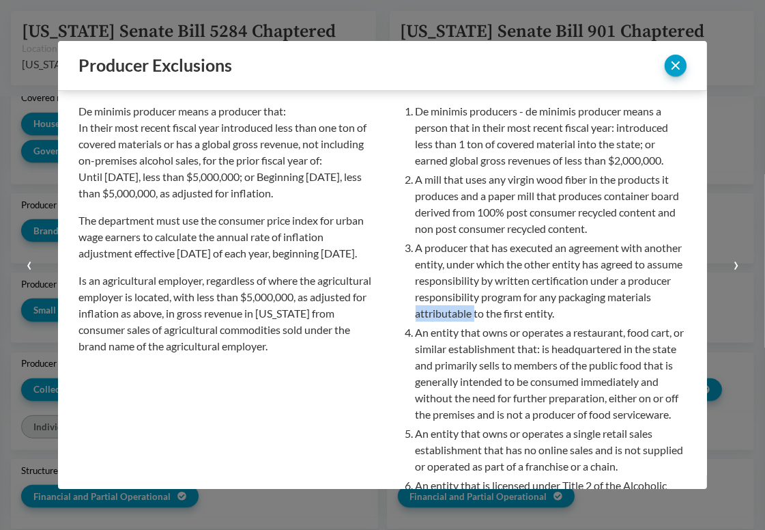
copy p "attributable"
click at [548, 388] on p "An entity that owns or operates a restaurant, food cart, or similar establishme…" at bounding box center [552, 373] width 272 height 98
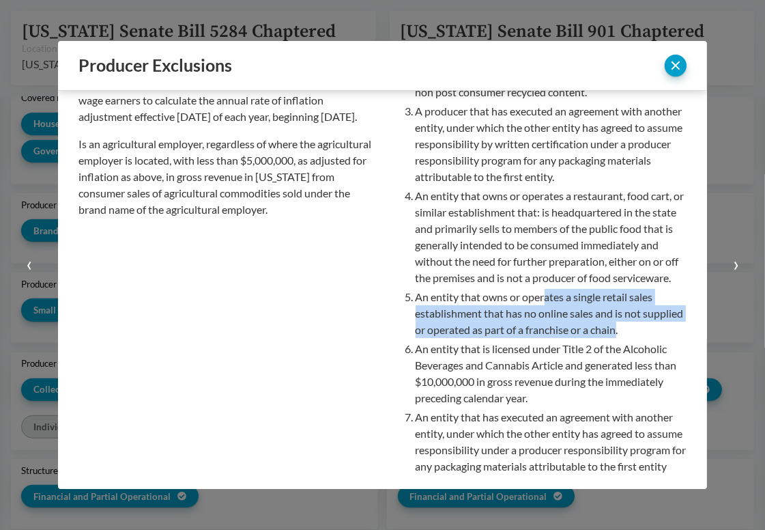
drag, startPoint x: 541, startPoint y: 316, endPoint x: 657, endPoint y: 352, distance: 120.9
click at [657, 338] on p "An entity that owns or operates a single retail sales establishment that has no…" at bounding box center [552, 313] width 272 height 49
drag, startPoint x: 661, startPoint y: 350, endPoint x: 508, endPoint y: 315, distance: 156.9
click at [508, 315] on p "An entity that owns or operates a single retail sales establishment that has no…" at bounding box center [552, 313] width 272 height 49
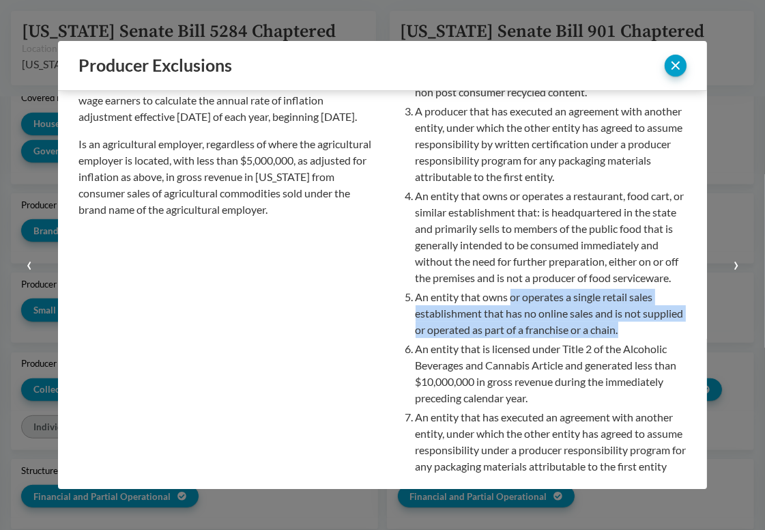
click at [508, 315] on p "An entity that owns or operates a single retail sales establishment that has no…" at bounding box center [552, 313] width 272 height 49
drag, startPoint x: 518, startPoint y: 315, endPoint x: 663, endPoint y: 348, distance: 148.3
click at [663, 338] on p "An entity that owns or operates a single retail sales establishment that has no…" at bounding box center [552, 313] width 272 height 49
drag, startPoint x: 667, startPoint y: 347, endPoint x: 522, endPoint y: 315, distance: 148.3
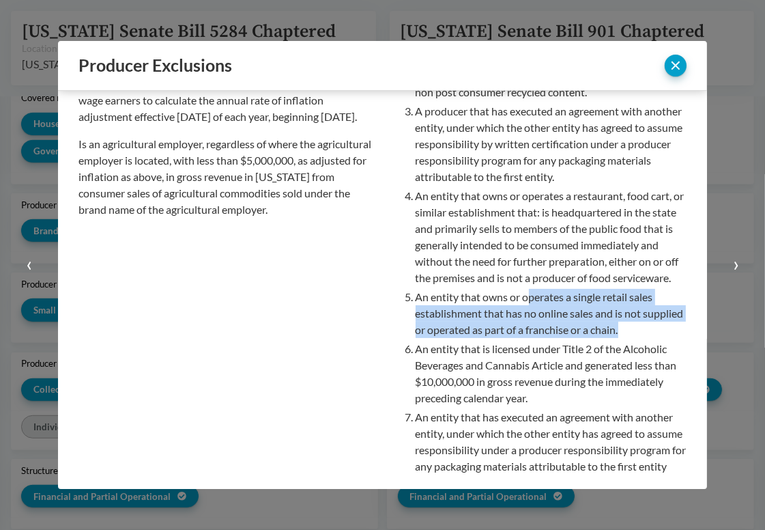
click at [522, 315] on p "An entity that owns or operates a single retail sales establishment that has no…" at bounding box center [552, 313] width 272 height 49
drag, startPoint x: 518, startPoint y: 311, endPoint x: 649, endPoint y: 350, distance: 136.8
click at [649, 338] on p "An entity that owns or operates a single retail sales establishment that has no…" at bounding box center [552, 313] width 272 height 49
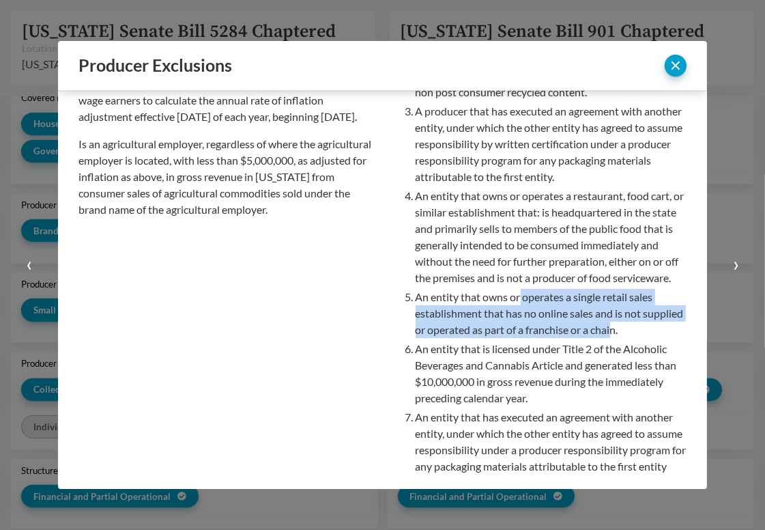
drag, startPoint x: 651, startPoint y: 350, endPoint x: 515, endPoint y: 314, distance: 141.3
click at [515, 314] on p "An entity that owns or operates a single retail sales establishment that has no…" at bounding box center [552, 313] width 272 height 49
drag, startPoint x: 511, startPoint y: 313, endPoint x: 662, endPoint y: 349, distance: 155.7
click at [662, 338] on p "An entity that owns or operates a single retail sales establishment that has no…" at bounding box center [552, 313] width 272 height 49
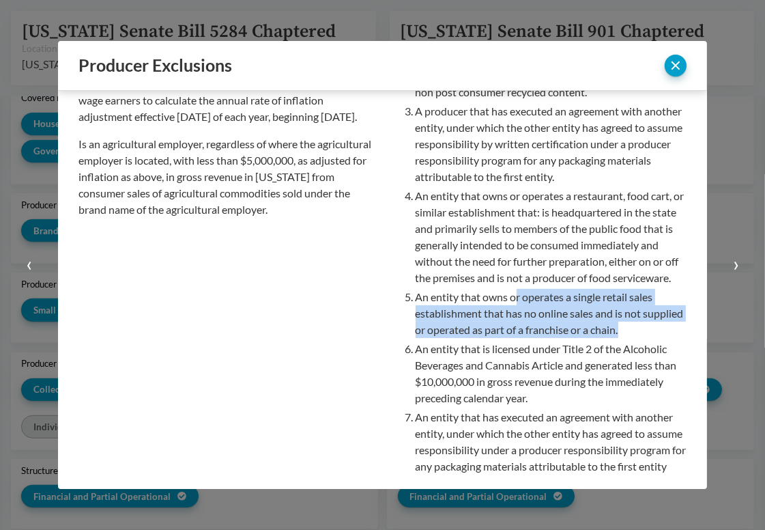
click at [662, 338] on p "An entity that owns or operates a single retail sales establishment that has no…" at bounding box center [552, 313] width 272 height 49
drag, startPoint x: 663, startPoint y: 349, endPoint x: 518, endPoint y: 313, distance: 149.9
click at [518, 313] on p "An entity that owns or operates a single retail sales establishment that has no…" at bounding box center [552, 313] width 272 height 49
drag, startPoint x: 518, startPoint y: 313, endPoint x: 658, endPoint y: 349, distance: 145.2
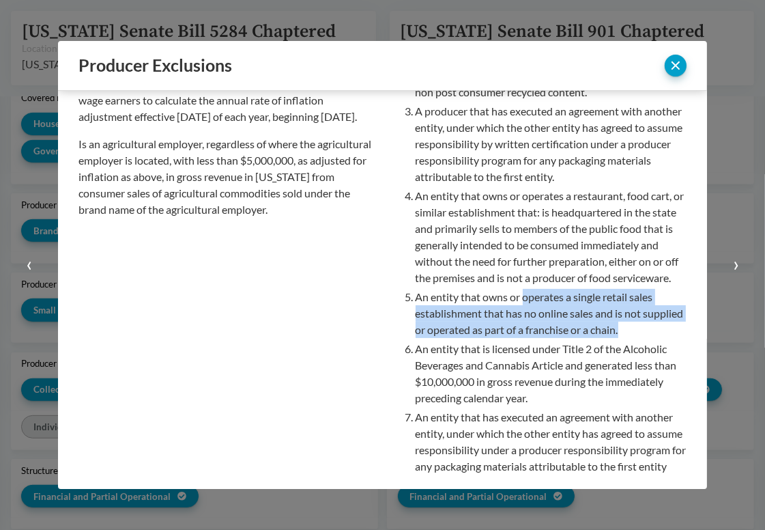
click at [658, 338] on p "An entity that owns or operates a single retail sales establishment that has no…" at bounding box center [552, 313] width 272 height 49
drag, startPoint x: 662, startPoint y: 348, endPoint x: 520, endPoint y: 319, distance: 145.0
click at [520, 319] on p "An entity that owns or operates a single retail sales establishment that has no…" at bounding box center [552, 313] width 272 height 49
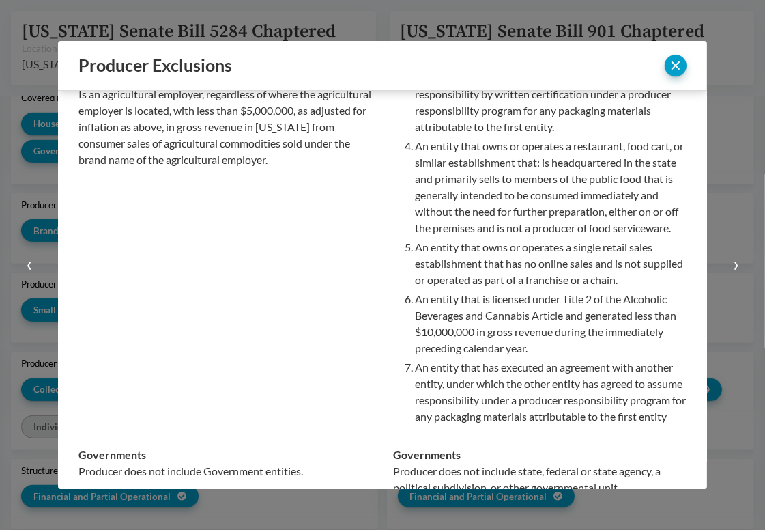
scroll to position [410, 0]
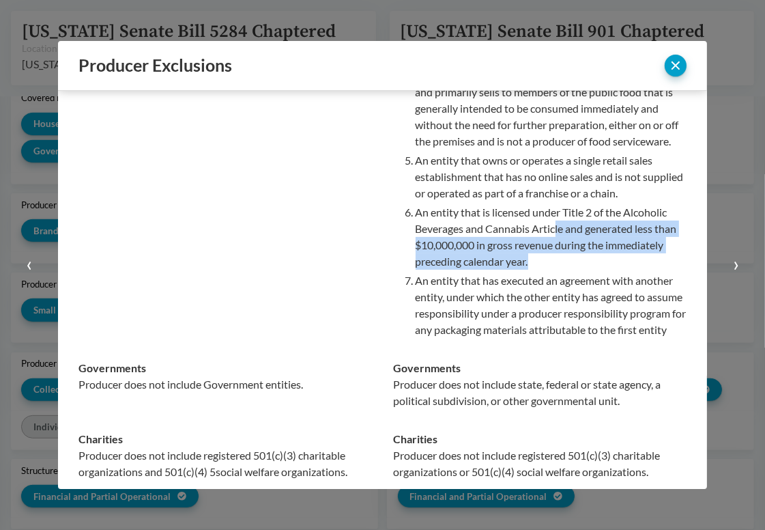
drag, startPoint x: 552, startPoint y: 249, endPoint x: 604, endPoint y: 277, distance: 58.6
click at [604, 270] on p "An entity that is licensed under Title 2 of the Alcoholic Beverages and Cannabi…" at bounding box center [552, 237] width 272 height 66
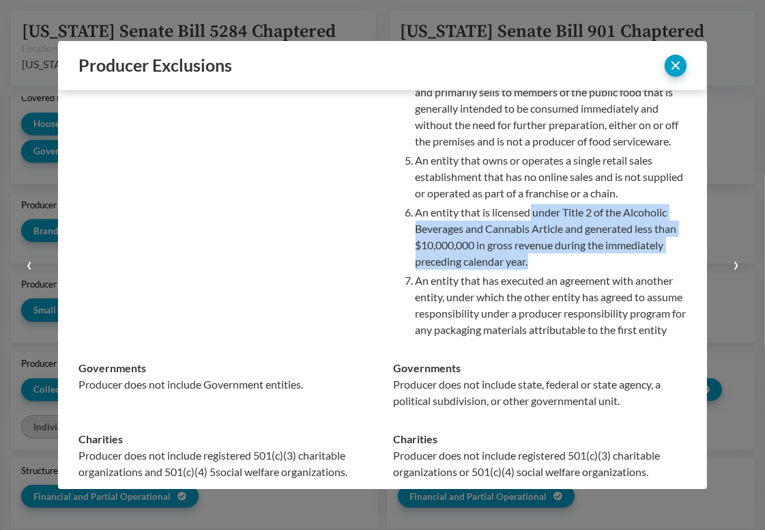
drag, startPoint x: 588, startPoint y: 277, endPoint x: 528, endPoint y: 234, distance: 73.5
click at [528, 234] on p "An entity that is licensed under Title 2 of the Alcoholic Beverages and Cannabi…" at bounding box center [552, 237] width 272 height 66
drag, startPoint x: 528, startPoint y: 234, endPoint x: 547, endPoint y: 276, distance: 46.5
click at [547, 270] on p "An entity that is licensed under Title 2 of the Alcoholic Beverages and Cannabi…" at bounding box center [552, 237] width 272 height 66
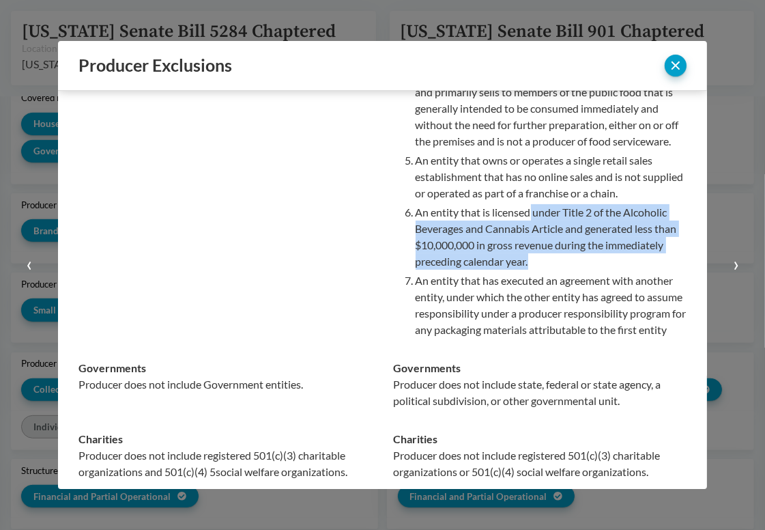
click at [547, 270] on p "An entity that is licensed under Title 2 of the Alcoholic Beverages and Cannabi…" at bounding box center [552, 237] width 272 height 66
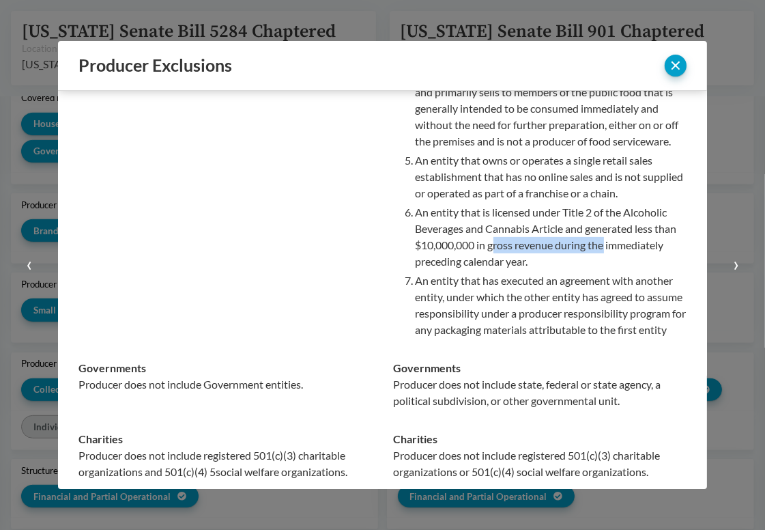
drag, startPoint x: 490, startPoint y: 259, endPoint x: 601, endPoint y: 267, distance: 110.9
click at [601, 267] on p "An entity that is licensed under Title 2 of the Alcoholic Beverages and Cannabi…" at bounding box center [552, 237] width 272 height 66
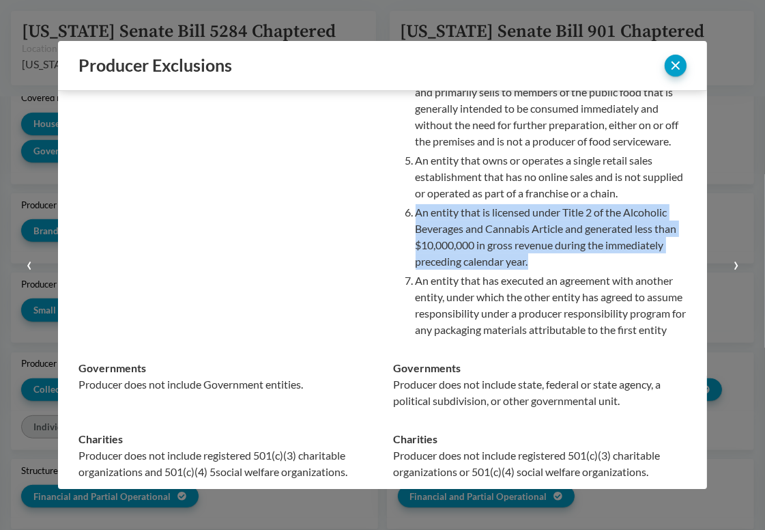
drag, startPoint x: 592, startPoint y: 275, endPoint x: 408, endPoint y: 229, distance: 189.3
click at [416, 229] on li "An entity that is licensed under Title 2 of the Alcoholic Beverages and Cannabi…" at bounding box center [552, 237] width 272 height 66
copy p "An entity that is licensed under Title 2 of the Alcoholic Beverages and Cannabi…"
click at [587, 270] on p "An entity that is licensed under Title 2 of the Alcoholic Beverages and Cannabi…" at bounding box center [552, 237] width 272 height 66
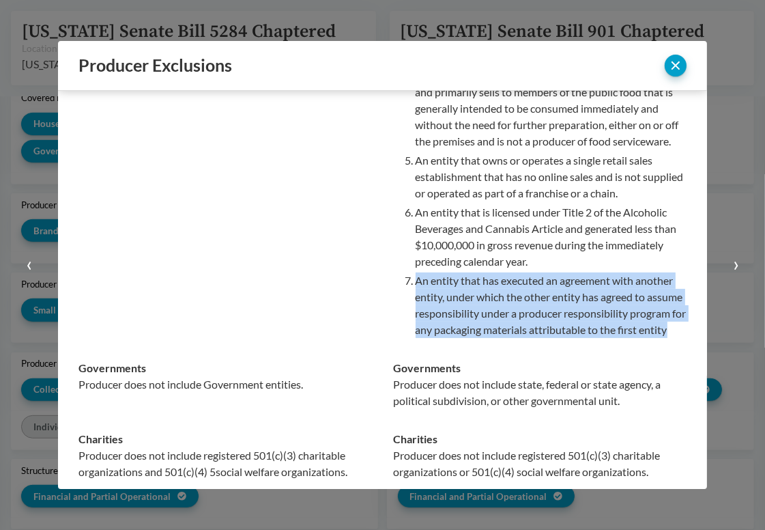
drag, startPoint x: 537, startPoint y: 360, endPoint x: 410, endPoint y: 298, distance: 141.4
click at [416, 298] on p "An entity that has executed an agreement with another entity, under which the o…" at bounding box center [552, 305] width 272 height 66
copy p "An entity that has executed an agreement with another entity, under which the o…"
click at [556, 309] on p "An entity that has executed an agreement with another entity, under which the o…" at bounding box center [552, 305] width 272 height 66
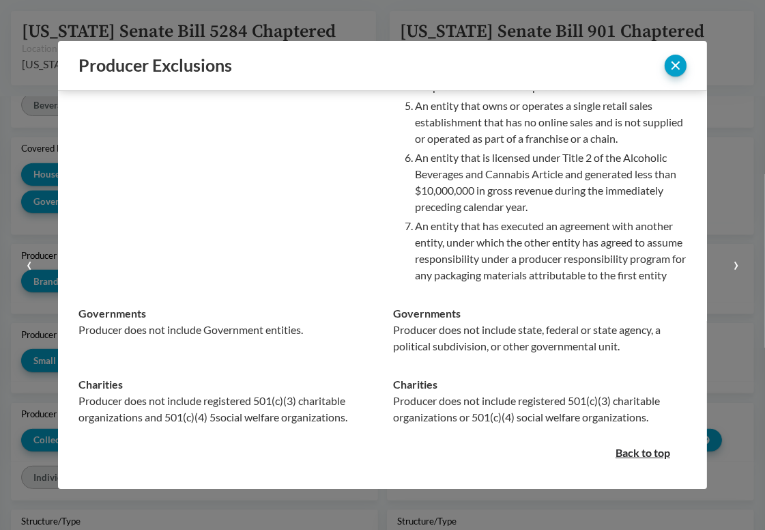
scroll to position [466, 0]
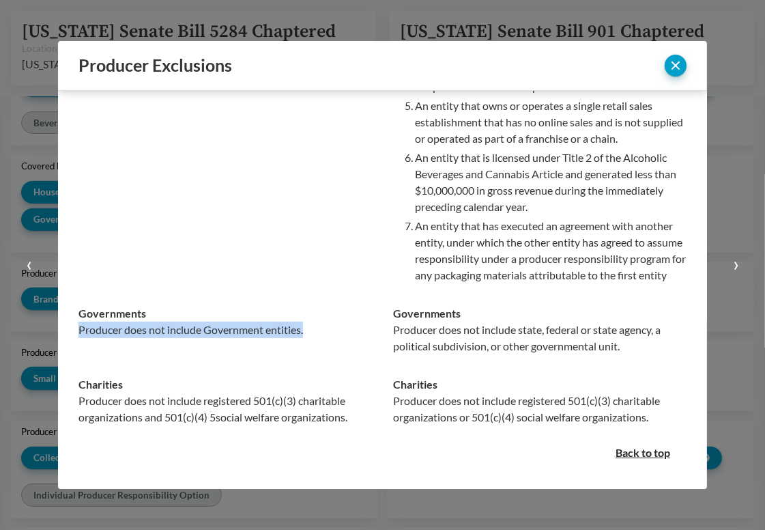
drag, startPoint x: 328, startPoint y: 334, endPoint x: 81, endPoint y: 333, distance: 247.2
click at [81, 333] on p "Producer does not include Government entities." at bounding box center [226, 330] width 294 height 16
drag, startPoint x: 81, startPoint y: 318, endPoint x: 298, endPoint y: 341, distance: 218.4
click at [298, 341] on td "Governments Producer does not include Government entities." at bounding box center [231, 329] width 305 height 71
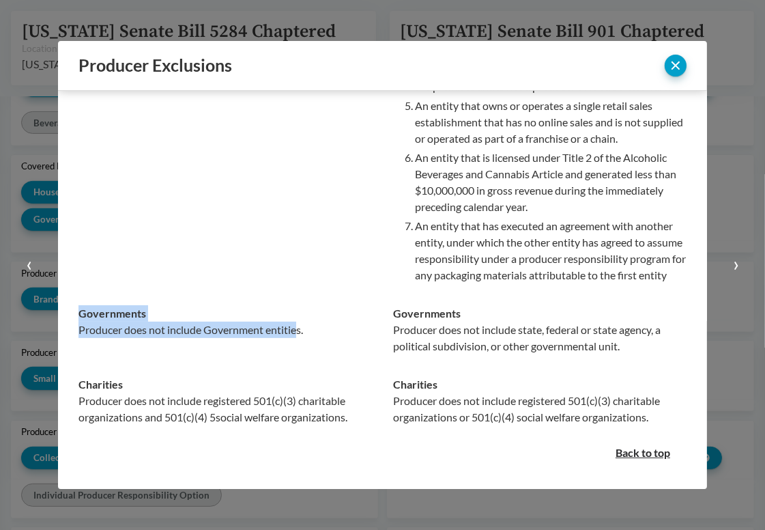
click at [298, 341] on td "Governments Producer does not include Government entities." at bounding box center [231, 329] width 305 height 71
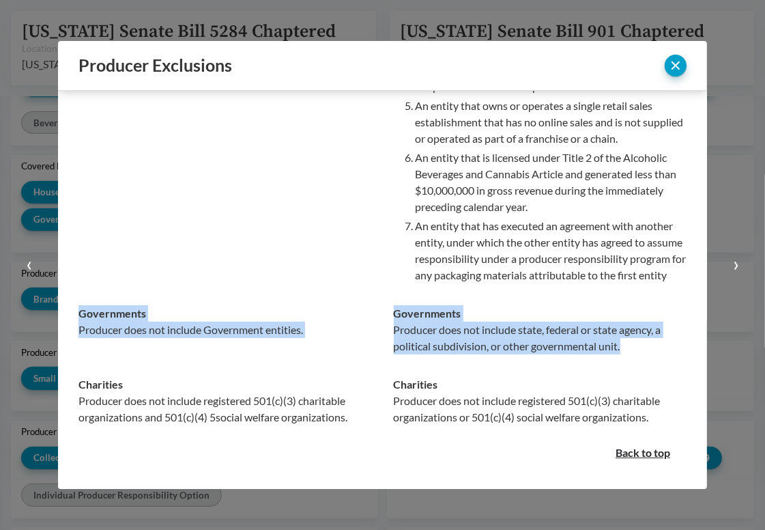
drag, startPoint x: 369, startPoint y: 317, endPoint x: 631, endPoint y: 353, distance: 264.0
click at [631, 353] on tr "Governments Producer does not include Government entities. Governments Producer…" at bounding box center [383, 329] width 608 height 71
click at [631, 353] on p "Producer does not include state, federal or state agency, a political subdivisi…" at bounding box center [541, 338] width 294 height 33
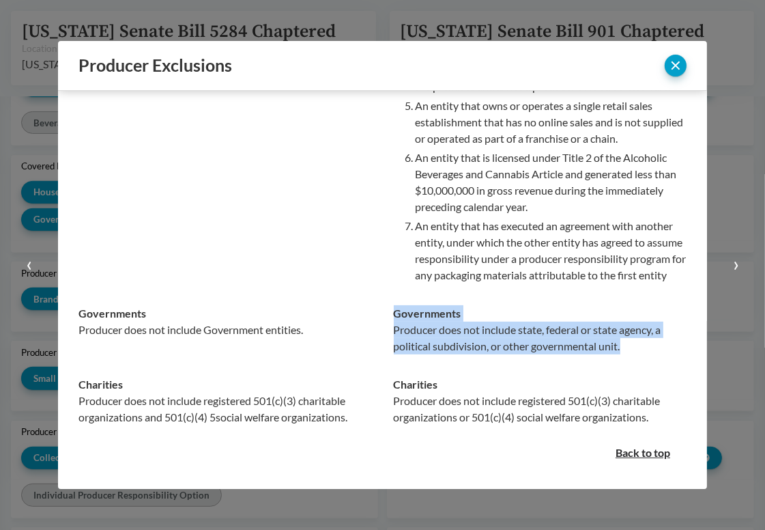
drag, startPoint x: 634, startPoint y: 353, endPoint x: 389, endPoint y: 320, distance: 247.3
click at [394, 320] on div "Governments Producer does not include state, federal or state agency, a politic…" at bounding box center [541, 329] width 294 height 49
drag, startPoint x: 389, startPoint y: 320, endPoint x: 636, endPoint y: 351, distance: 249.1
click at [636, 351] on div "Governments Producer does not include state, federal or state agency, a politic…" at bounding box center [541, 329] width 294 height 49
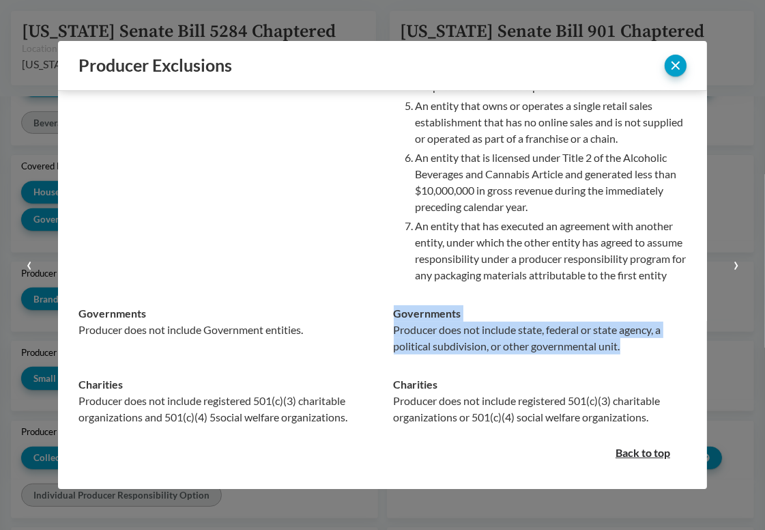
click at [636, 351] on p "Producer does not include state, federal or state agency, a political subdivisi…" at bounding box center [541, 338] width 294 height 33
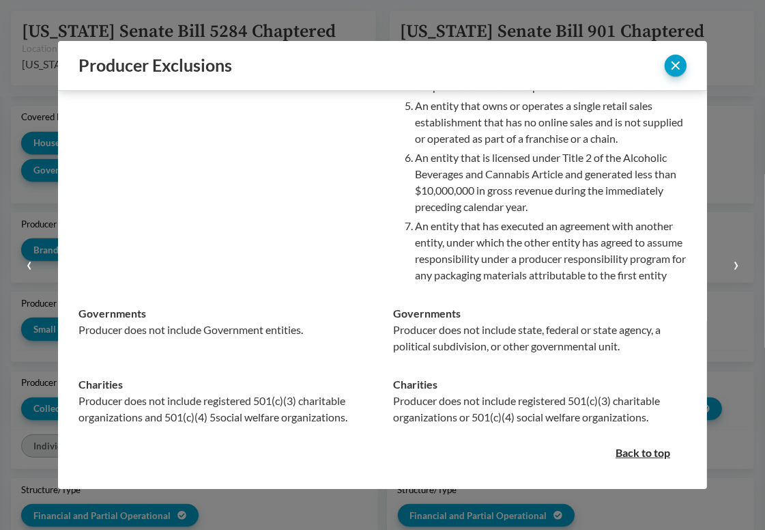
scroll to position [534, 0]
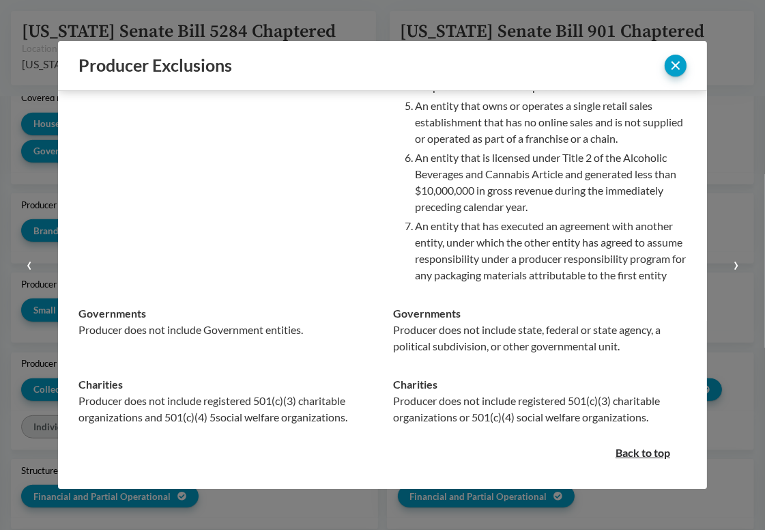
click at [712, 364] on button "›" at bounding box center [736, 265] width 58 height 530
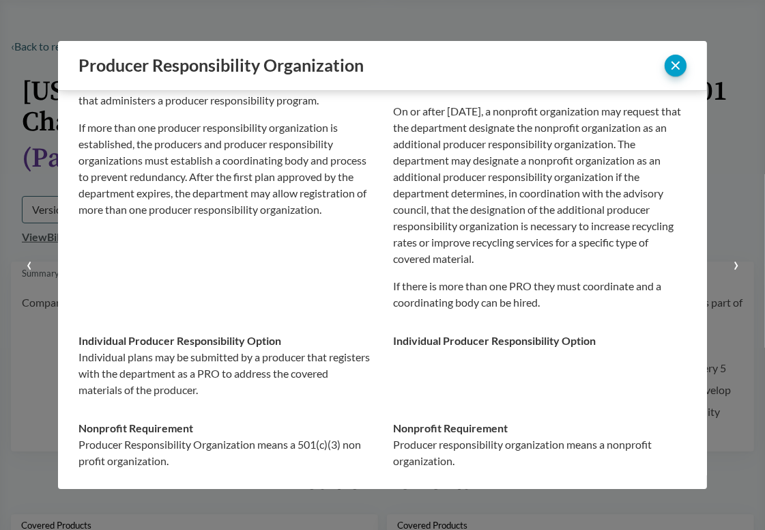
scroll to position [0, 0]
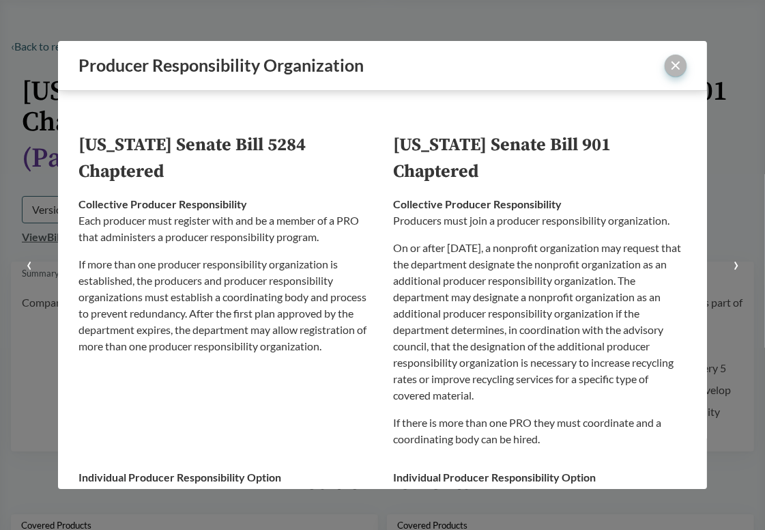
click at [672, 66] on button "close" at bounding box center [676, 66] width 22 height 22
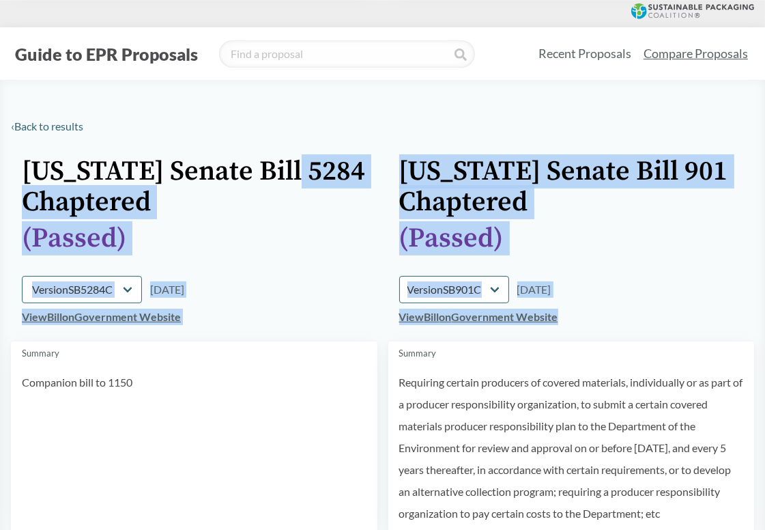
drag, startPoint x: 375, startPoint y: 163, endPoint x: 593, endPoint y: 322, distance: 270.3
click at [593, 322] on tbody "[US_STATE] Senate Bill 5284 Chaptered [US_STATE] Senate Bill 901 Chaptered ( Pa…" at bounding box center [383, 341] width 744 height 380
click at [593, 322] on td "View Bill on Government Website" at bounding box center [572, 322] width 367 height 38
drag, startPoint x: 368, startPoint y: 322, endPoint x: 373, endPoint y: 186, distance: 136.7
click at [373, 186] on tbody "[US_STATE] Senate Bill 5284 Chaptered [US_STATE] Senate Bill 901 Chaptered ( Pa…" at bounding box center [383, 341] width 744 height 380
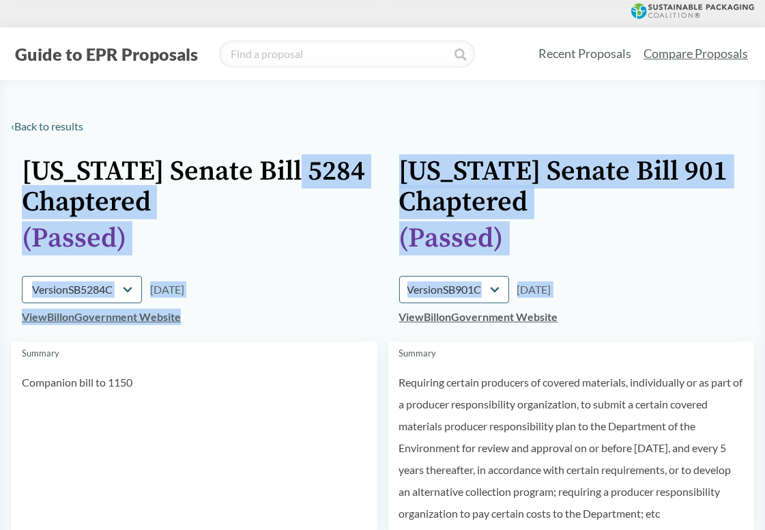
click at [373, 186] on td "[US_STATE] Senate Bill 5284 Chaptered" at bounding box center [194, 187] width 367 height 72
drag, startPoint x: 370, startPoint y: 160, endPoint x: 358, endPoint y: 314, distance: 154.1
click at [358, 314] on tbody "[US_STATE] Senate Bill 5284 Chaptered [US_STATE] Senate Bill 901 Chaptered ( Pa…" at bounding box center [383, 341] width 744 height 380
click at [358, 314] on td "View Bill on Government Website" at bounding box center [194, 322] width 367 height 38
drag, startPoint x: 352, startPoint y: 314, endPoint x: 374, endPoint y: 178, distance: 137.7
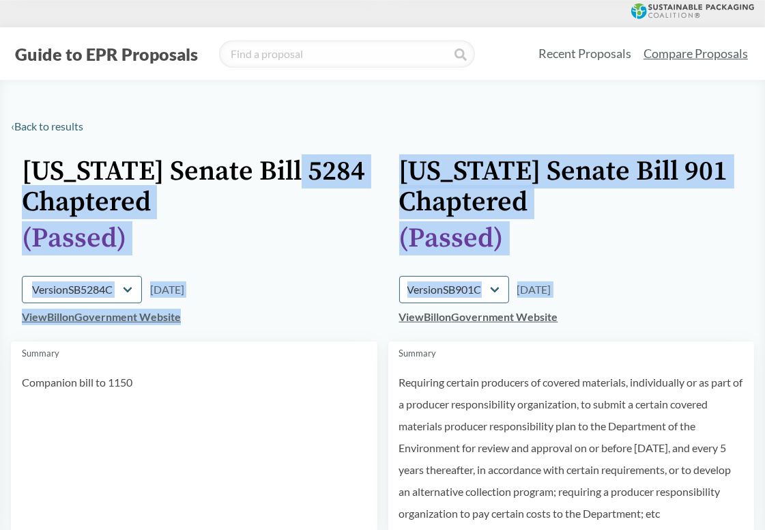
click at [374, 178] on tbody "[US_STATE] Senate Bill 5284 Chaptered [US_STATE] Senate Bill 901 Chaptered ( Pa…" at bounding box center [383, 341] width 744 height 380
click at [374, 178] on td "[US_STATE] Senate Bill 5284 Chaptered" at bounding box center [194, 187] width 367 height 72
drag, startPoint x: 374, startPoint y: 169, endPoint x: 320, endPoint y: 311, distance: 152.2
click at [320, 311] on tbody "[US_STATE] Senate Bill 5284 Chaptered [US_STATE] Senate Bill 901 Chaptered ( Pa…" at bounding box center [383, 341] width 744 height 380
click at [320, 311] on td "View Bill on Government Website" at bounding box center [194, 322] width 367 height 38
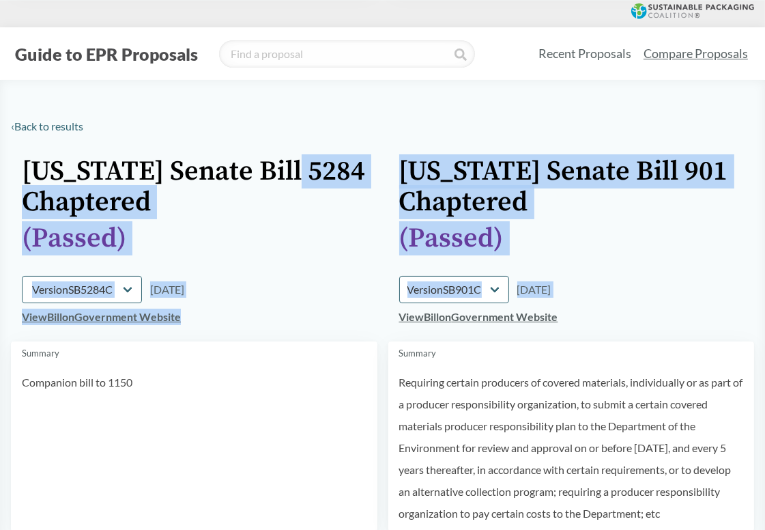
drag, startPoint x: 310, startPoint y: 315, endPoint x: 372, endPoint y: 159, distance: 167.6
click at [372, 159] on tbody "[US_STATE] Senate Bill 5284 Chaptered [US_STATE] Senate Bill 901 Chaptered ( Pa…" at bounding box center [383, 341] width 744 height 380
click at [372, 159] on td "[US_STATE] Senate Bill 5284 Chaptered" at bounding box center [194, 187] width 367 height 72
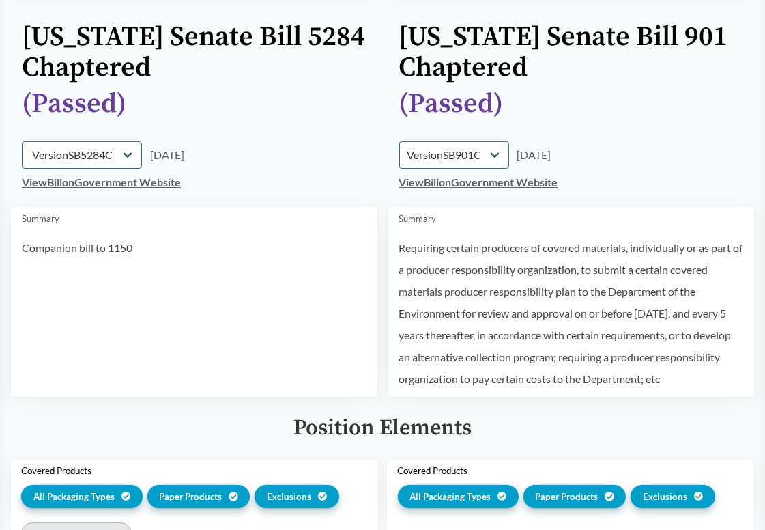
scroll to position [137, 0]
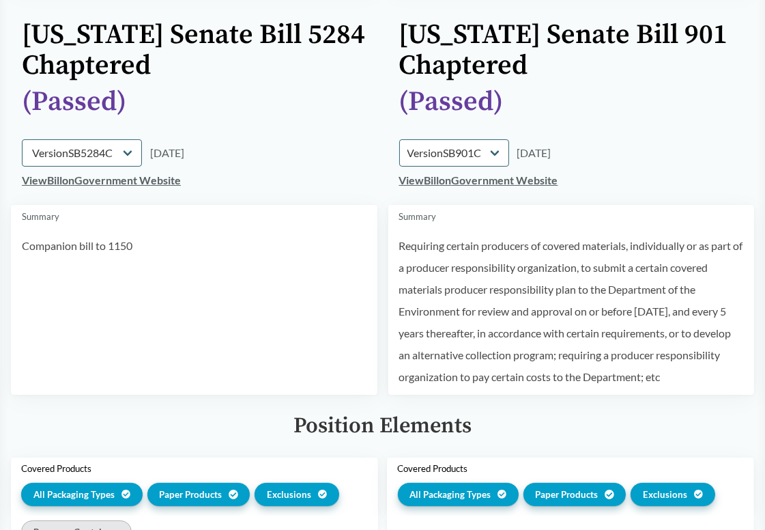
click at [468, 298] on p "Requiring certain producers of covered materials, individually or as part of a …" at bounding box center [571, 311] width 345 height 153
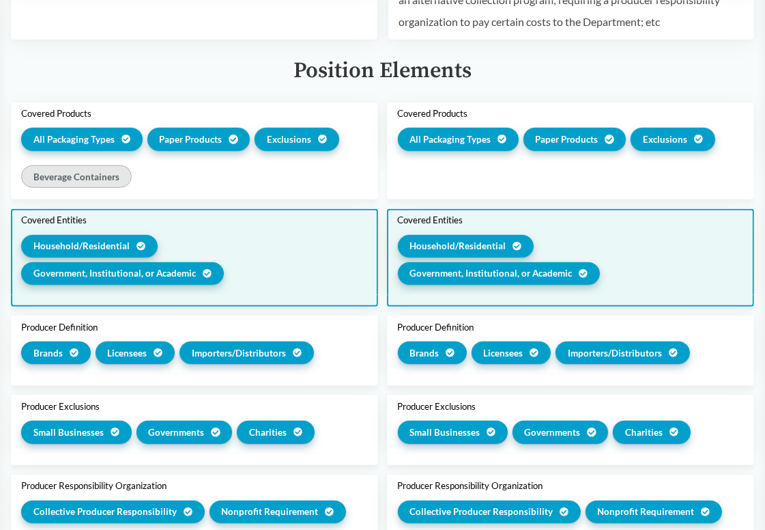
scroll to position [410, 0]
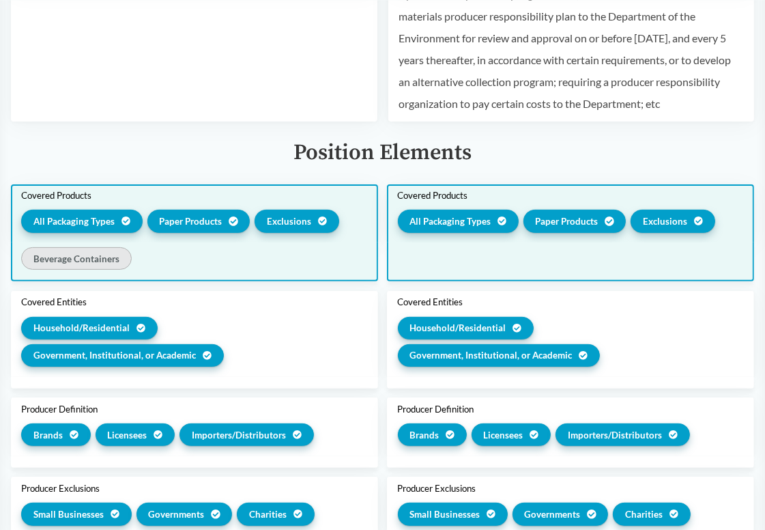
click at [348, 233] on div "All Packaging Types Paper Products Exclusions" at bounding box center [194, 223] width 346 height 27
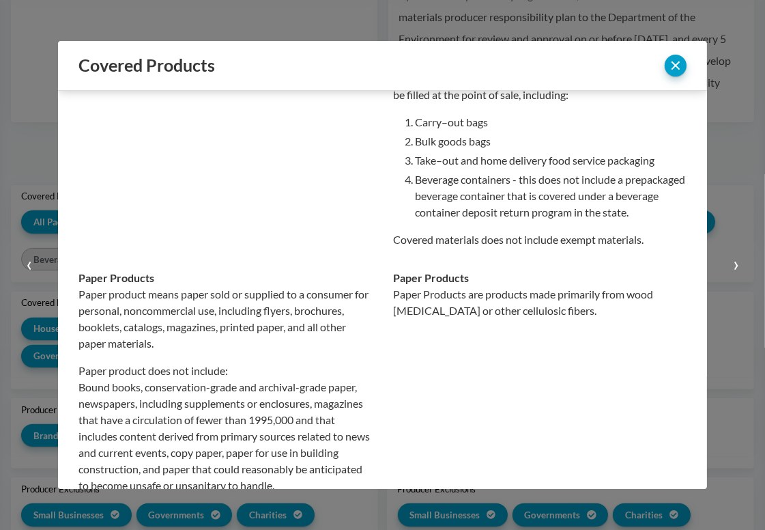
scroll to position [205, 0]
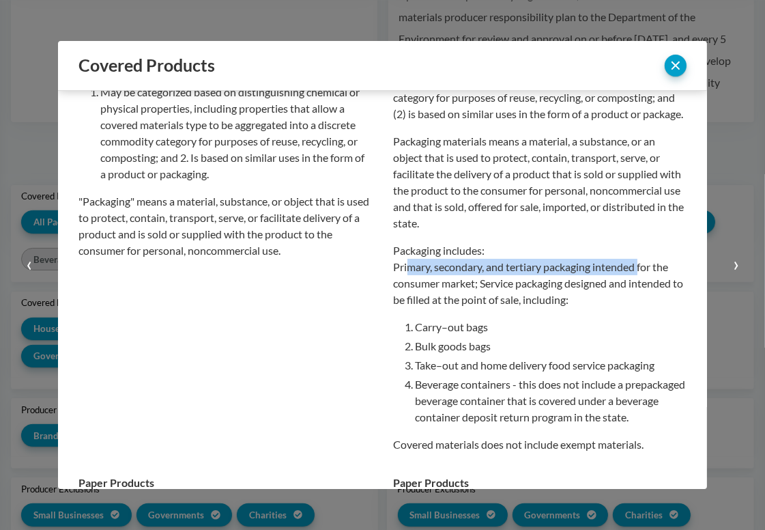
drag, startPoint x: 403, startPoint y: 287, endPoint x: 638, endPoint y: 287, distance: 235.6
click at [638, 287] on p "Packaging includes: Primary, secondary, and tertiary packaging intended for the…" at bounding box center [541, 275] width 294 height 66
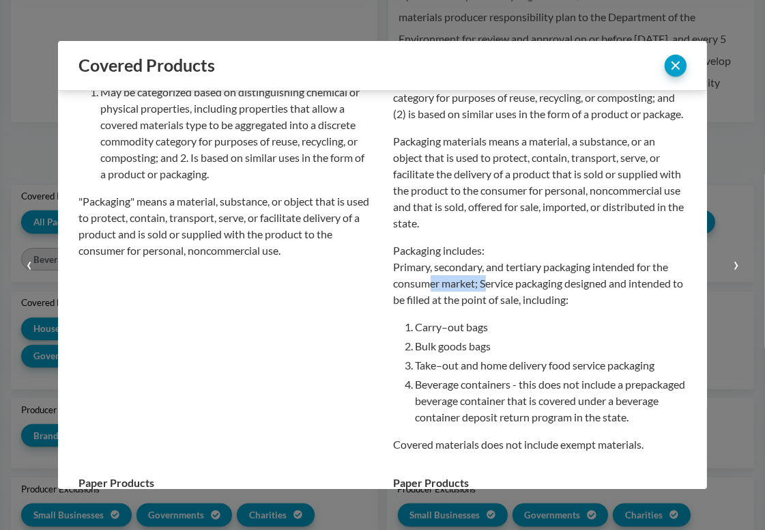
drag, startPoint x: 424, startPoint y: 298, endPoint x: 482, endPoint y: 300, distance: 58.1
click at [482, 300] on p "Packaging includes: Primary, secondary, and tertiary packaging intended for the…" at bounding box center [541, 275] width 294 height 66
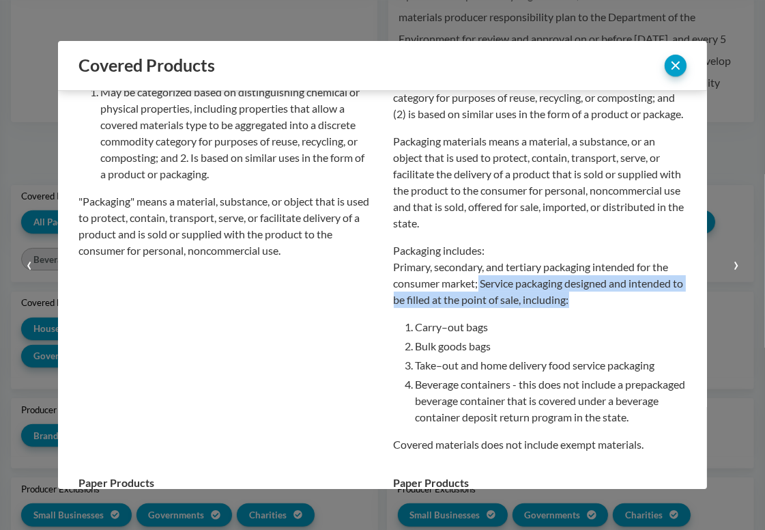
drag, startPoint x: 475, startPoint y: 300, endPoint x: 586, endPoint y: 316, distance: 111.8
click at [586, 308] on p "Packaging includes: Primary, secondary, and tertiary packaging intended for the…" at bounding box center [541, 275] width 294 height 66
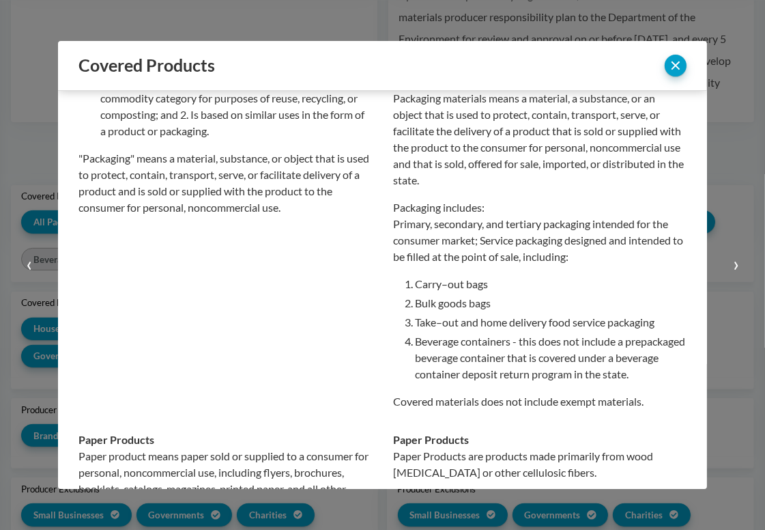
scroll to position [273, 0]
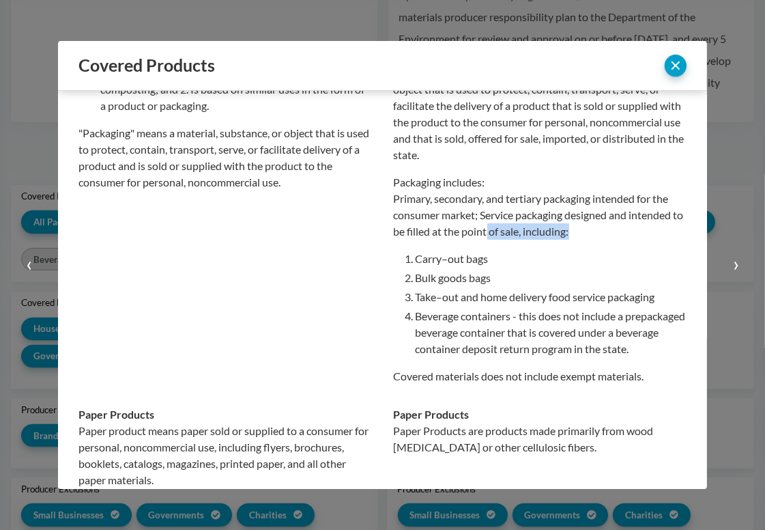
drag, startPoint x: 494, startPoint y: 251, endPoint x: 584, endPoint y: 255, distance: 89.5
click at [584, 240] on p "Packaging includes: Primary, secondary, and tertiary packaging intended for the…" at bounding box center [541, 207] width 294 height 66
drag, startPoint x: 437, startPoint y: 274, endPoint x: 508, endPoint y: 279, distance: 71.2
click at [508, 267] on li "Carry–out bags" at bounding box center [552, 259] width 272 height 16
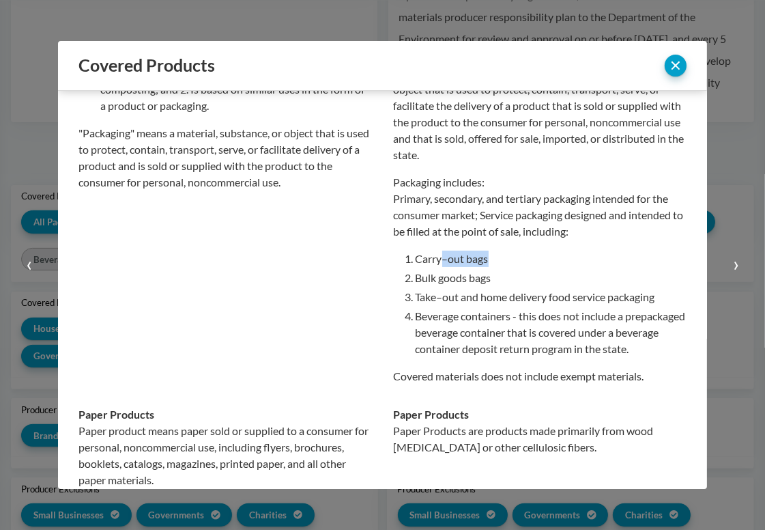
click at [508, 267] on li "Carry–out bags" at bounding box center [552, 259] width 272 height 16
drag, startPoint x: 454, startPoint y: 299, endPoint x: 532, endPoint y: 299, distance: 77.8
click at [532, 286] on li "Bulk goods bags" at bounding box center [552, 278] width 272 height 16
drag, startPoint x: 476, startPoint y: 315, endPoint x: 604, endPoint y: 320, distance: 128.4
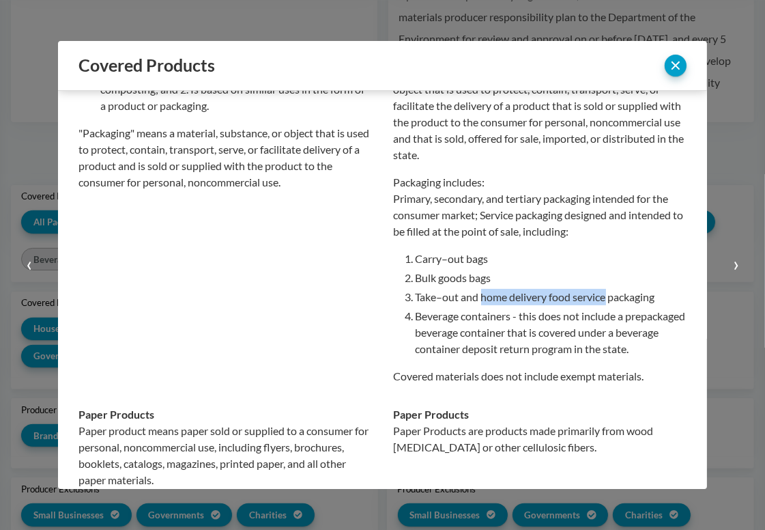
click at [604, 305] on li "Take–out and home delivery food service packaging" at bounding box center [552, 297] width 272 height 16
drag, startPoint x: 653, startPoint y: 312, endPoint x: 511, endPoint y: 312, distance: 142.0
click at [511, 305] on li "Take–out and home delivery food service packaging" at bounding box center [552, 297] width 272 height 16
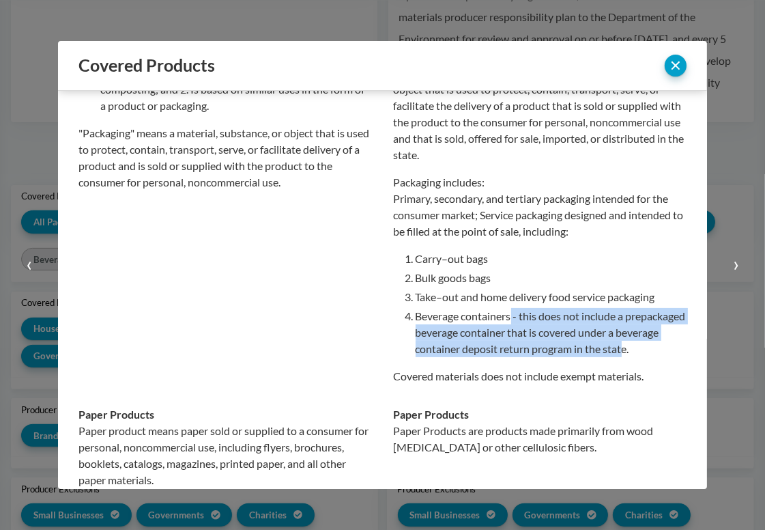
drag, startPoint x: 507, startPoint y: 328, endPoint x: 665, endPoint y: 373, distance: 164.7
click at [665, 357] on li "Beverage containers - this does not include a prepackaged beverage container th…" at bounding box center [552, 332] width 272 height 49
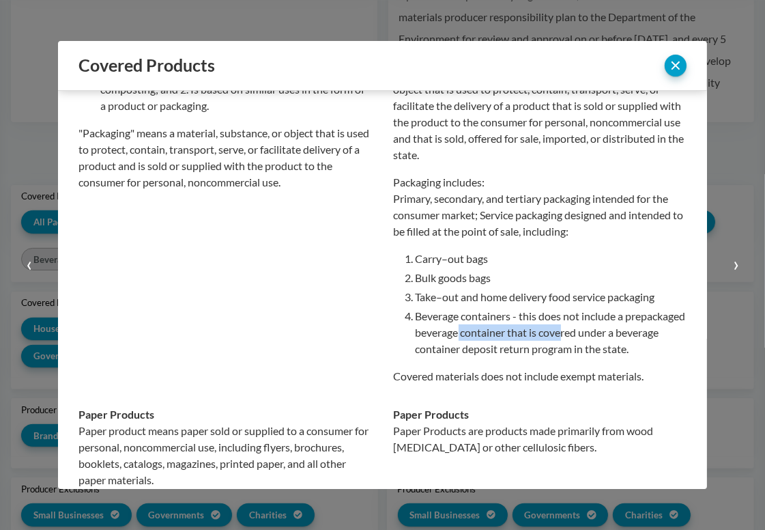
drag, startPoint x: 517, startPoint y: 350, endPoint x: 620, endPoint y: 352, distance: 103.1
click at [620, 352] on li "Beverage containers - this does not include a prepackaged beverage container th…" at bounding box center [552, 332] width 272 height 49
drag, startPoint x: 645, startPoint y: 352, endPoint x: 470, endPoint y: 352, distance: 174.1
click at [470, 352] on li "Beverage containers - this does not include a prepackaged beverage container th…" at bounding box center [552, 332] width 272 height 49
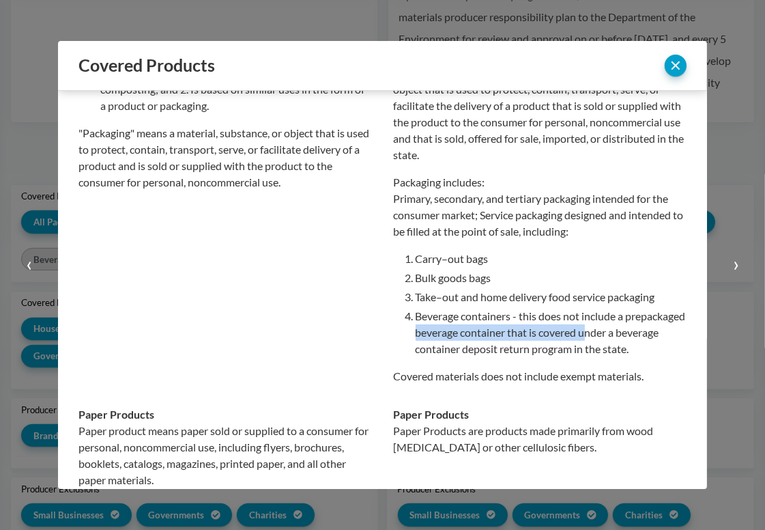
click at [470, 352] on li "Beverage containers - this does not include a prepackaged beverage container th…" at bounding box center [552, 332] width 272 height 49
drag, startPoint x: 456, startPoint y: 367, endPoint x: 602, endPoint y: 367, distance: 146.1
click at [602, 357] on li "Beverage containers - this does not include a prepackaged beverage container th…" at bounding box center [552, 332] width 272 height 49
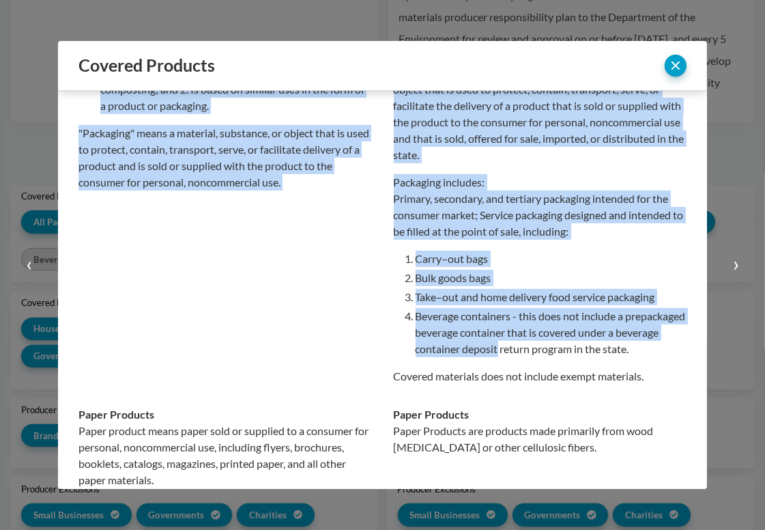
drag, startPoint x: 539, startPoint y: 363, endPoint x: 677, endPoint y: 365, distance: 137.3
click at [677, 365] on div "[US_STATE] Senate Bill 5284 Chaptered [US_STATE] Senate Bill 901 Chaptered All …" at bounding box center [382, 290] width 649 height 398
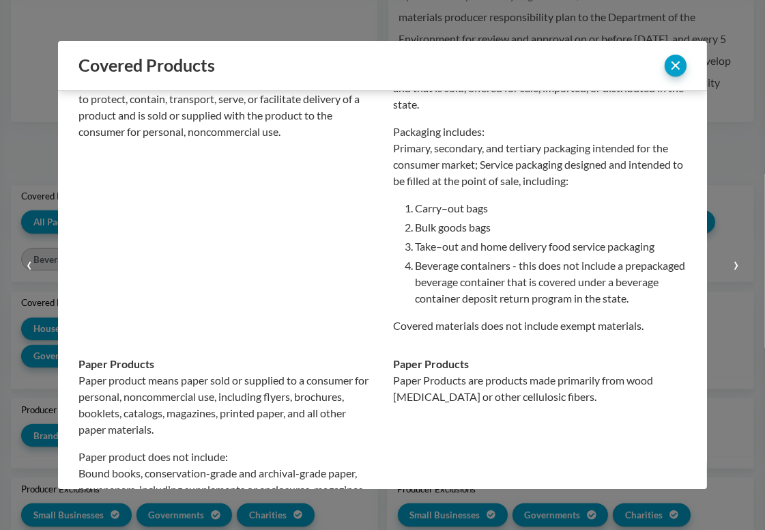
scroll to position [410, 0]
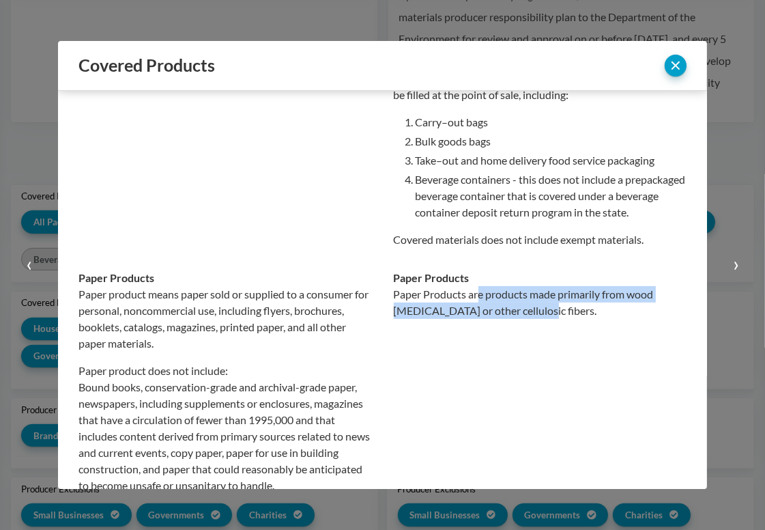
drag, startPoint x: 474, startPoint y: 311, endPoint x: 528, endPoint y: 326, distance: 55.8
click at [528, 319] on p "Paper Products are products made primarily from wood [MEDICAL_DATA] or other ce…" at bounding box center [541, 302] width 294 height 33
drag, startPoint x: 531, startPoint y: 326, endPoint x: 534, endPoint y: 315, distance: 11.9
click at [534, 315] on p "Paper Products are products made primarily from wood [MEDICAL_DATA] or other ce…" at bounding box center [541, 302] width 294 height 33
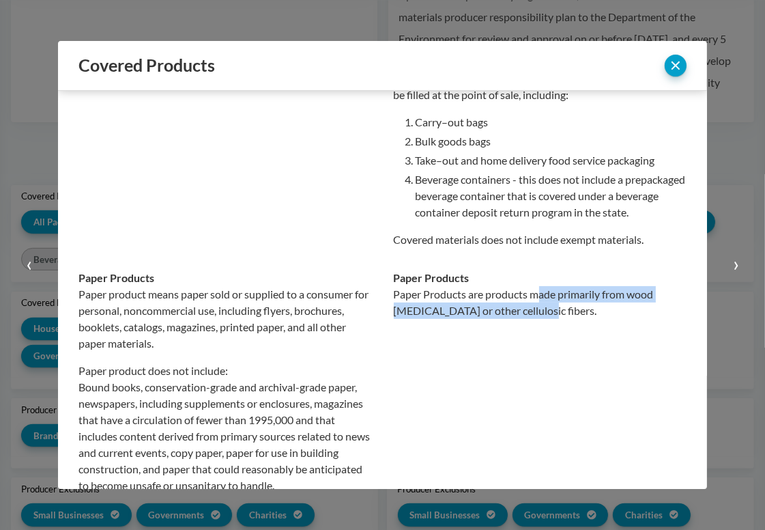
click at [534, 315] on p "Paper Products are products made primarily from wood [MEDICAL_DATA] or other ce…" at bounding box center [541, 302] width 294 height 33
drag, startPoint x: 534, startPoint y: 311, endPoint x: 533, endPoint y: 323, distance: 11.7
click at [533, 319] on p "Paper Products are products made primarily from wood [MEDICAL_DATA] or other ce…" at bounding box center [541, 302] width 294 height 33
drag, startPoint x: 530, startPoint y: 324, endPoint x: 384, endPoint y: 318, distance: 146.3
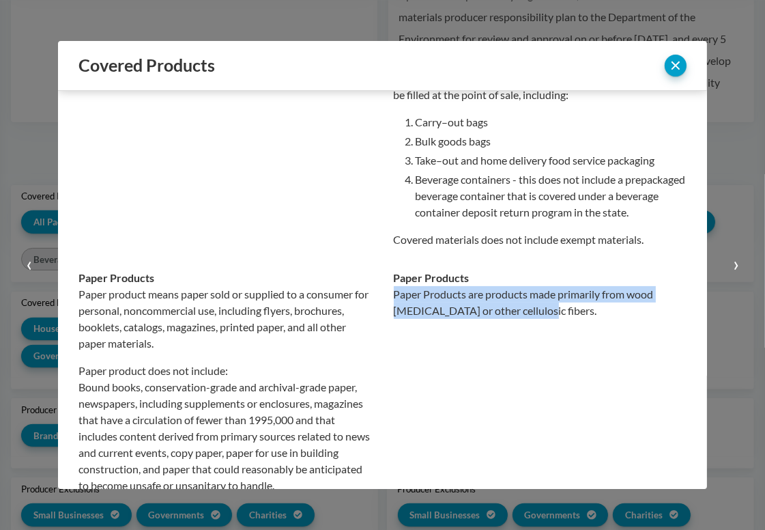
click at [384, 318] on td "Paper Products Paper Products are products made primarily from wood [MEDICAL_DA…" at bounding box center [535, 382] width 305 height 246
copy p "Paper Products are products made primarily from wood [MEDICAL_DATA] or other ce…"
click at [670, 68] on button "close" at bounding box center [676, 66] width 22 height 22
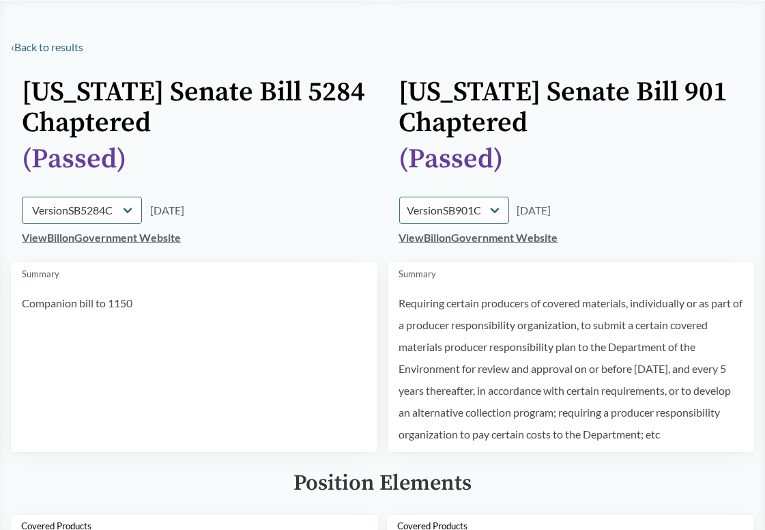
scroll to position [0, 0]
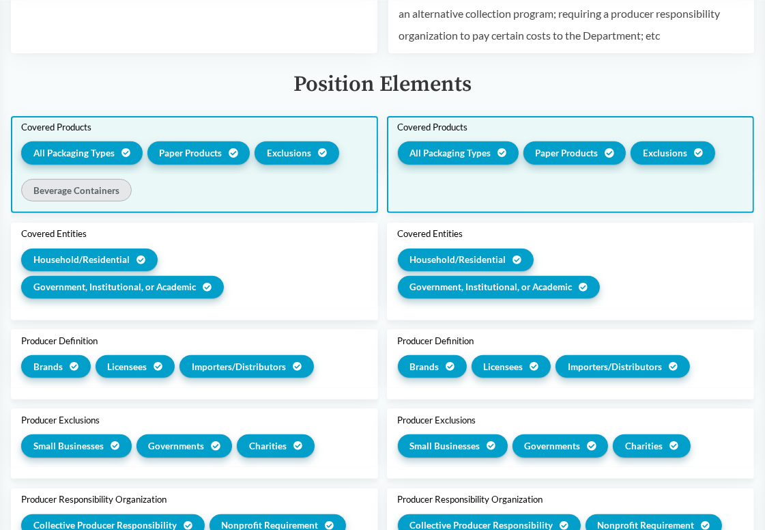
click at [488, 191] on div at bounding box center [570, 193] width 367 height 39
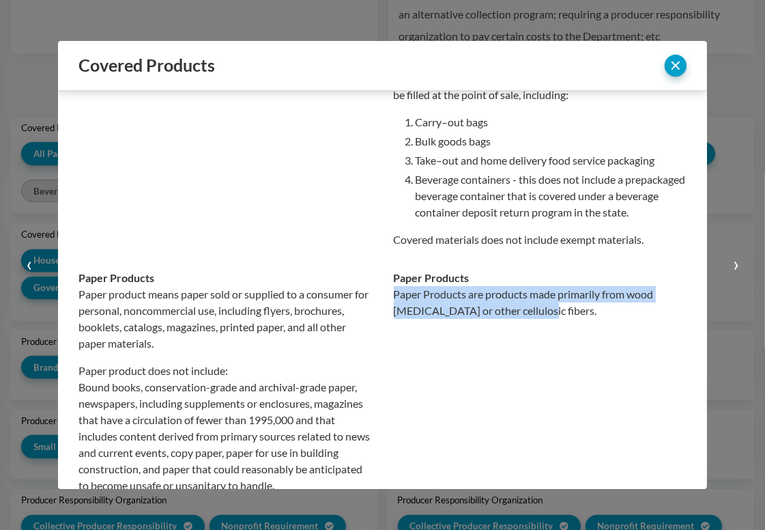
copy p "Paper Products are products made primarily from wood [MEDICAL_DATA] or other ce…"
click at [536, 319] on p "Paper Products are products made primarily from wood [MEDICAL_DATA] or other ce…" at bounding box center [541, 302] width 294 height 33
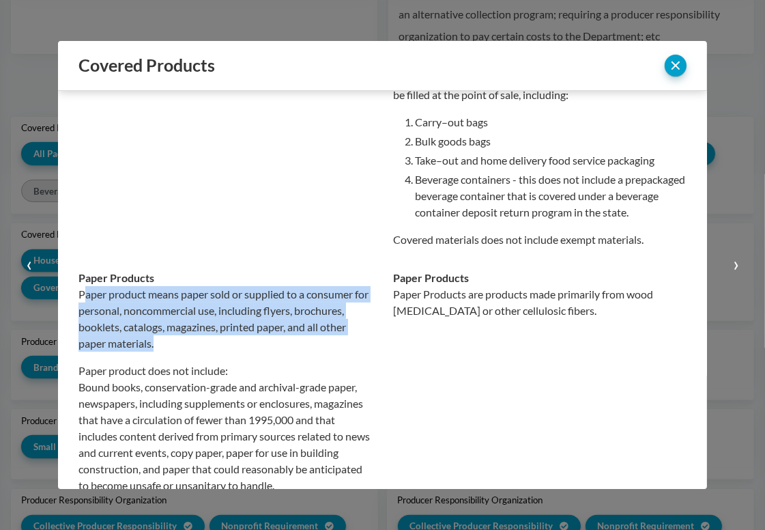
drag, startPoint x: 178, startPoint y: 364, endPoint x: 85, endPoint y: 315, distance: 105.7
click at [85, 315] on p "Paper product means paper sold or supplied to a consumer for personal, noncomme…" at bounding box center [226, 319] width 294 height 66
drag, startPoint x: 79, startPoint y: 309, endPoint x: 186, endPoint y: 358, distance: 118.6
click at [186, 352] on p "Paper product means paper sold or supplied to a consumer for personal, noncomme…" at bounding box center [226, 319] width 294 height 66
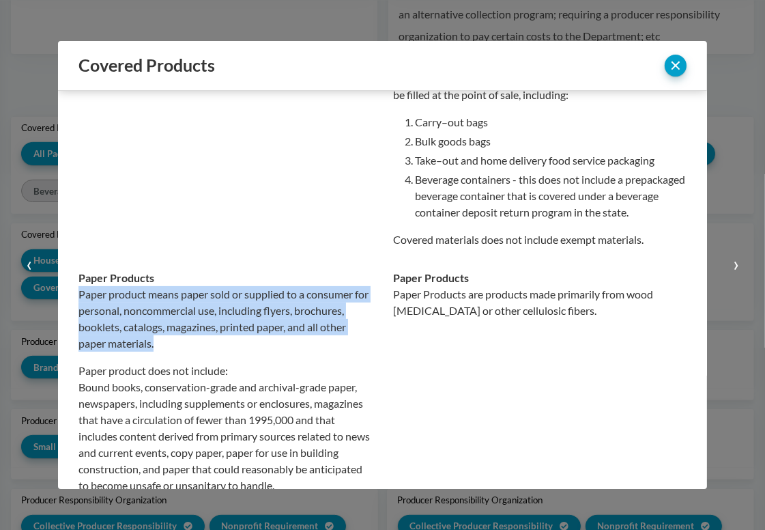
click at [186, 352] on p "Paper product means paper sold or supplied to a consumer for personal, noncomme…" at bounding box center [226, 319] width 294 height 66
drag, startPoint x: 204, startPoint y: 358, endPoint x: 223, endPoint y: 314, distance: 47.4
click at [223, 314] on p "Paper product means paper sold or supplied to a consumer for personal, noncomme…" at bounding box center [226, 319] width 294 height 66
drag, startPoint x: 231, startPoint y: 311, endPoint x: 244, endPoint y: 363, distance: 54.2
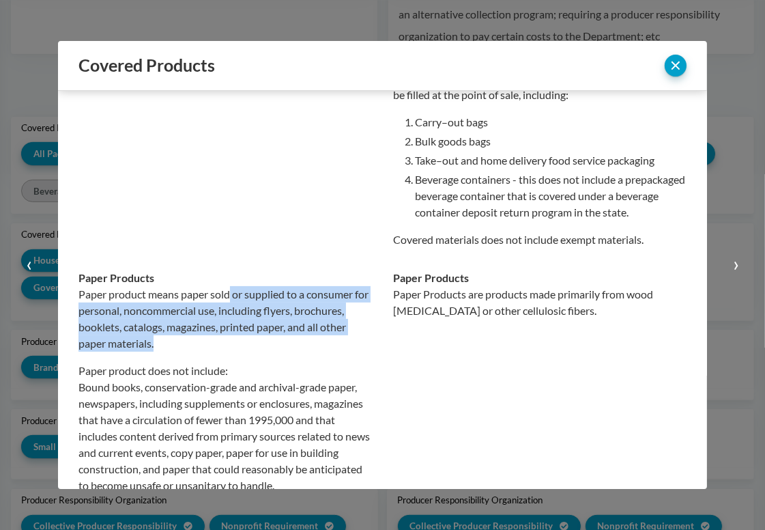
click at [244, 352] on p "Paper product means paper sold or supplied to a consumer for personal, noncomme…" at bounding box center [226, 319] width 294 height 66
drag, startPoint x: 248, startPoint y: 367, endPoint x: 232, endPoint y: 309, distance: 60.1
click at [232, 309] on p "Paper product means paper sold or supplied to a consumer for personal, noncomme…" at bounding box center [226, 319] width 294 height 66
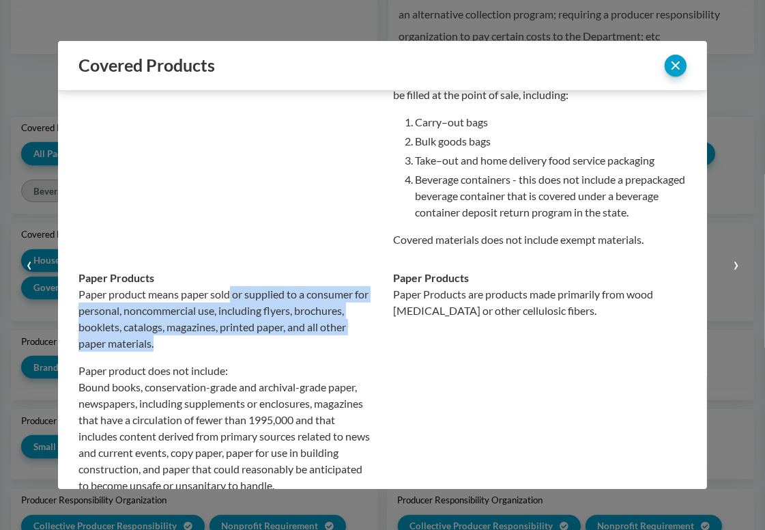
drag, startPoint x: 232, startPoint y: 309, endPoint x: 246, endPoint y: 358, distance: 50.4
click at [246, 352] on p "Paper product means paper sold or supplied to a consumer for personal, noncomme…" at bounding box center [226, 319] width 294 height 66
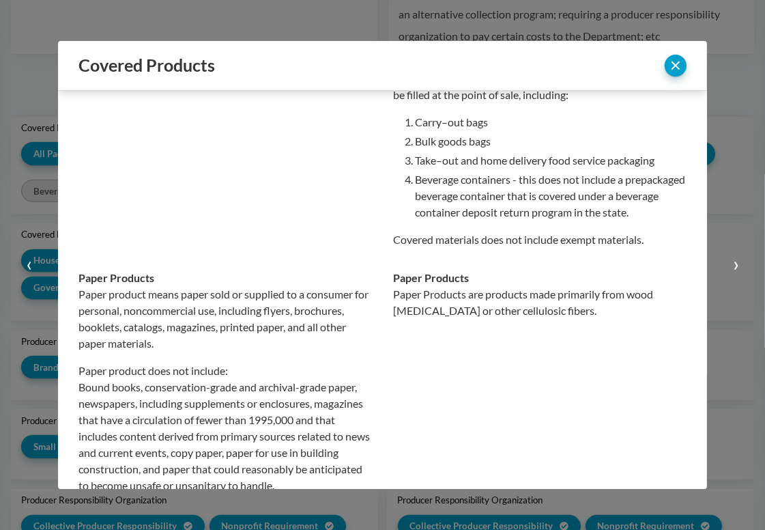
scroll to position [478, 0]
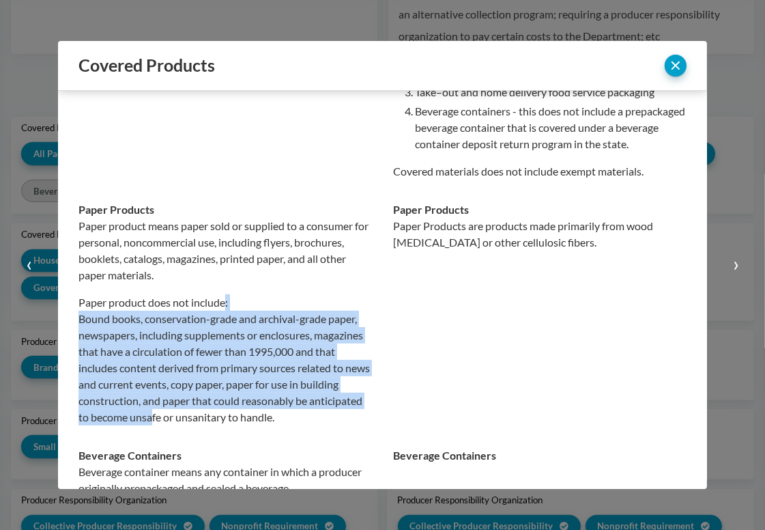
drag, startPoint x: 226, startPoint y: 318, endPoint x: 221, endPoint y: 435, distance: 117.5
click at [221, 425] on p "Paper product does not include: Bound books, conservation-grade and archival-gr…" at bounding box center [226, 359] width 294 height 131
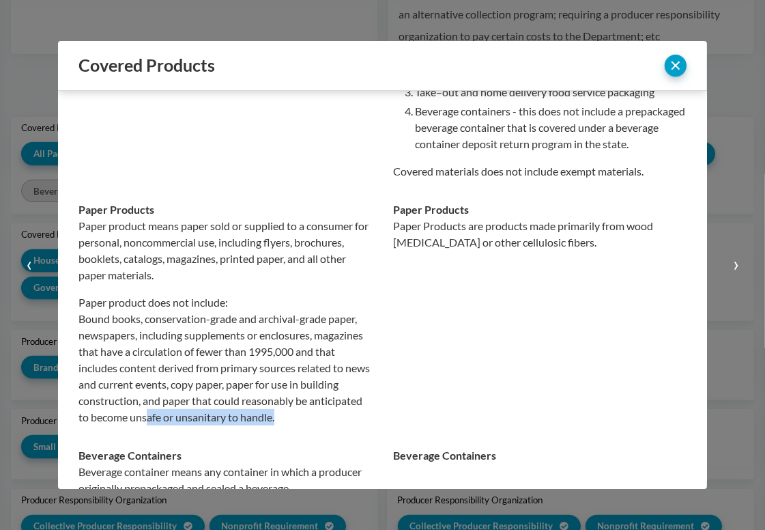
drag, startPoint x: 216, startPoint y: 436, endPoint x: 353, endPoint y: 436, distance: 136.6
click at [353, 425] on p "Paper product does not include: Bound books, conservation-grade and archival-gr…" at bounding box center [226, 359] width 294 height 131
drag, startPoint x: 354, startPoint y: 436, endPoint x: 203, endPoint y: 436, distance: 150.9
click at [203, 425] on p "Paper product does not include: Bound books, conservation-grade and archival-gr…" at bounding box center [226, 359] width 294 height 131
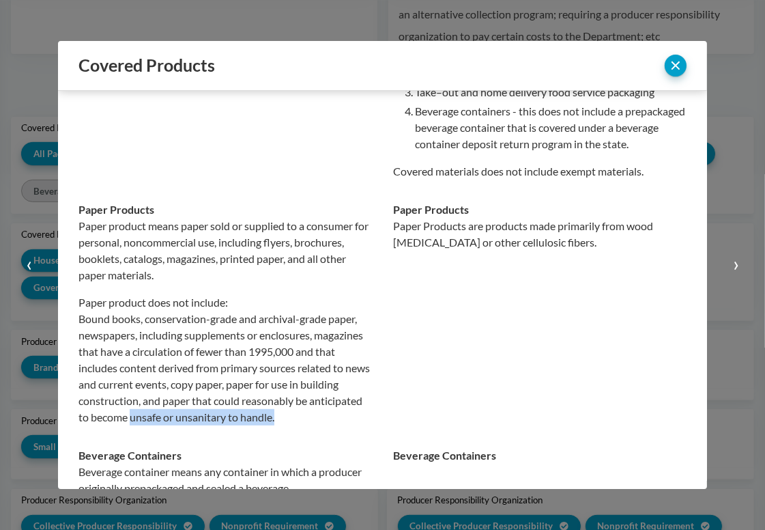
click at [203, 425] on p "Paper product does not include: Bound books, conservation-grade and archival-gr…" at bounding box center [226, 359] width 294 height 131
drag, startPoint x: 203, startPoint y: 436, endPoint x: 356, endPoint y: 435, distance: 152.9
click at [356, 425] on p "Paper product does not include: Bound books, conservation-grade and archival-gr…" at bounding box center [226, 359] width 294 height 131
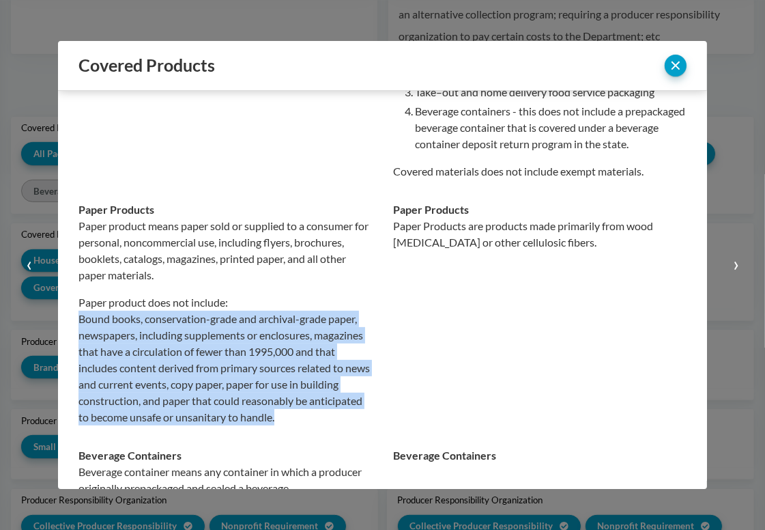
drag, startPoint x: 356, startPoint y: 435, endPoint x: 81, endPoint y: 335, distance: 292.3
click at [81, 335] on p "Paper product does not include: Bound books, conservation-grade and archival-gr…" at bounding box center [226, 359] width 294 height 131
click at [170, 345] on p "Paper product does not include: Bound books, conservation-grade and archival-gr…" at bounding box center [226, 359] width 294 height 131
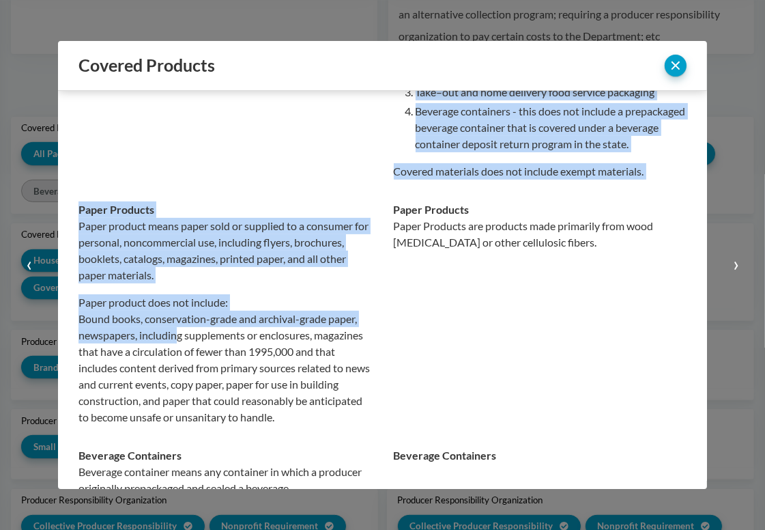
drag, startPoint x: 77, startPoint y: 315, endPoint x: 178, endPoint y: 346, distance: 105.0
click at [178, 346] on div "[US_STATE] Senate Bill 5284 Chaptered [US_STATE] Senate Bill 901 Chaptered All …" at bounding box center [382, 290] width 649 height 398
click at [178, 346] on p "Paper product does not include: Bound books, conservation-grade and archival-gr…" at bounding box center [226, 359] width 294 height 131
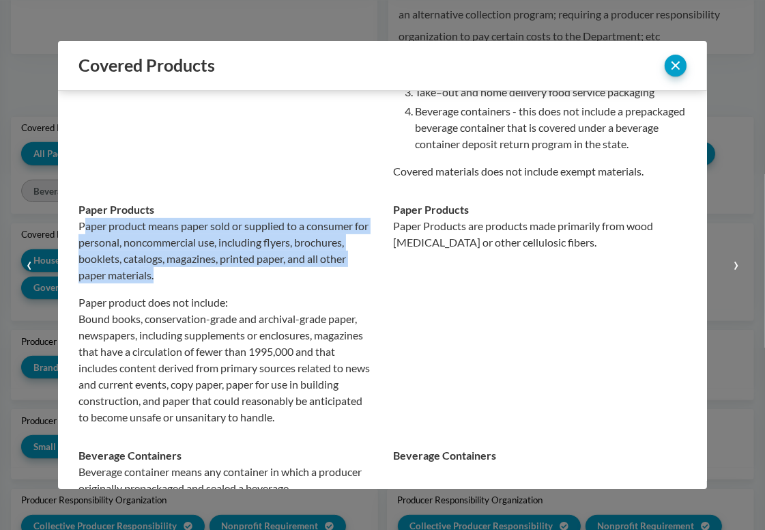
drag, startPoint x: 173, startPoint y: 292, endPoint x: 83, endPoint y: 249, distance: 100.2
click at [83, 249] on p "Paper product means paper sold or supplied to a consumer for personal, noncomme…" at bounding box center [226, 251] width 294 height 66
drag, startPoint x: 79, startPoint y: 245, endPoint x: 170, endPoint y: 293, distance: 102.6
click at [170, 283] on p "Paper product means paper sold or supplied to a consumer for personal, noncomme…" at bounding box center [226, 251] width 294 height 66
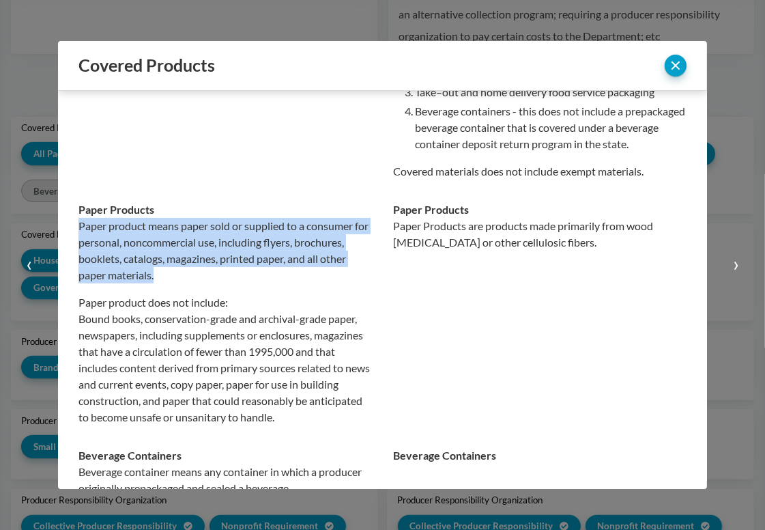
click at [170, 283] on p "Paper product means paper sold or supplied to a consumer for personal, noncomme…" at bounding box center [226, 251] width 294 height 66
drag, startPoint x: 170, startPoint y: 293, endPoint x: 81, endPoint y: 244, distance: 101.5
click at [81, 244] on p "Paper product means paper sold or supplied to a consumer for personal, noncomme…" at bounding box center [226, 251] width 294 height 66
drag, startPoint x: 81, startPoint y: 244, endPoint x: 156, endPoint y: 287, distance: 86.9
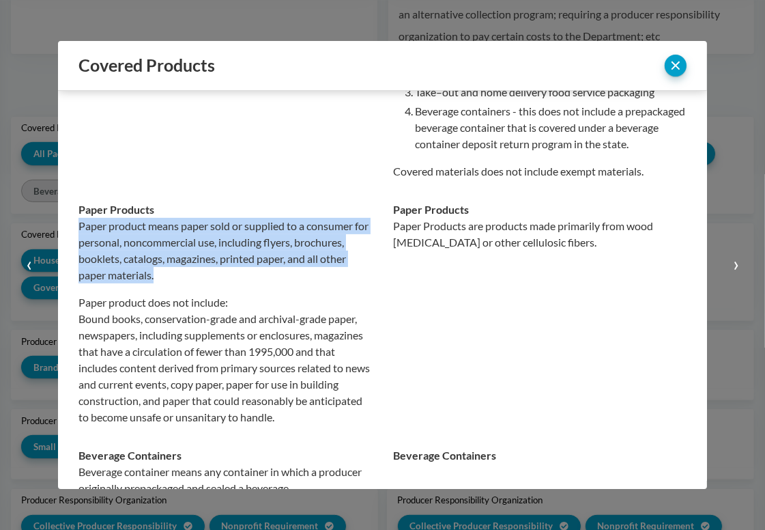
click at [156, 283] on p "Paper product means paper sold or supplied to a consumer for personal, noncomme…" at bounding box center [226, 251] width 294 height 66
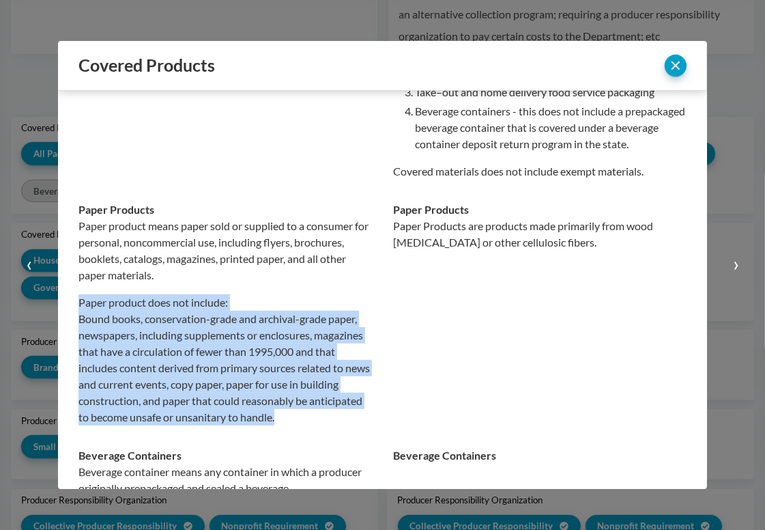
drag, startPoint x: 79, startPoint y: 320, endPoint x: 355, endPoint y: 437, distance: 299.8
click at [355, 425] on p "Paper product does not include: Bound books, conservation-grade and archival-gr…" at bounding box center [226, 359] width 294 height 131
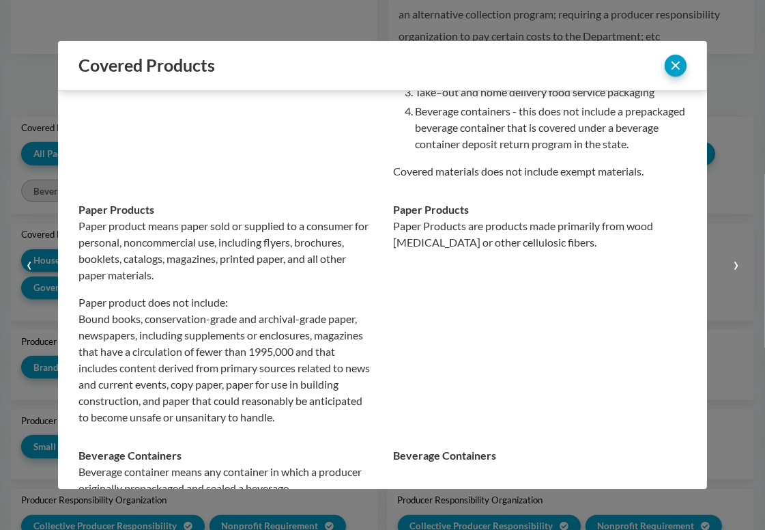
click at [448, 383] on td "Paper Products Paper Products are products made primarily from wood [MEDICAL_DA…" at bounding box center [535, 314] width 305 height 246
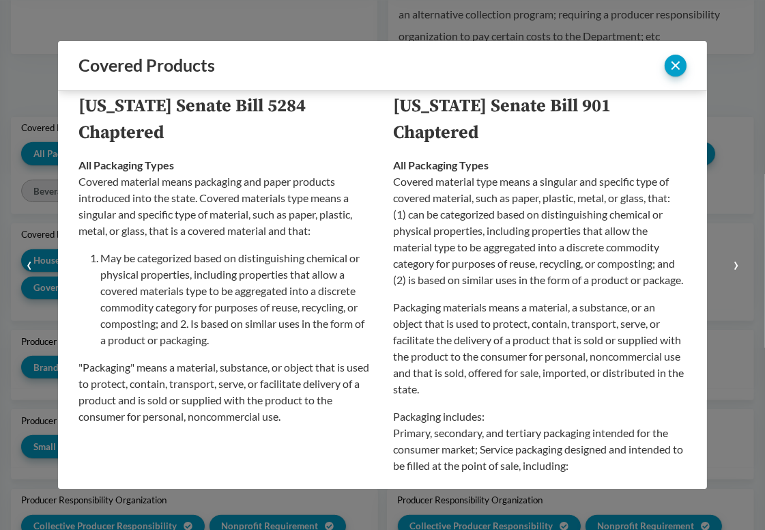
scroll to position [0, 0]
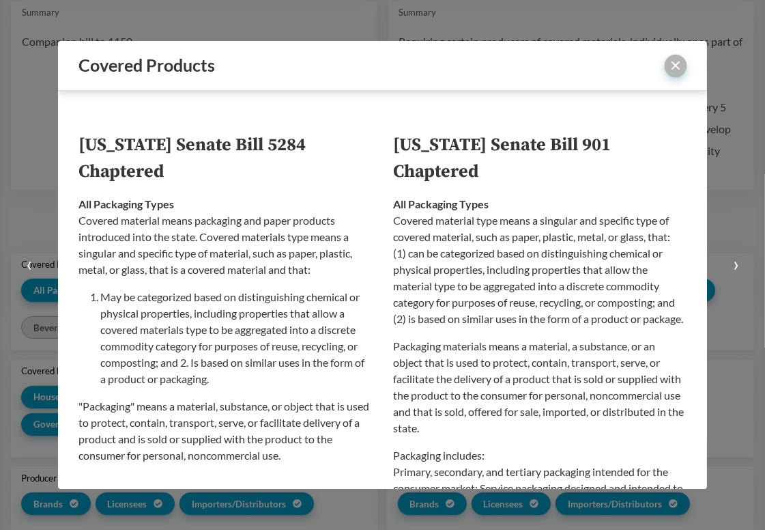
click at [679, 65] on button "close" at bounding box center [676, 66] width 22 height 22
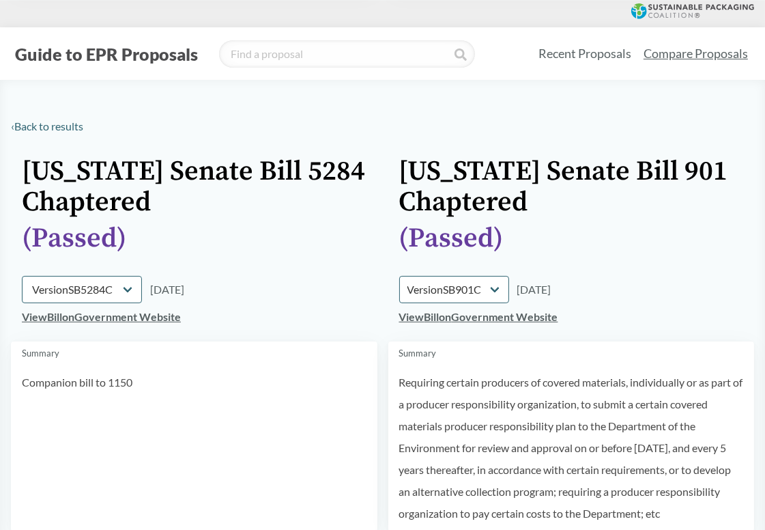
click at [352, 189] on td "[US_STATE] Senate Bill 5284 Chaptered" at bounding box center [194, 187] width 367 height 72
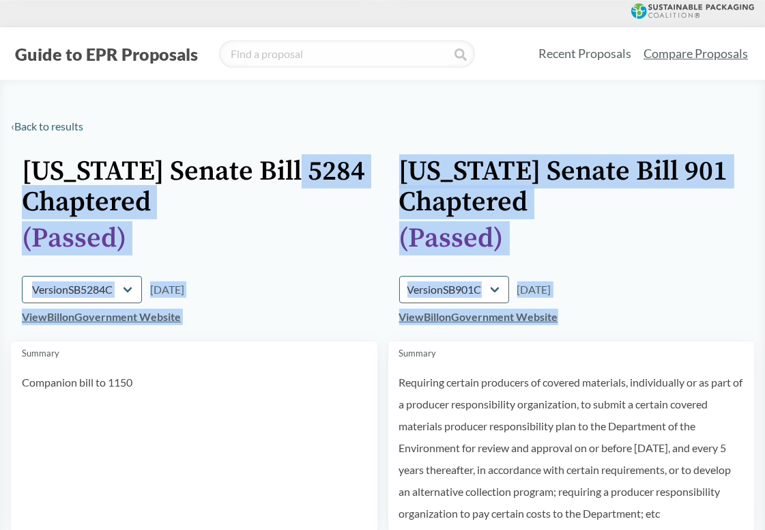
drag, startPoint x: 355, startPoint y: 164, endPoint x: 589, endPoint y: 317, distance: 279.1
click at [589, 317] on tbody "[US_STATE] Senate Bill 5284 Chaptered [US_STATE] Senate Bill 901 Chaptered ( Pa…" at bounding box center [383, 341] width 744 height 380
click at [589, 317] on td "View Bill on Government Website" at bounding box center [572, 322] width 367 height 38
drag, startPoint x: 366, startPoint y: 310, endPoint x: 370, endPoint y: 186, distance: 124.3
click at [370, 186] on tbody "[US_STATE] Senate Bill 5284 Chaptered [US_STATE] Senate Bill 901 Chaptered ( Pa…" at bounding box center [383, 341] width 744 height 380
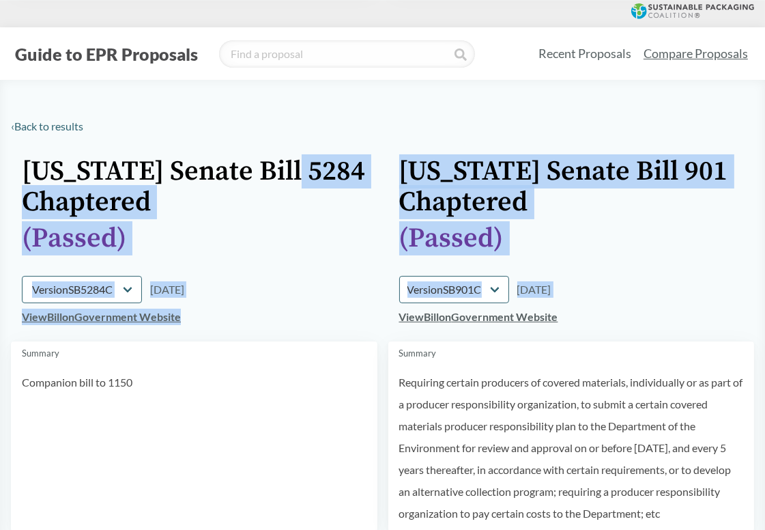
click at [370, 186] on td "[US_STATE] Senate Bill 5284 Chaptered" at bounding box center [194, 187] width 367 height 72
drag, startPoint x: 368, startPoint y: 168, endPoint x: 309, endPoint y: 311, distance: 154.9
click at [309, 311] on tbody "[US_STATE] Senate Bill 5284 Chaptered [US_STATE] Senate Bill 901 Chaptered ( Pa…" at bounding box center [383, 341] width 744 height 380
click at [309, 311] on td "View Bill on Government Website" at bounding box center [194, 322] width 367 height 38
drag, startPoint x: 269, startPoint y: 315, endPoint x: 349, endPoint y: 174, distance: 161.8
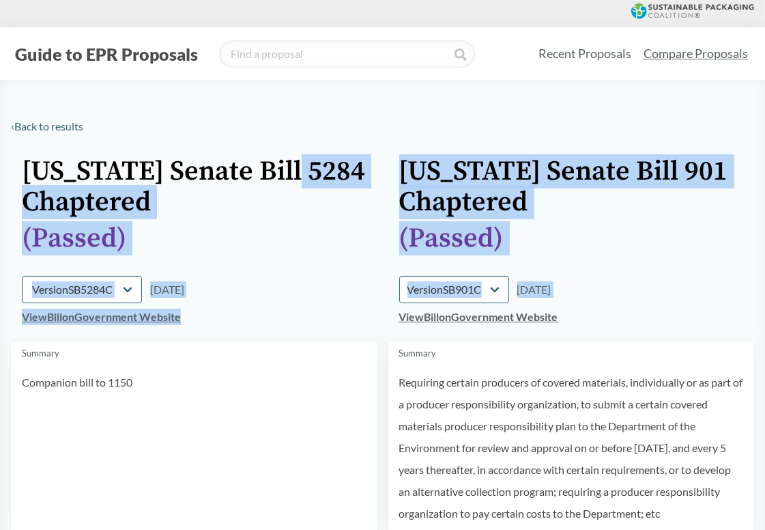
click at [349, 174] on tbody "[US_STATE] Senate Bill 5284 Chaptered [US_STATE] Senate Bill 901 Chaptered ( Pa…" at bounding box center [383, 341] width 744 height 380
click at [349, 174] on td "[US_STATE] Senate Bill 5284 Chaptered" at bounding box center [194, 187] width 367 height 72
drag, startPoint x: 352, startPoint y: 173, endPoint x: 212, endPoint y: 320, distance: 203.3
click at [212, 320] on tbody "[US_STATE] Senate Bill 5284 Chaptered [US_STATE] Senate Bill 901 Chaptered ( Pa…" at bounding box center [383, 341] width 744 height 380
click at [212, 320] on td "View Bill on Government Website" at bounding box center [194, 322] width 367 height 38
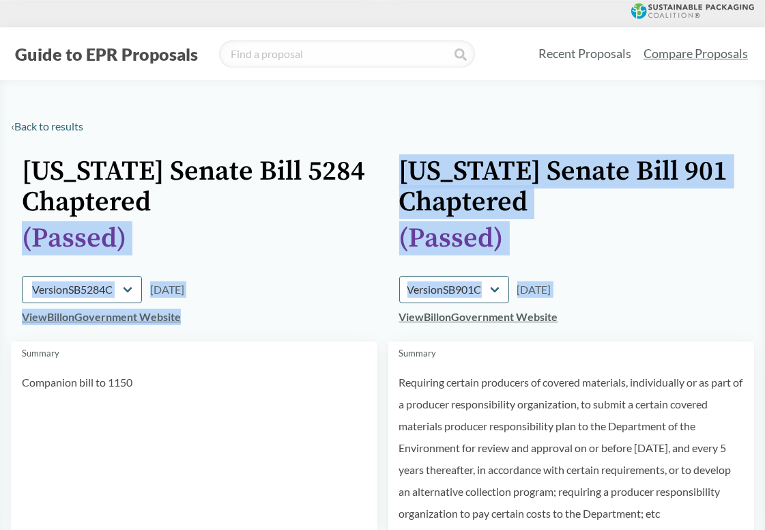
drag, startPoint x: 202, startPoint y: 320, endPoint x: 351, endPoint y: 187, distance: 199.7
click at [351, 187] on tbody "[US_STATE] Senate Bill 5284 Chaptered [US_STATE] Senate Bill 901 Chaptered ( Pa…" at bounding box center [383, 341] width 744 height 380
click at [351, 187] on td "[US_STATE] Senate Bill 5284 Chaptered" at bounding box center [194, 187] width 367 height 72
drag, startPoint x: 351, startPoint y: 187, endPoint x: 235, endPoint y: 312, distance: 170.5
click at [235, 312] on tbody "[US_STATE] Senate Bill 5284 Chaptered [US_STATE] Senate Bill 901 Chaptered ( Pa…" at bounding box center [383, 341] width 744 height 380
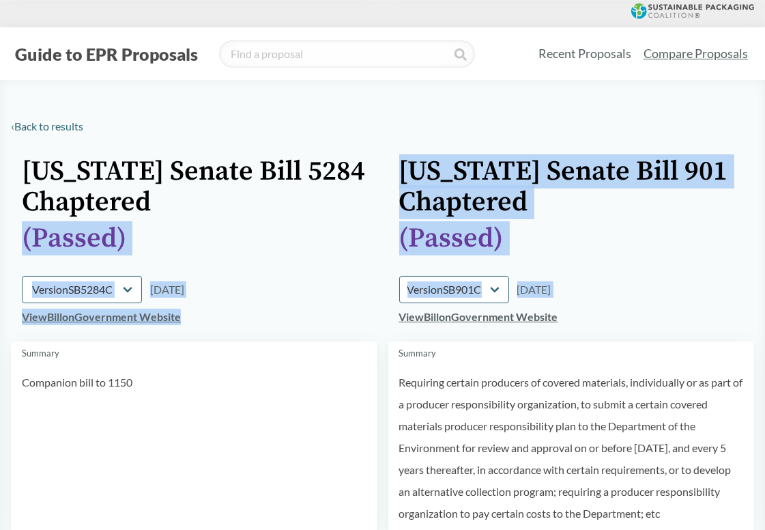
click at [235, 312] on td "View Bill on Government Website" at bounding box center [194, 322] width 367 height 38
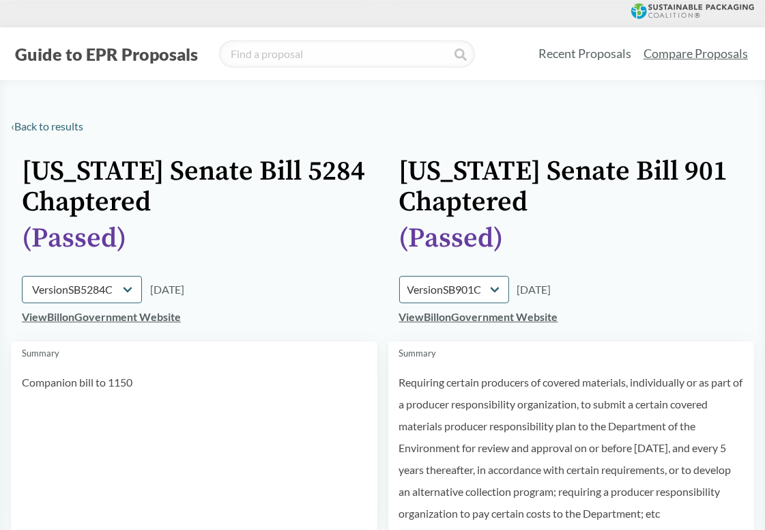
click at [381, 174] on tr "[US_STATE] Senate Bill 5284 Chaptered [US_STATE] Senate Bill 901 Chaptered" at bounding box center [383, 187] width 744 height 72
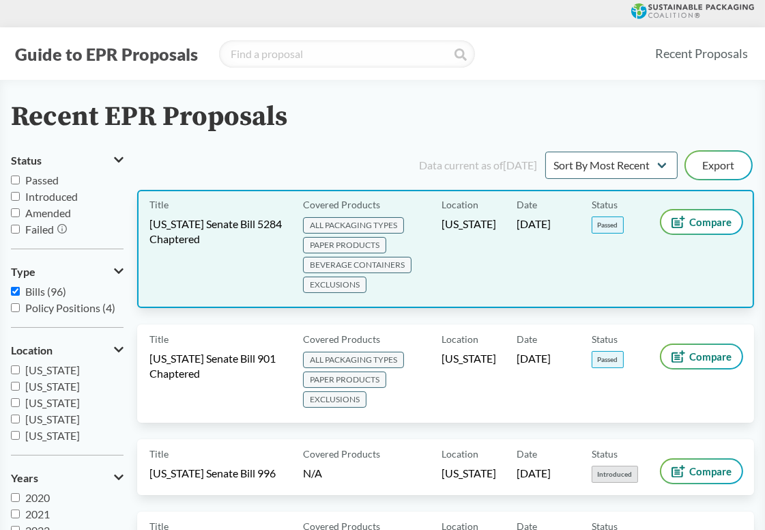
click at [498, 238] on div "Location [US_STATE]" at bounding box center [479, 249] width 75 height 94
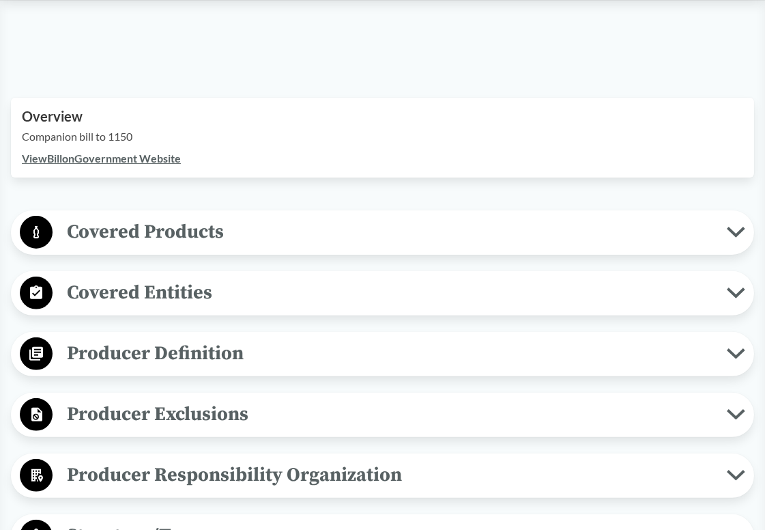
scroll to position [410, 0]
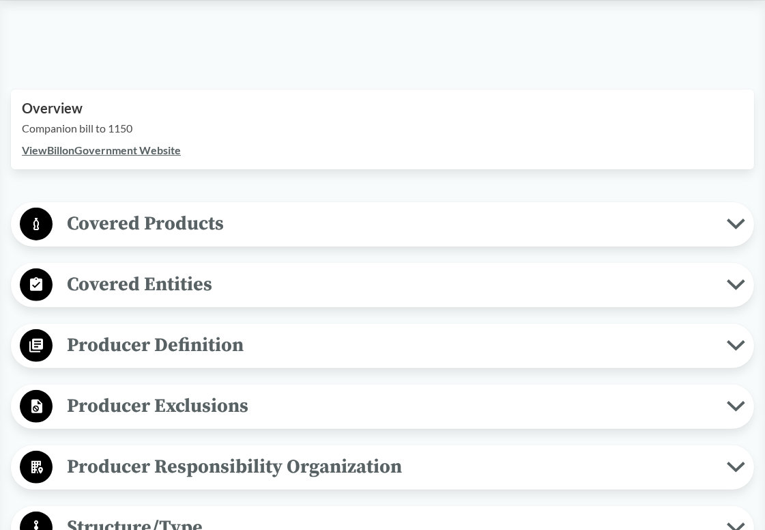
click at [398, 227] on span "Covered Products" at bounding box center [390, 223] width 675 height 31
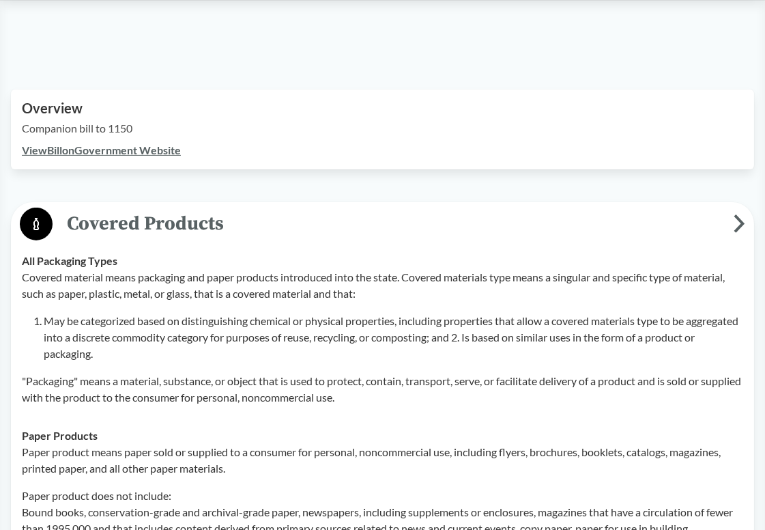
click at [145, 154] on link "View Bill on Government Website" at bounding box center [101, 149] width 159 height 13
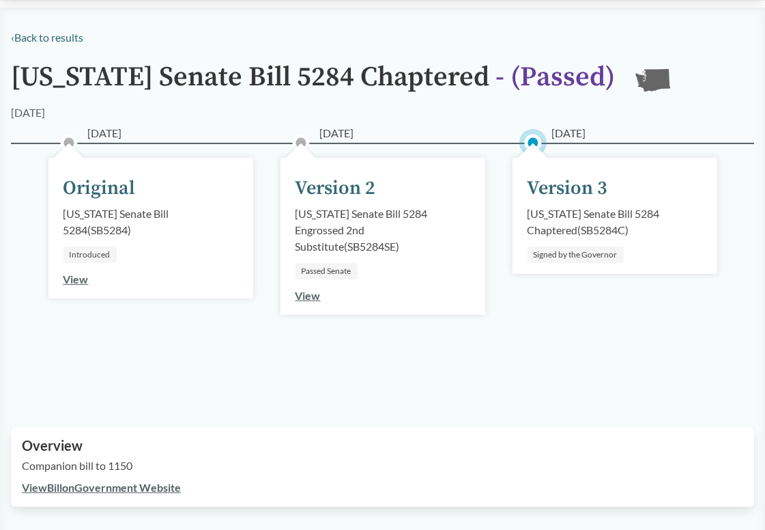
scroll to position [137, 0]
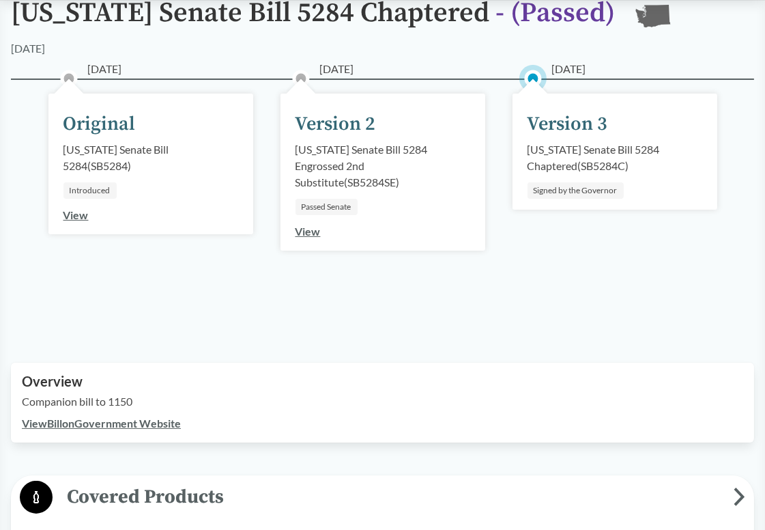
click at [445, 311] on div "[DATE] Original [US_STATE] Senate Bill 5284 ( SB5284 ) Introduced View [DATE] V…" at bounding box center [383, 204] width 744 height 251
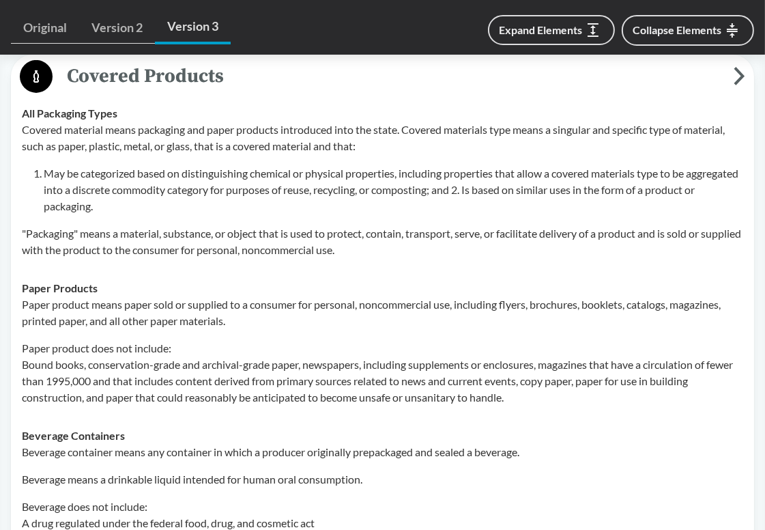
scroll to position [546, 0]
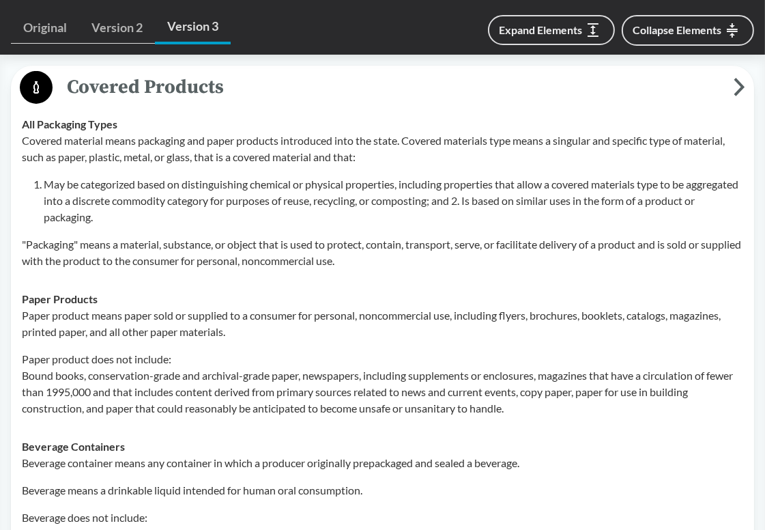
click at [437, 328] on p "Paper product means paper sold or supplied to a consumer for personal, noncomme…" at bounding box center [383, 323] width 722 height 33
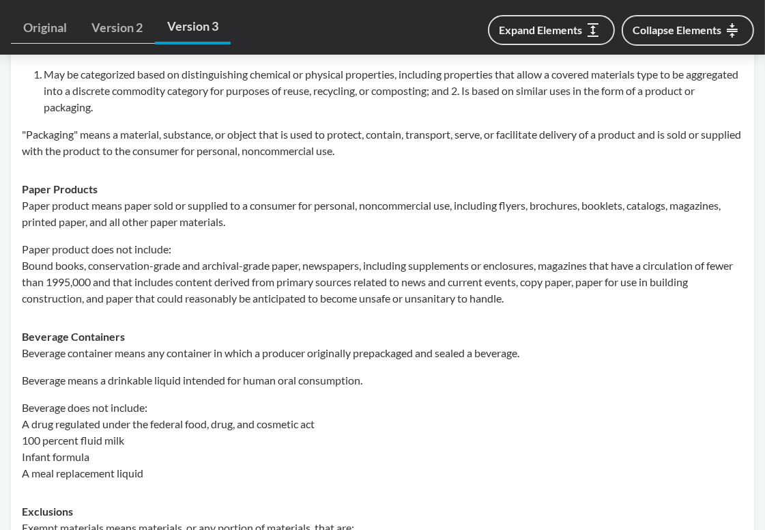
scroll to position [615, 0]
